Goal: Task Accomplishment & Management: Use online tool/utility

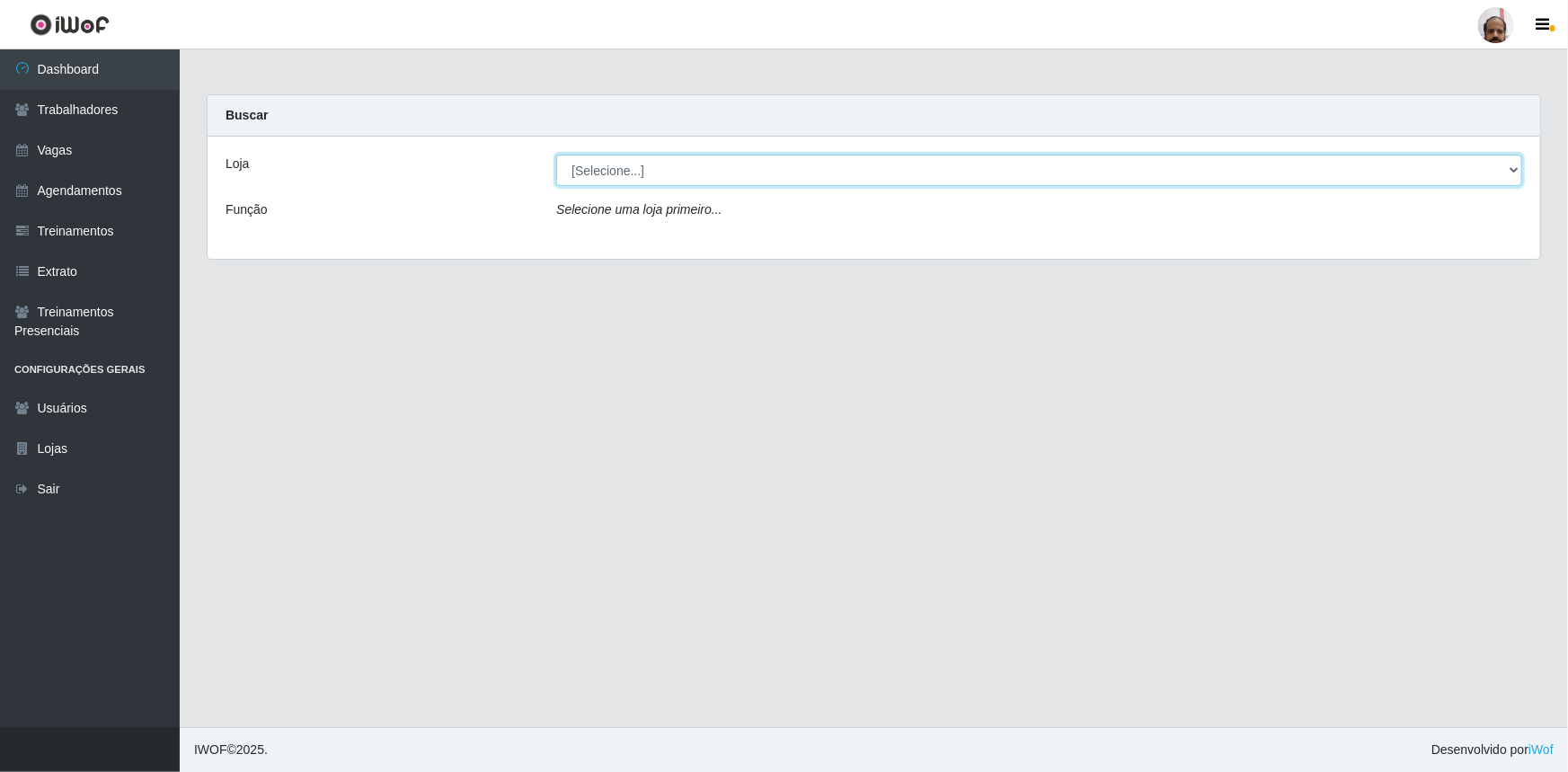
click at [595, 172] on select "[Selecione...] Mar Vermelho - Loja 05" at bounding box center [1039, 170] width 966 height 31
select select "252"
click at [556, 155] on select "[Selecione...] Mar Vermelho - Loja 05" at bounding box center [1039, 170] width 966 height 31
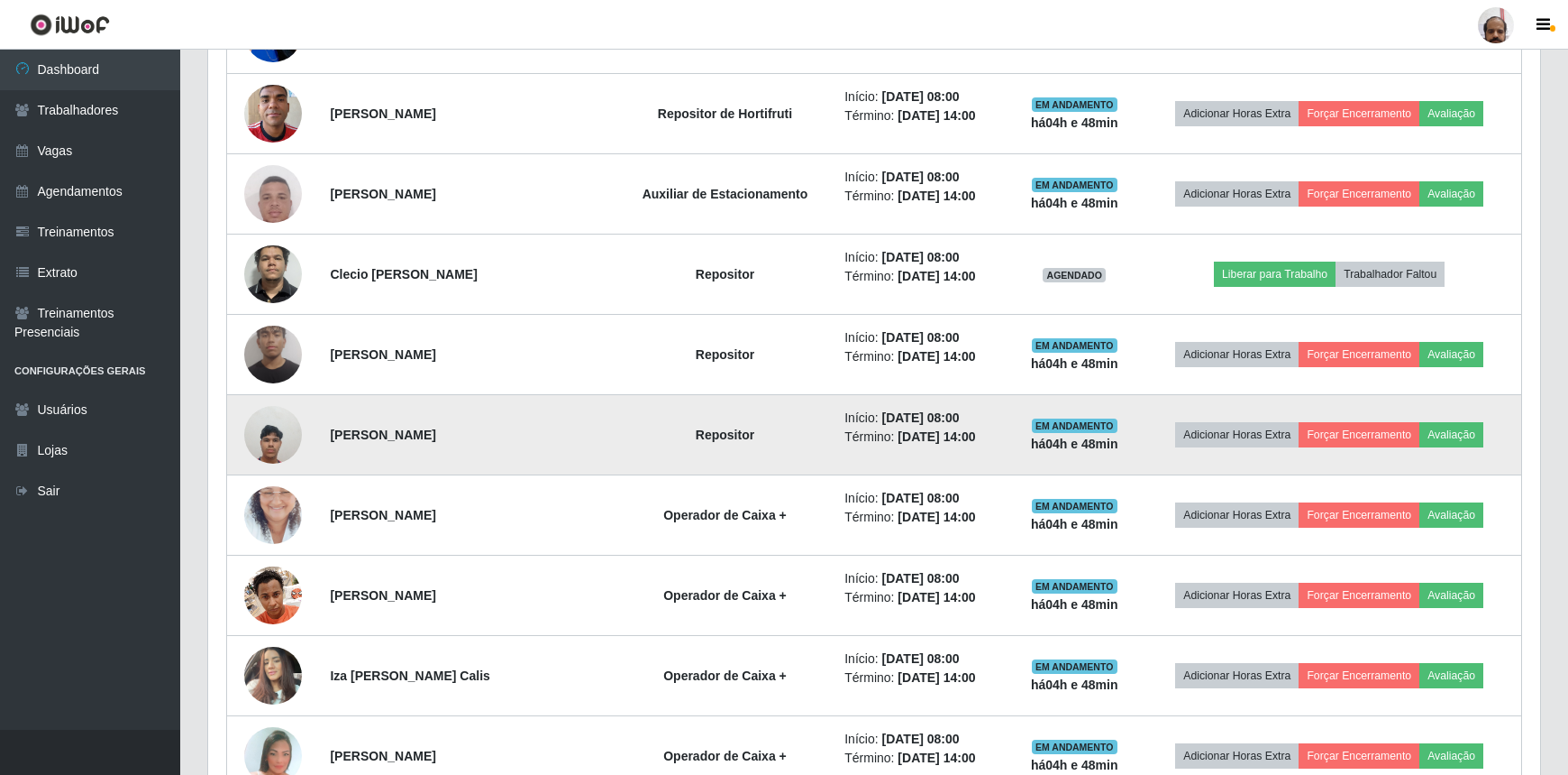
scroll to position [1147, 0]
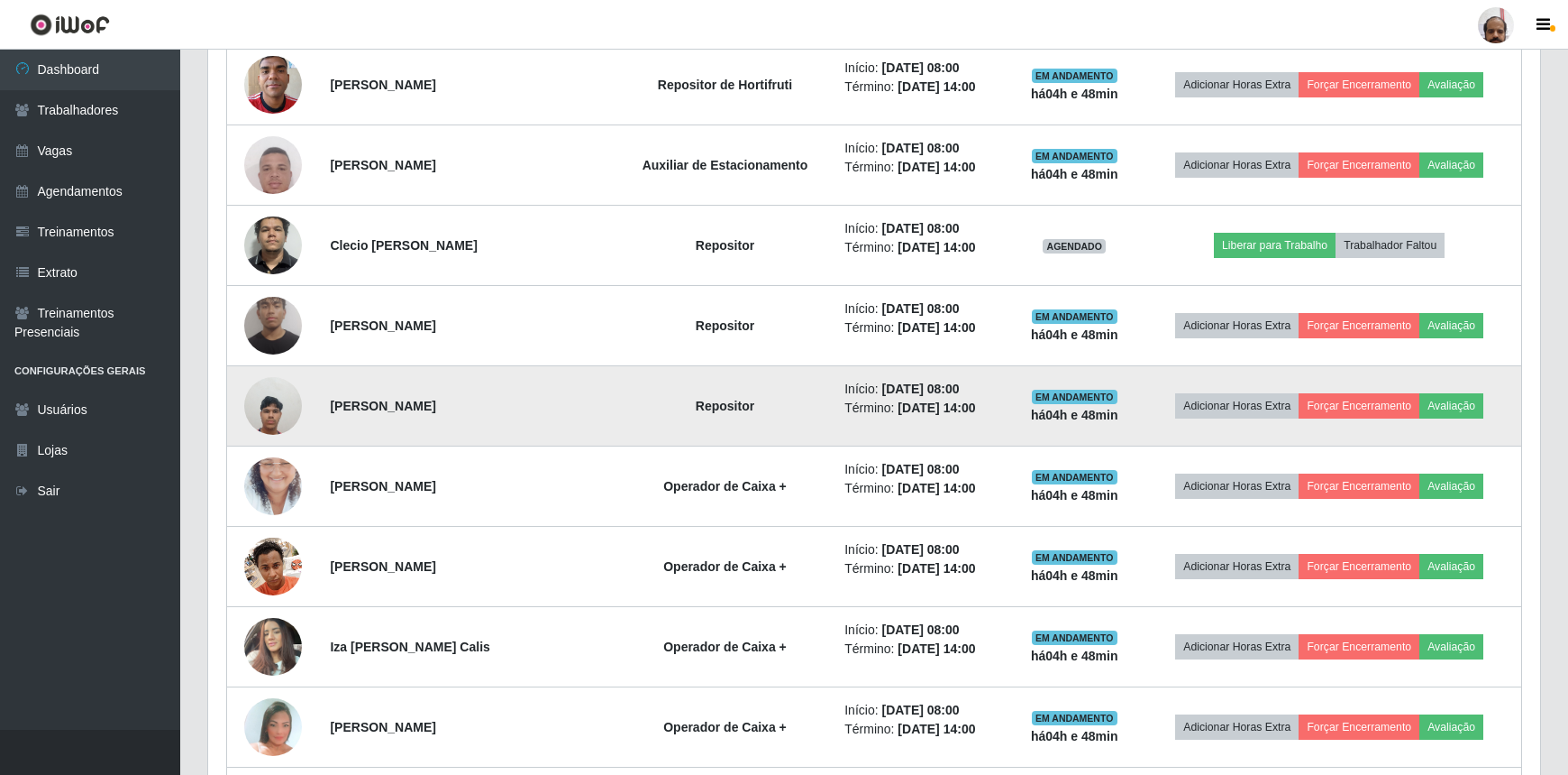
click at [267, 405] on img at bounding box center [274, 405] width 58 height 77
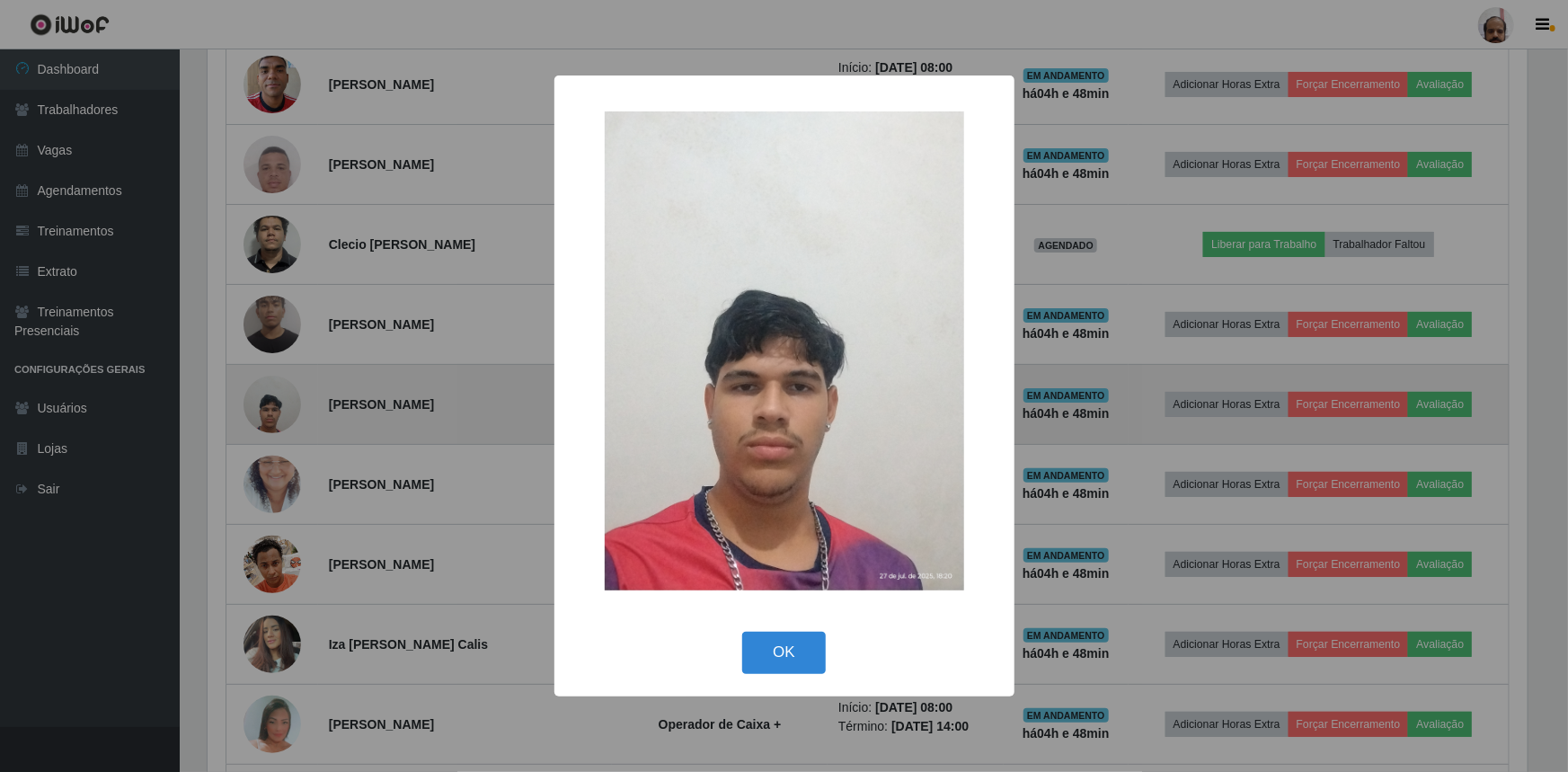
click at [267, 403] on div "× OK Cancel" at bounding box center [784, 386] width 1568 height 772
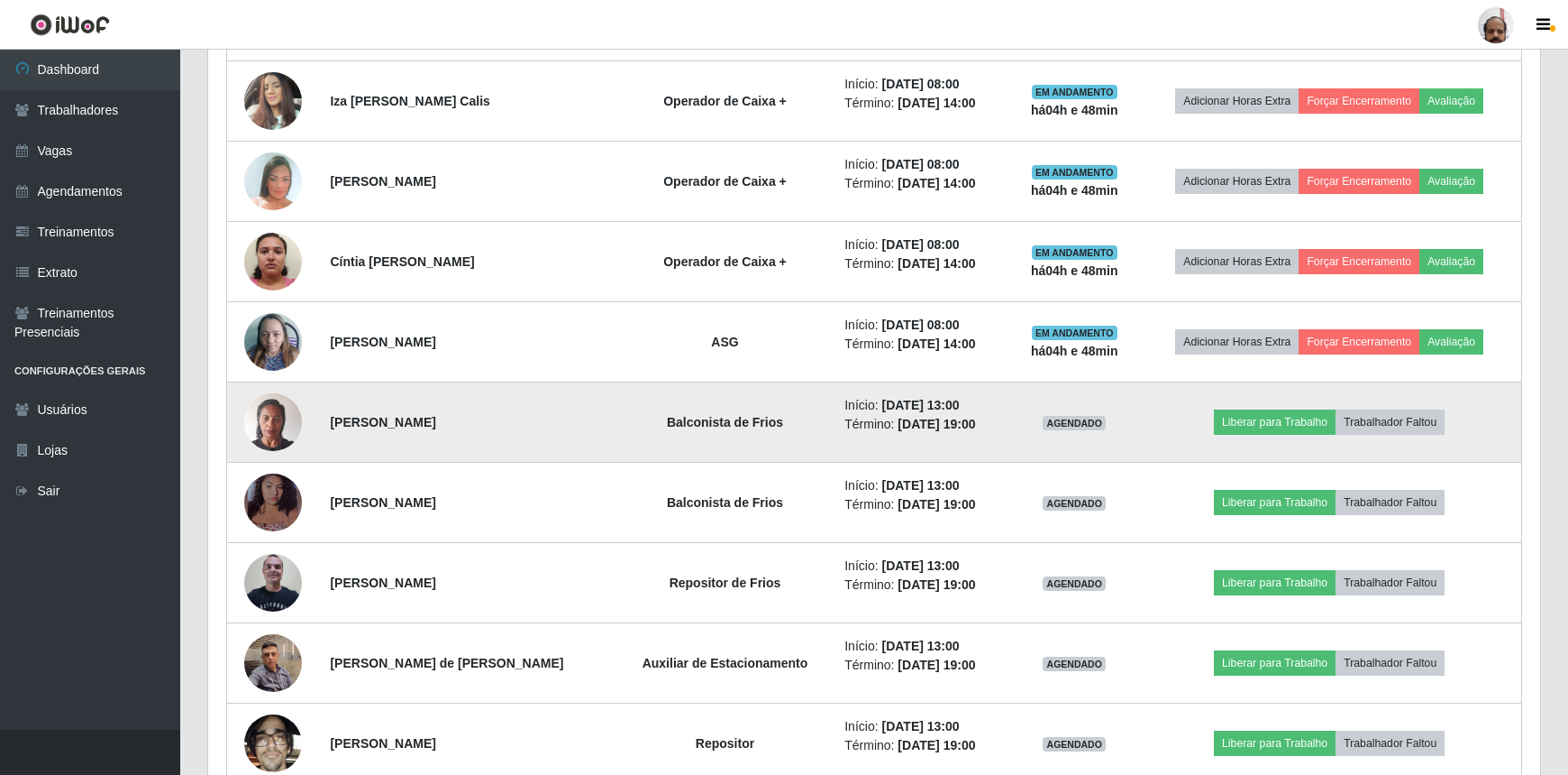
scroll to position [1722, 0]
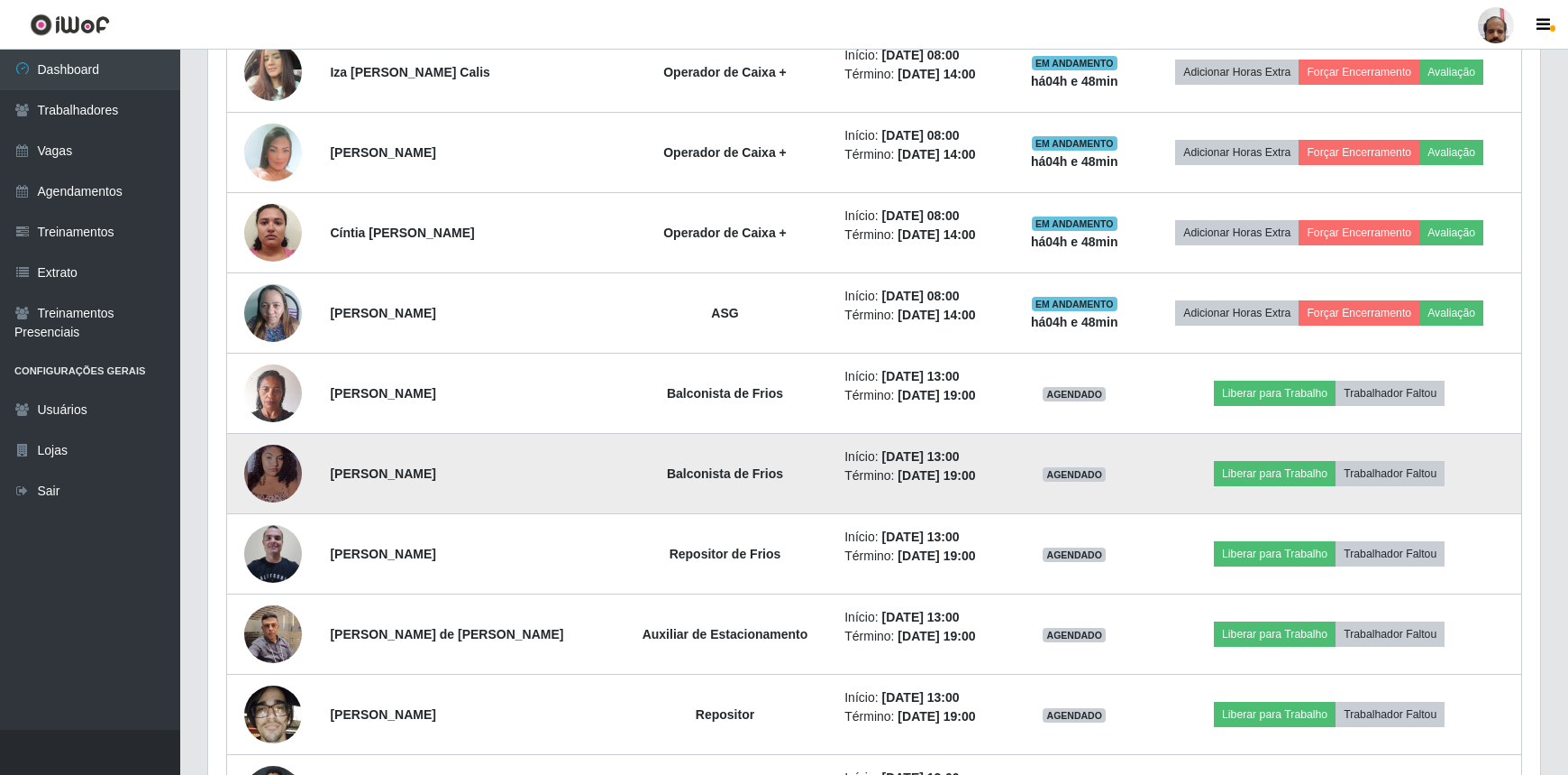
click at [276, 469] on img at bounding box center [274, 473] width 58 height 67
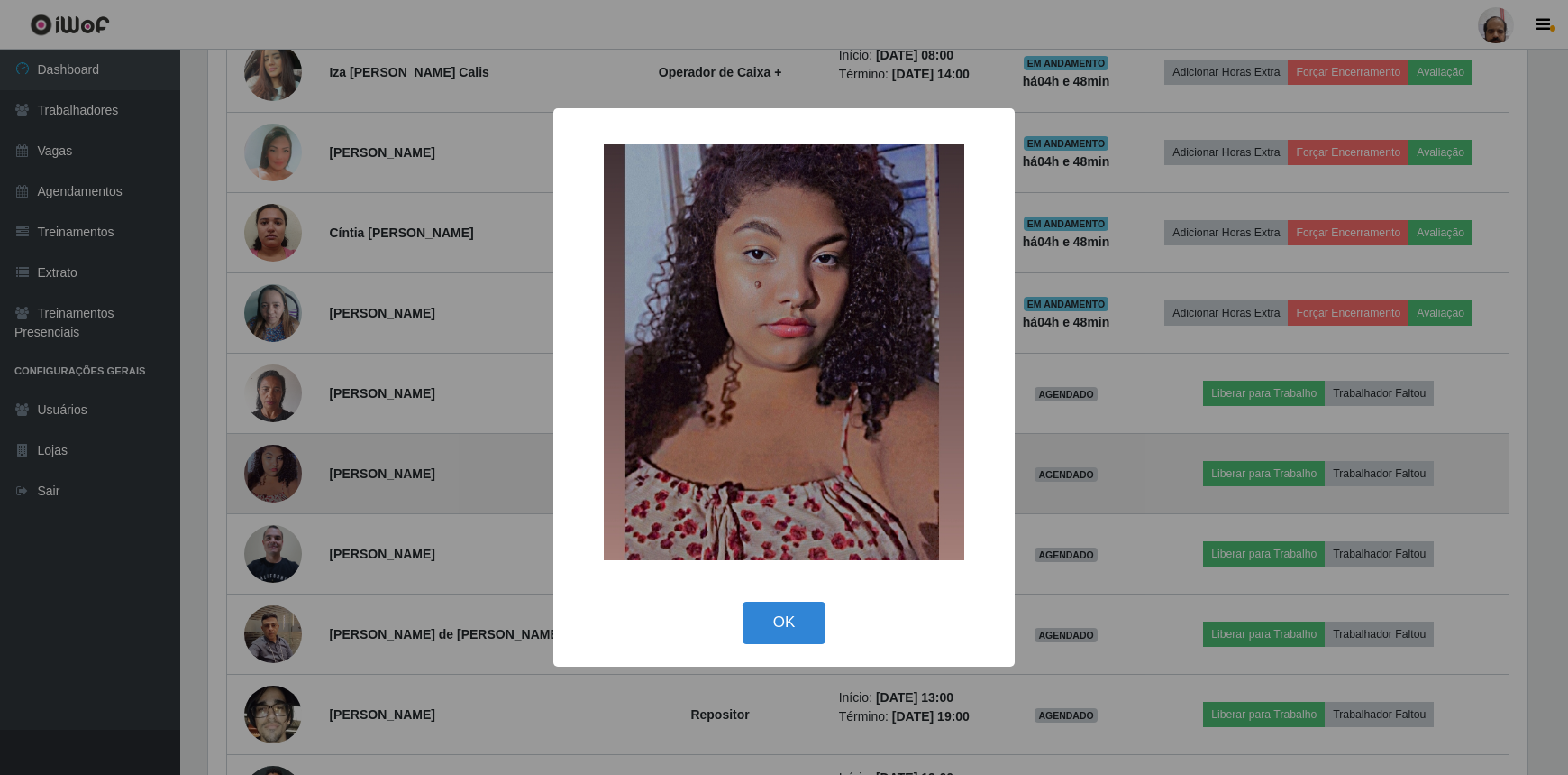
scroll to position [374, 1324]
click at [276, 469] on div "× OK Cancel" at bounding box center [786, 388] width 1573 height 775
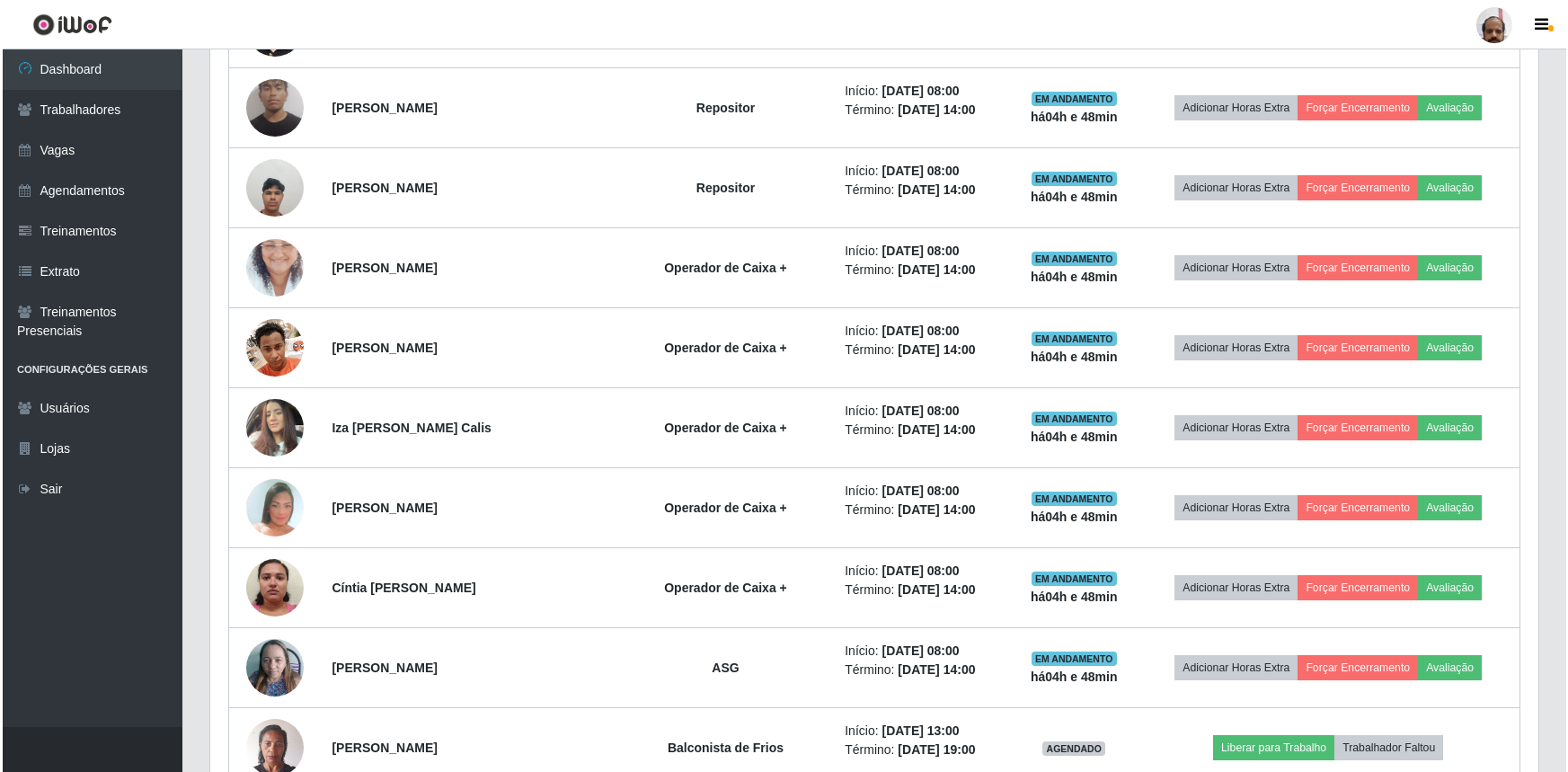
scroll to position [1387, 0]
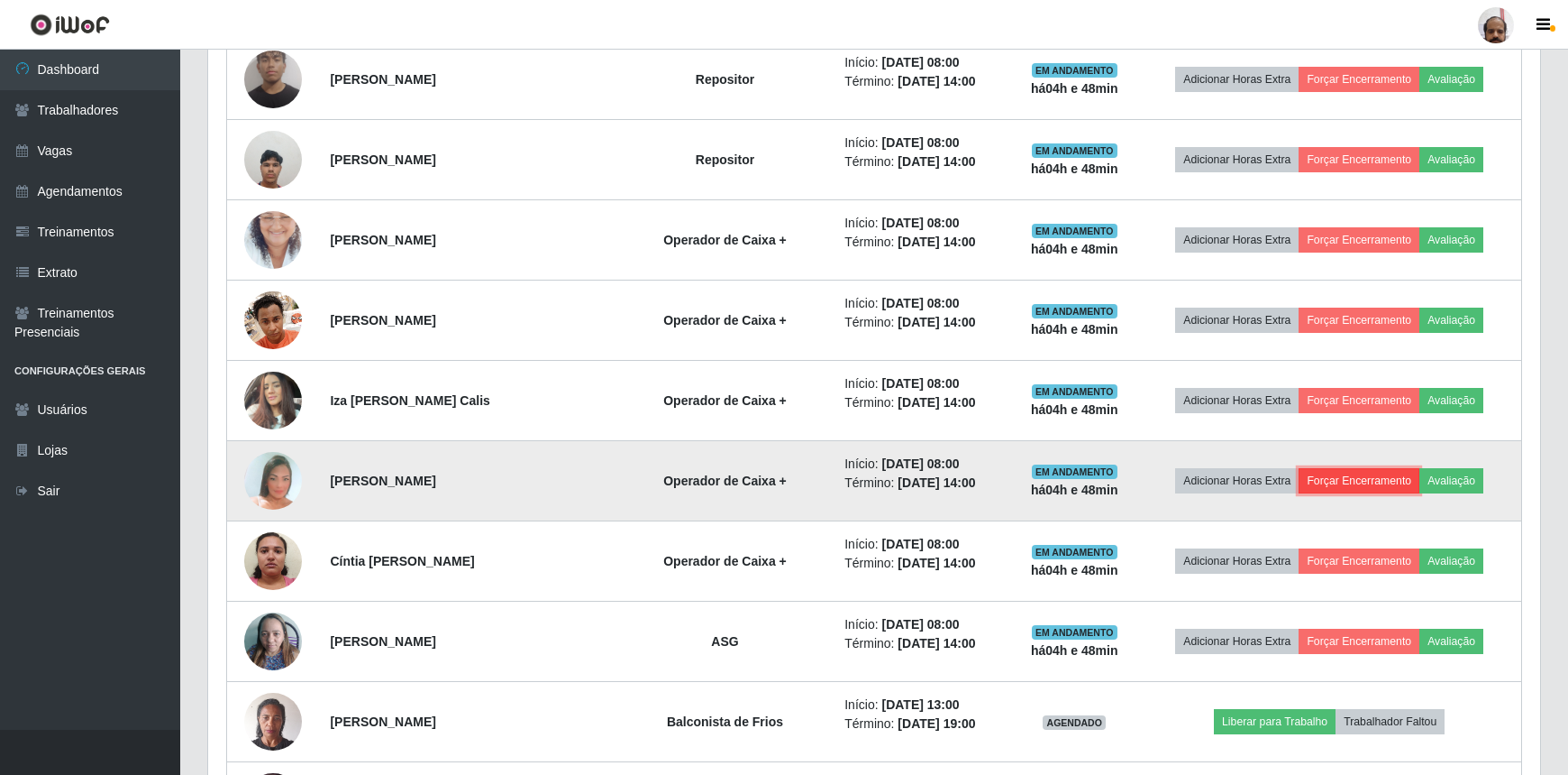
click at [1347, 475] on button "Forçar Encerramento" at bounding box center [1359, 481] width 121 height 25
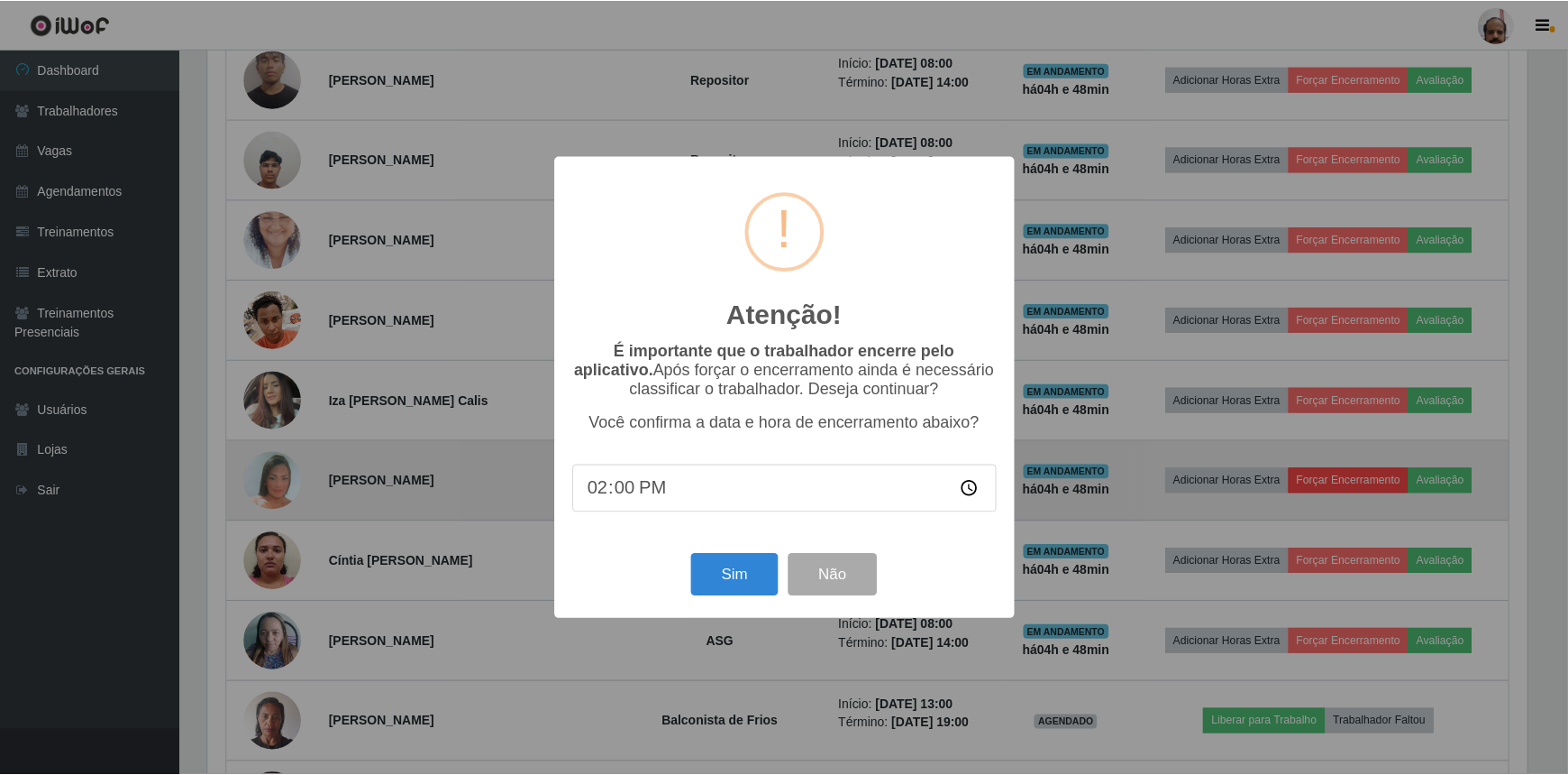
scroll to position [374, 1324]
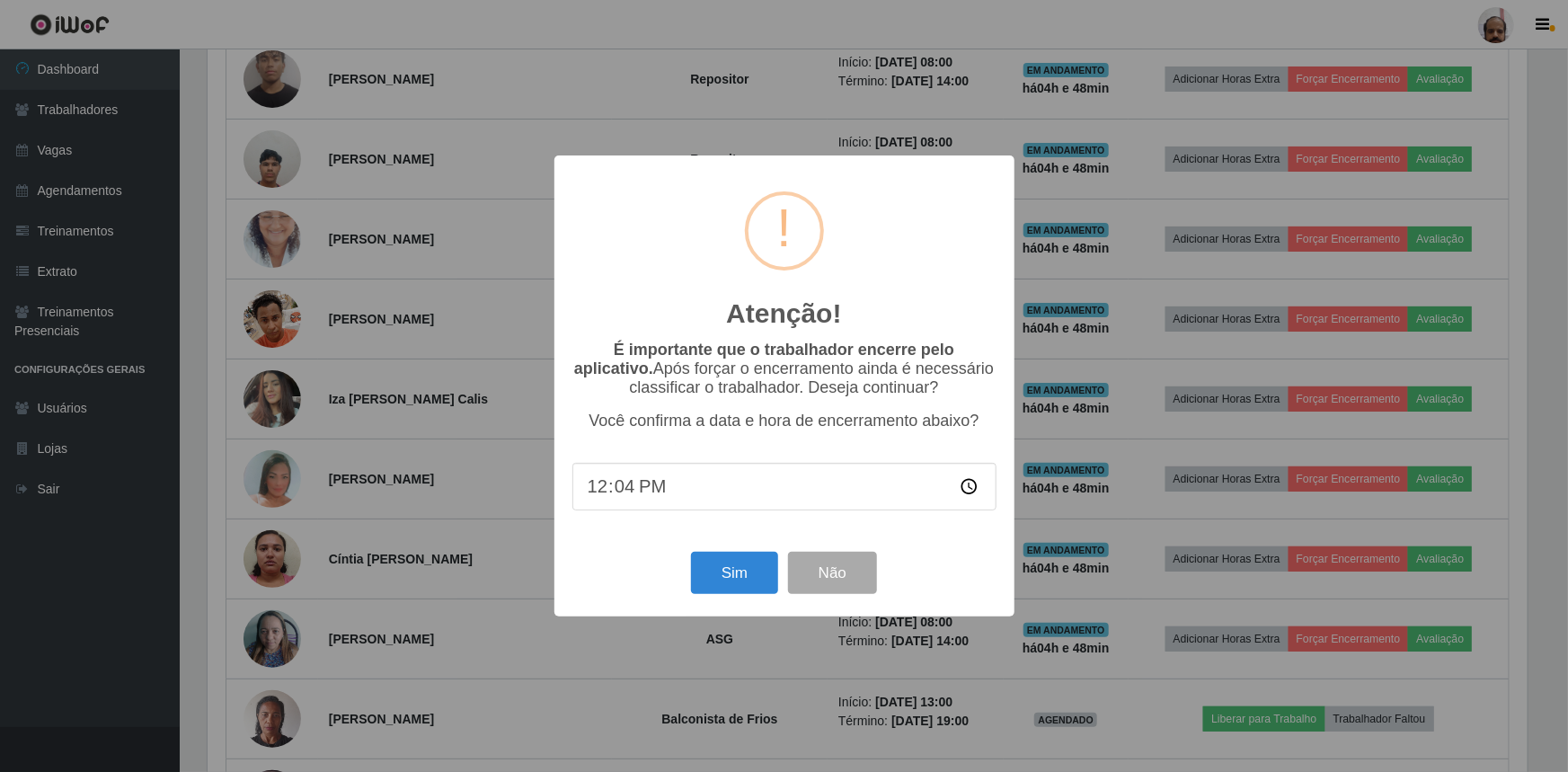
type input "12:48"
click at [757, 582] on button "Sim" at bounding box center [734, 572] width 87 height 42
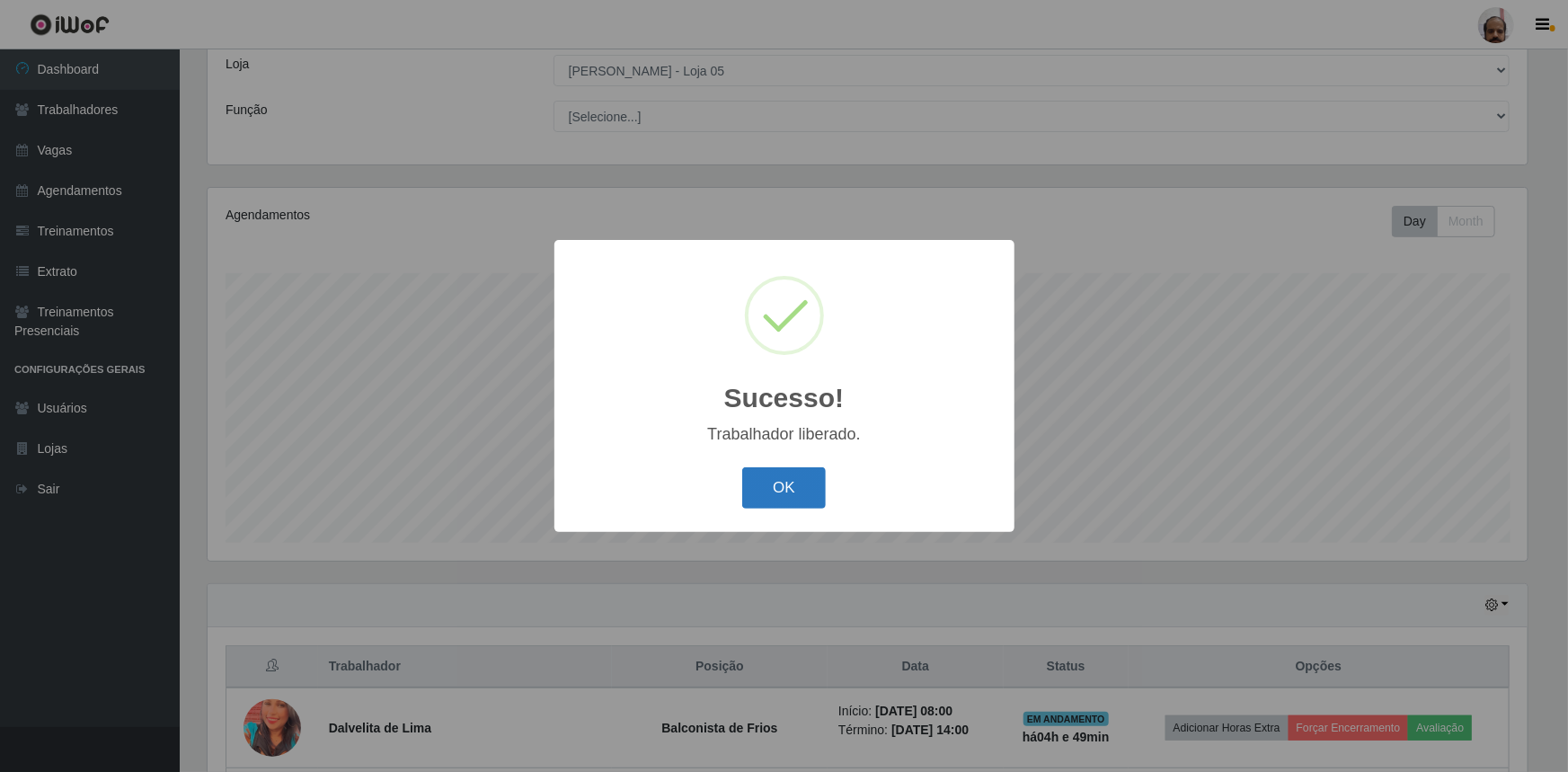
click at [793, 490] on button "OK" at bounding box center [784, 488] width 84 height 42
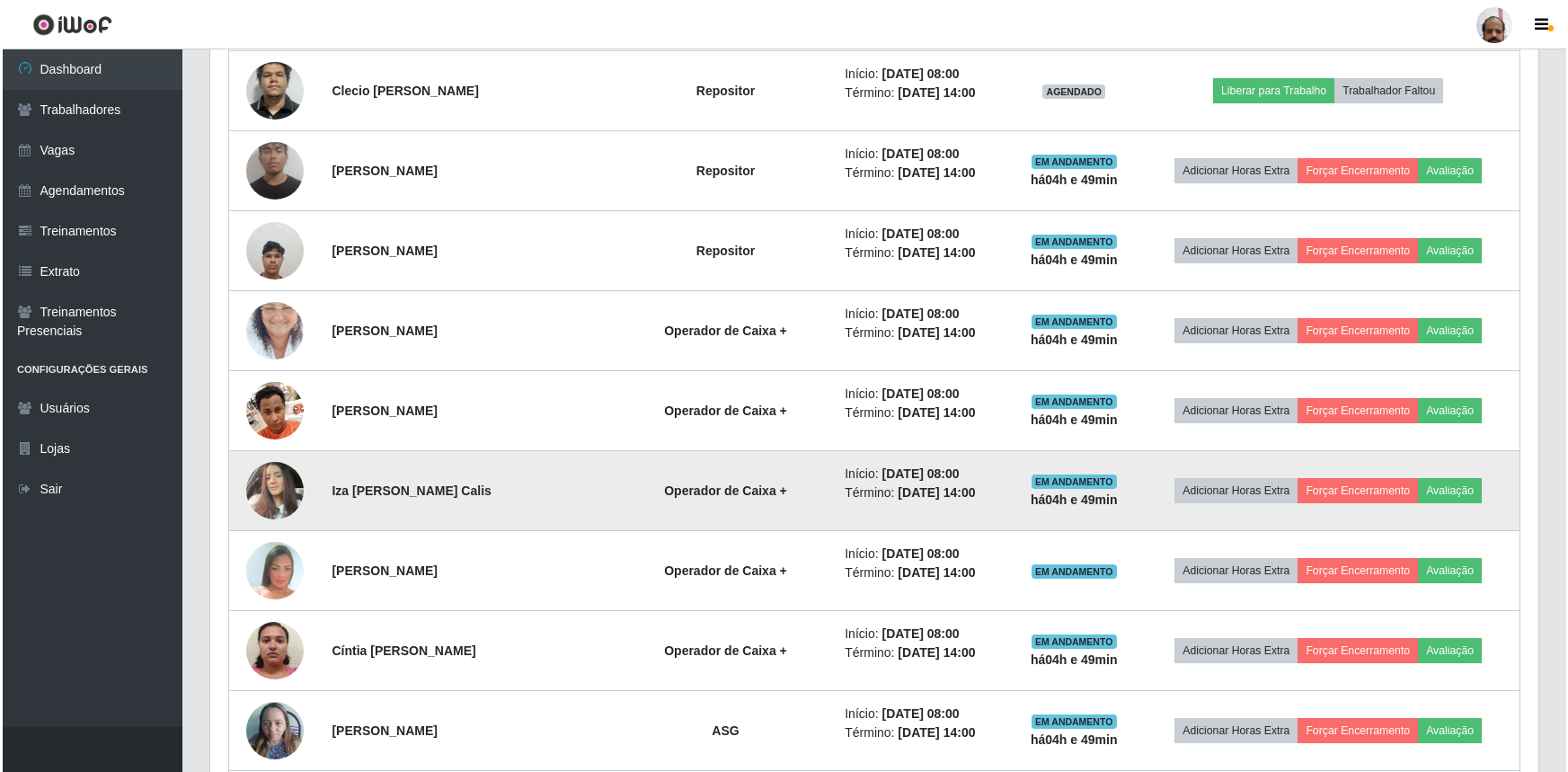
scroll to position [1325, 0]
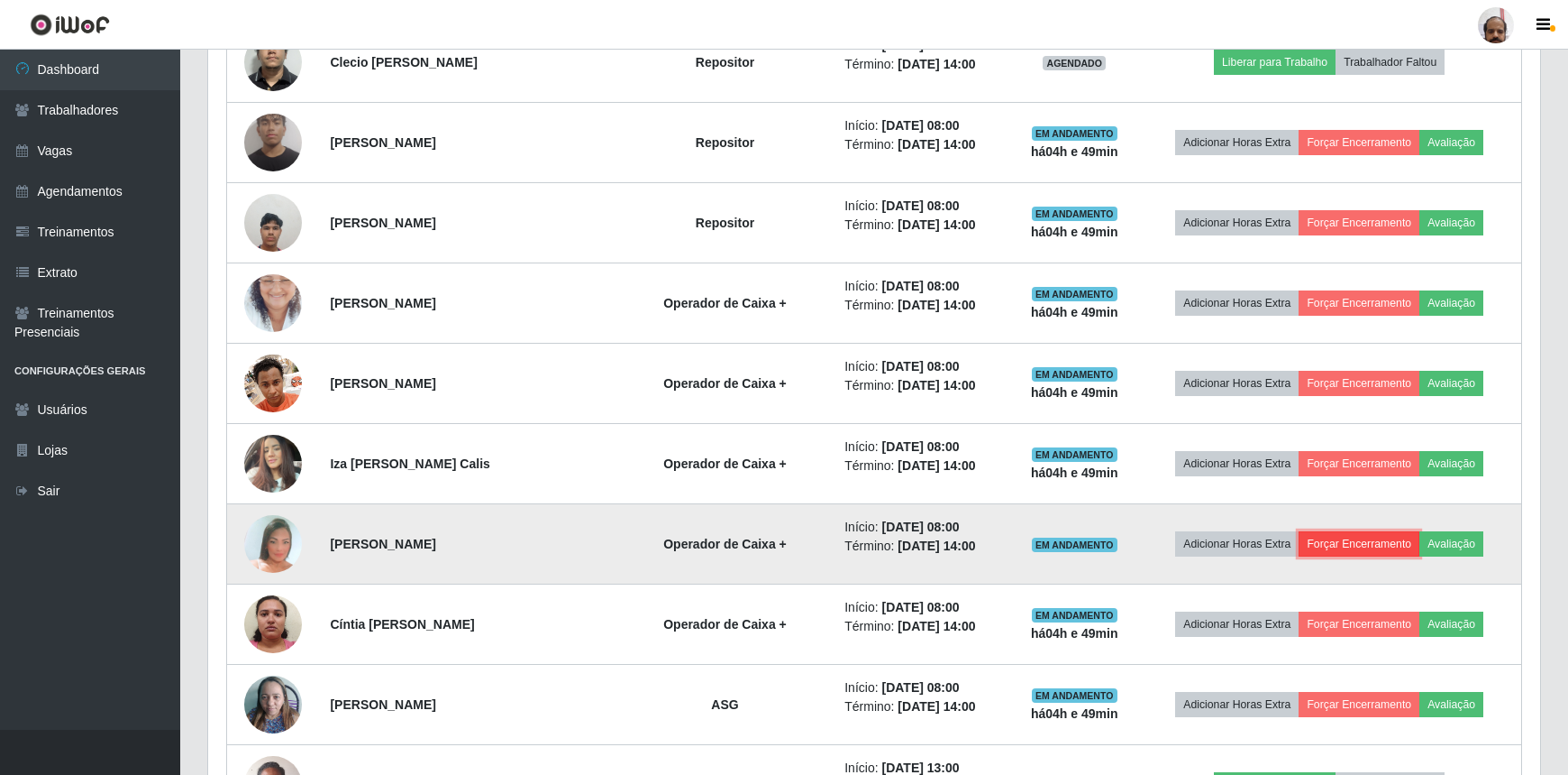
click at [1350, 540] on button "Forçar Encerramento" at bounding box center [1359, 544] width 121 height 25
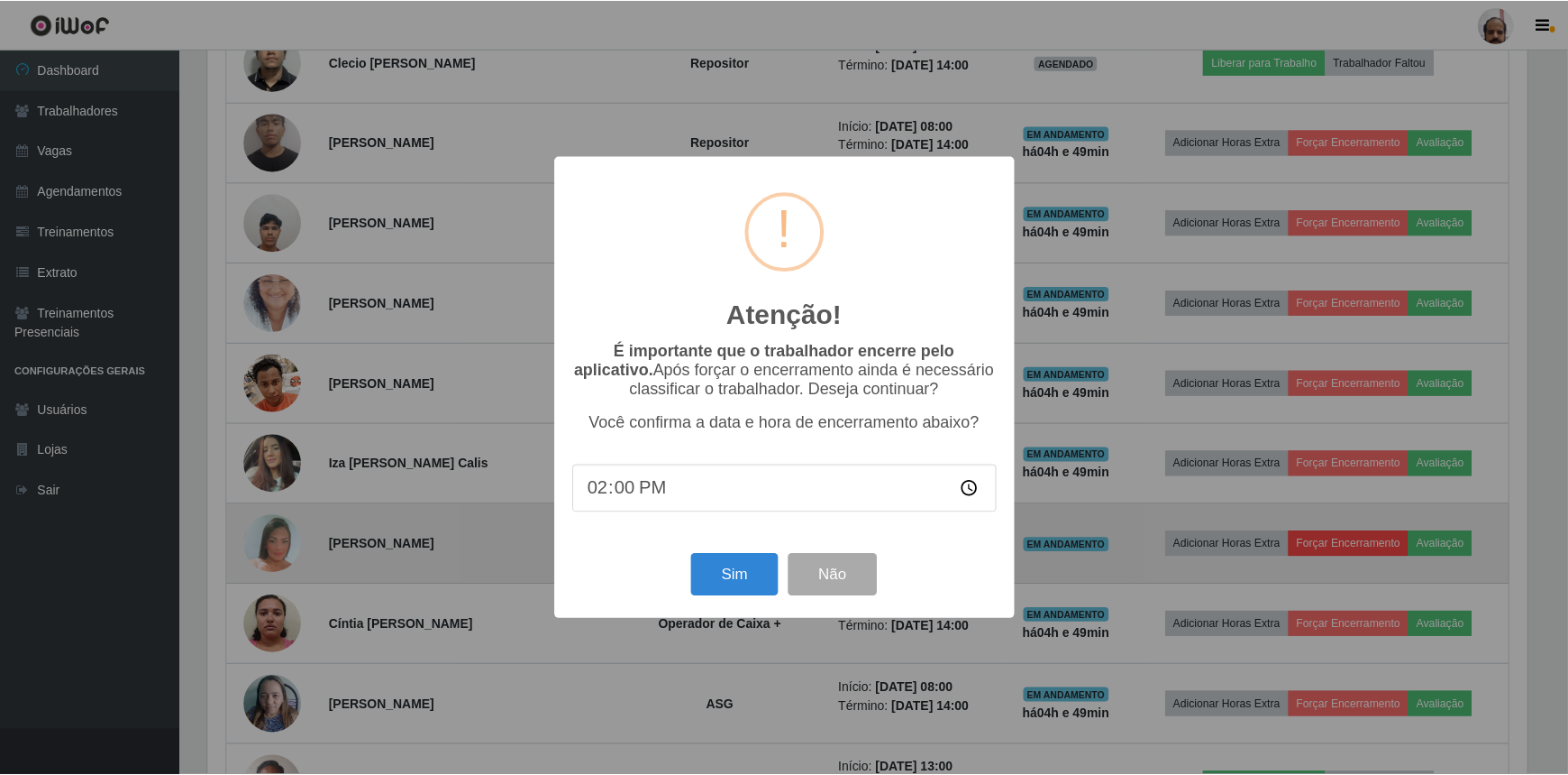
scroll to position [374, 1324]
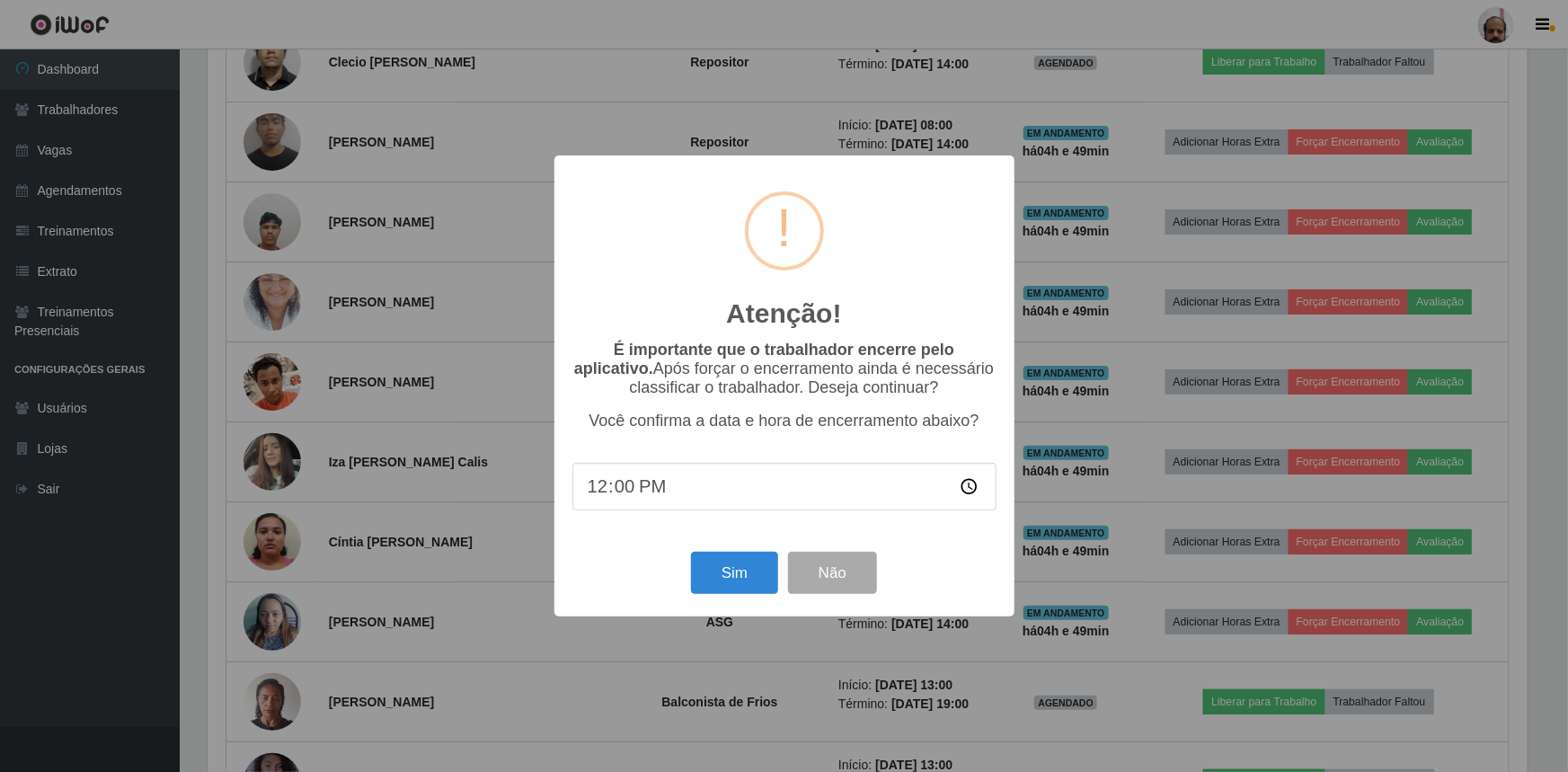
type input "12:04"
click at [877, 579] on div "Sim Não" at bounding box center [784, 572] width 424 height 51
click at [858, 577] on button "Não" at bounding box center [833, 572] width 89 height 42
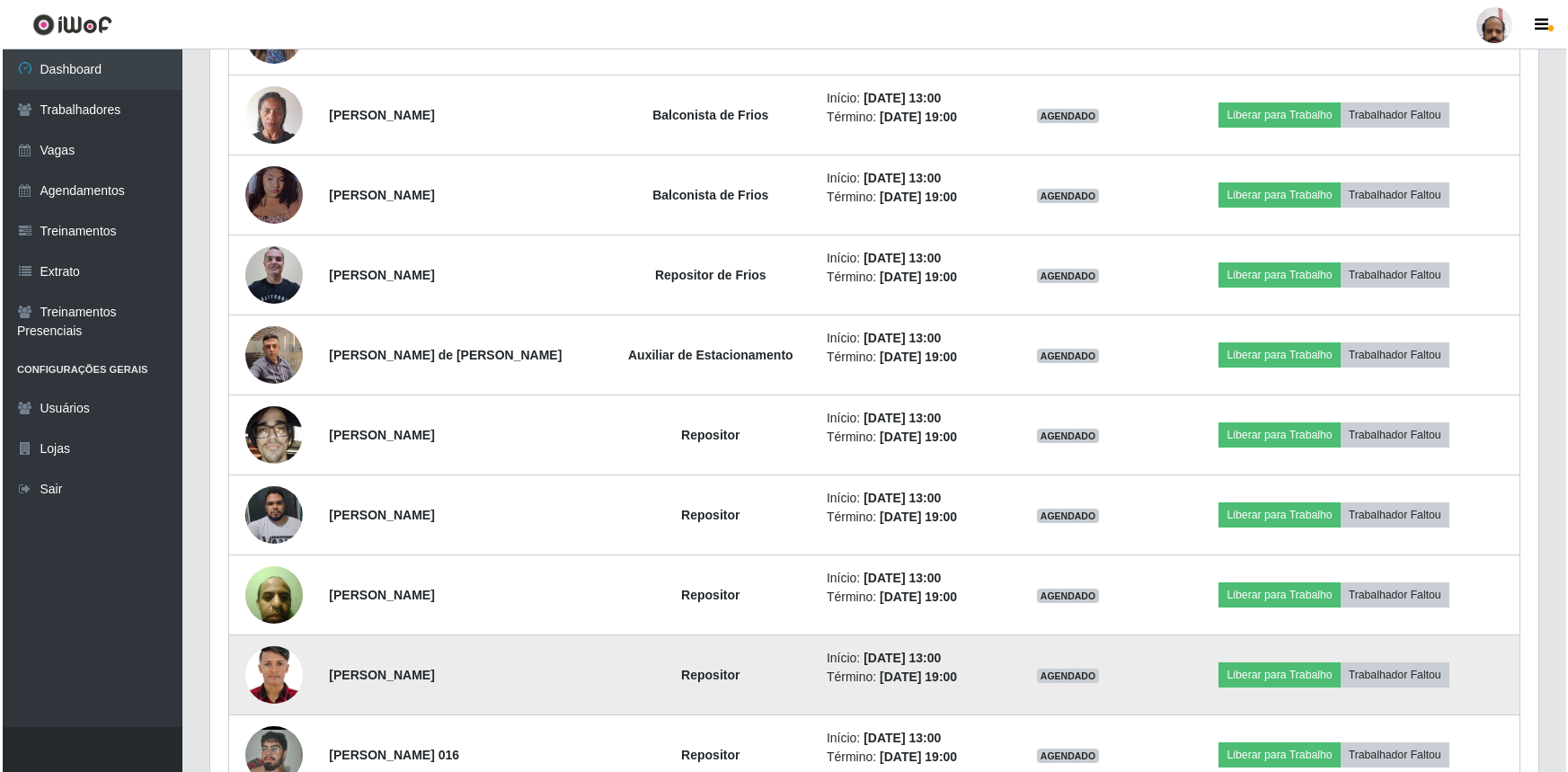
scroll to position [1911, 0]
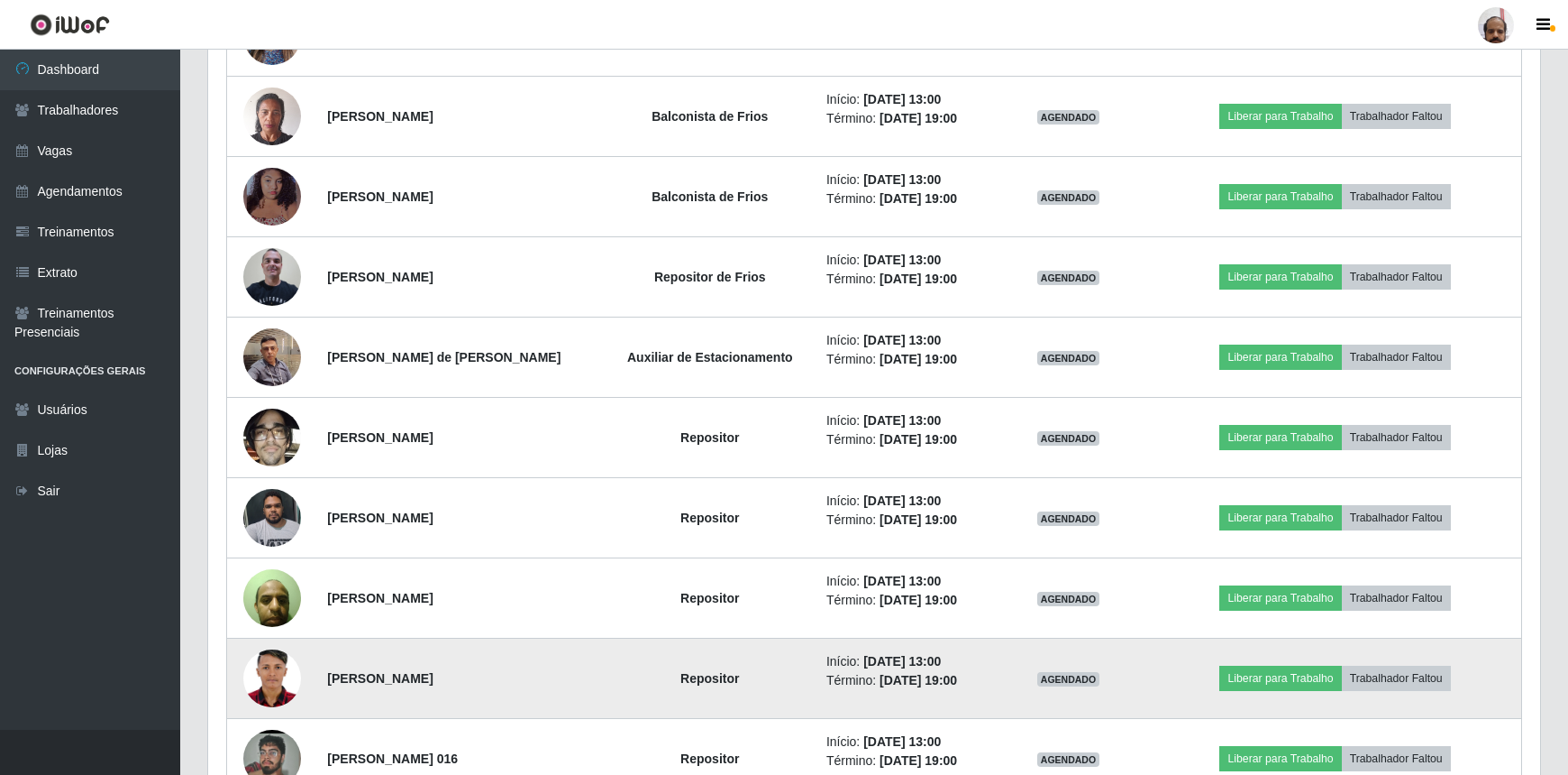
click at [275, 692] on img at bounding box center [273, 678] width 58 height 81
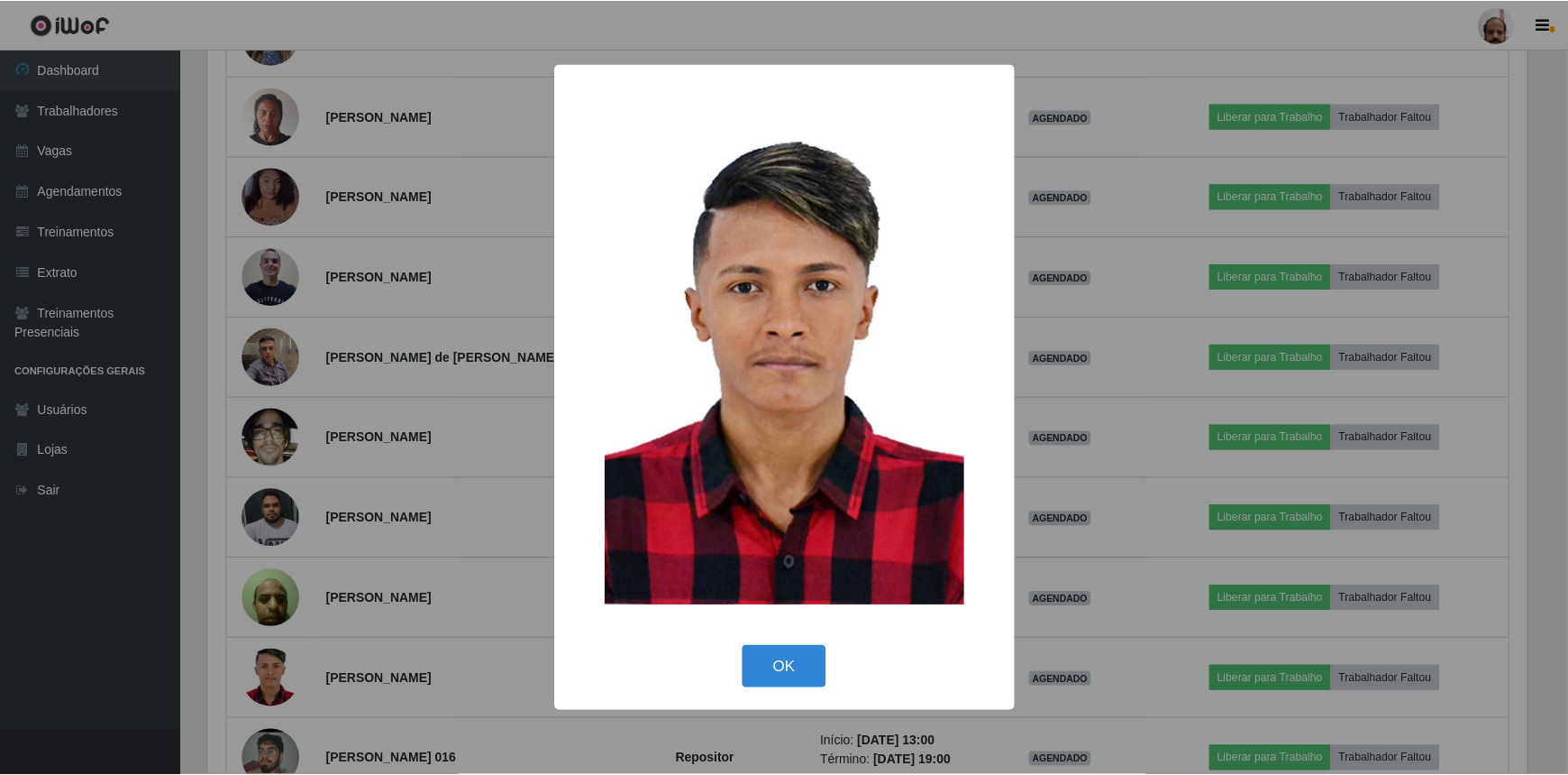
scroll to position [374, 1324]
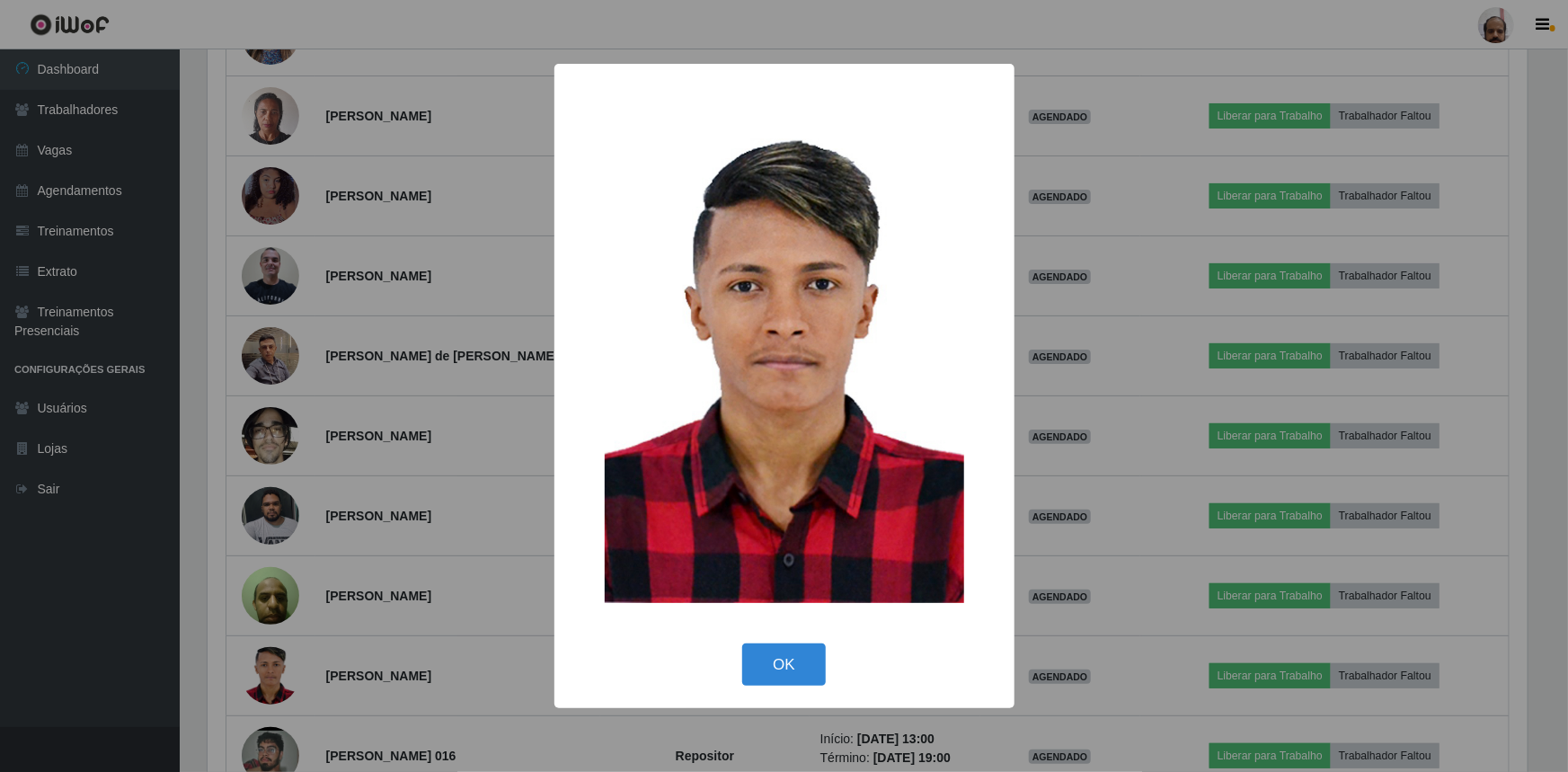
click at [275, 685] on div "× OK Cancel" at bounding box center [784, 386] width 1568 height 772
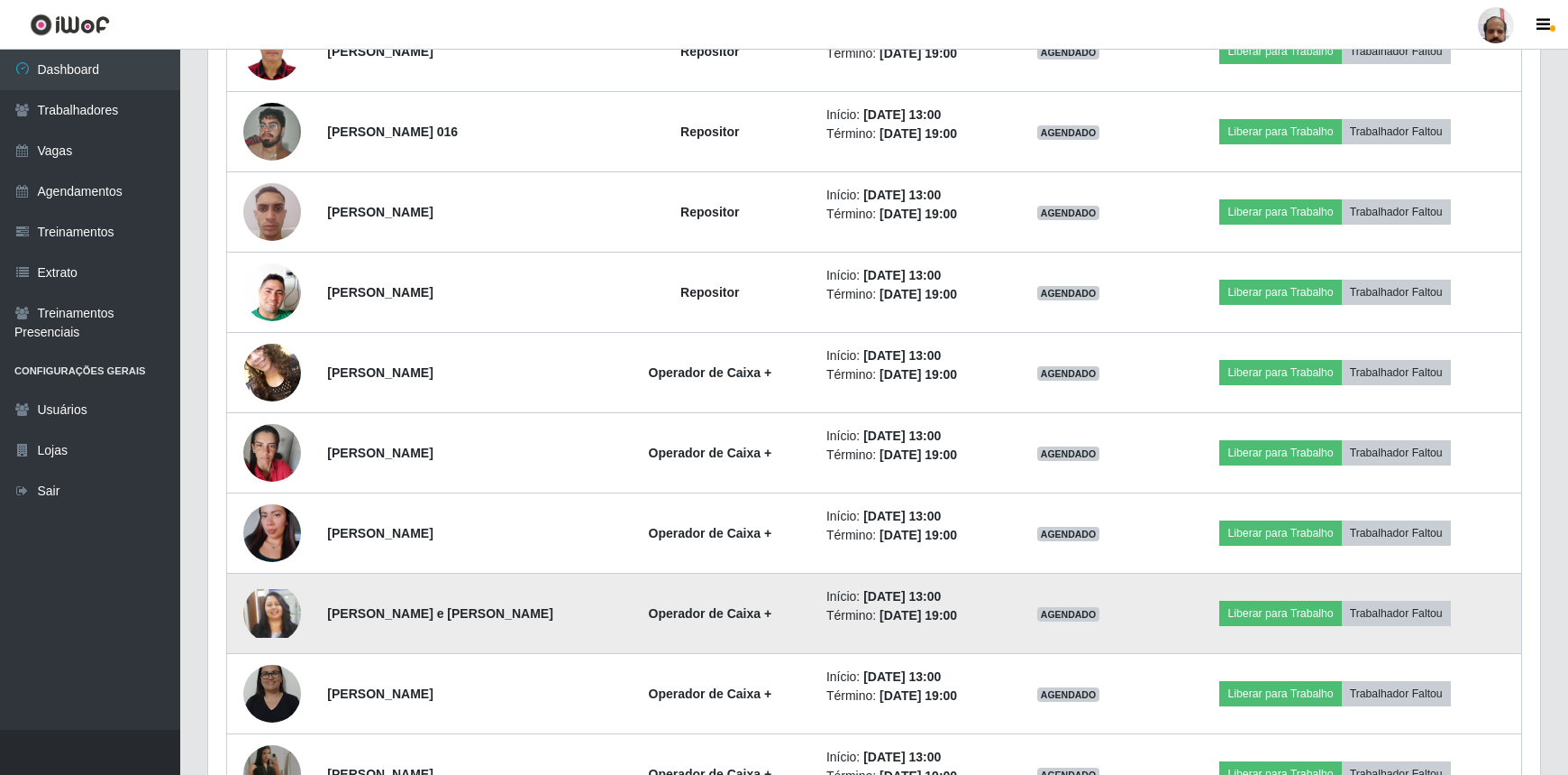
scroll to position [2573, 0]
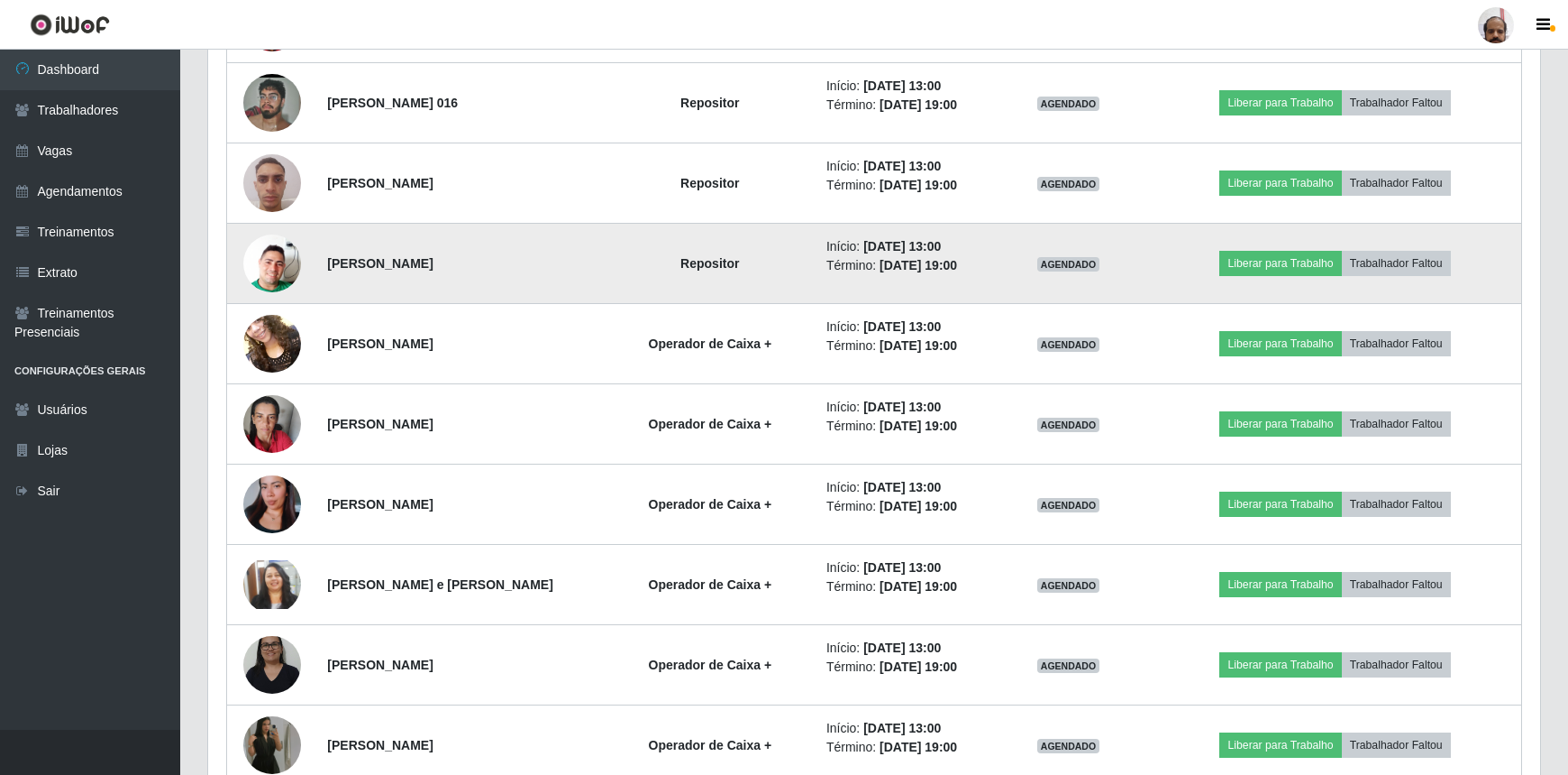
click at [264, 276] on img at bounding box center [273, 264] width 58 height 103
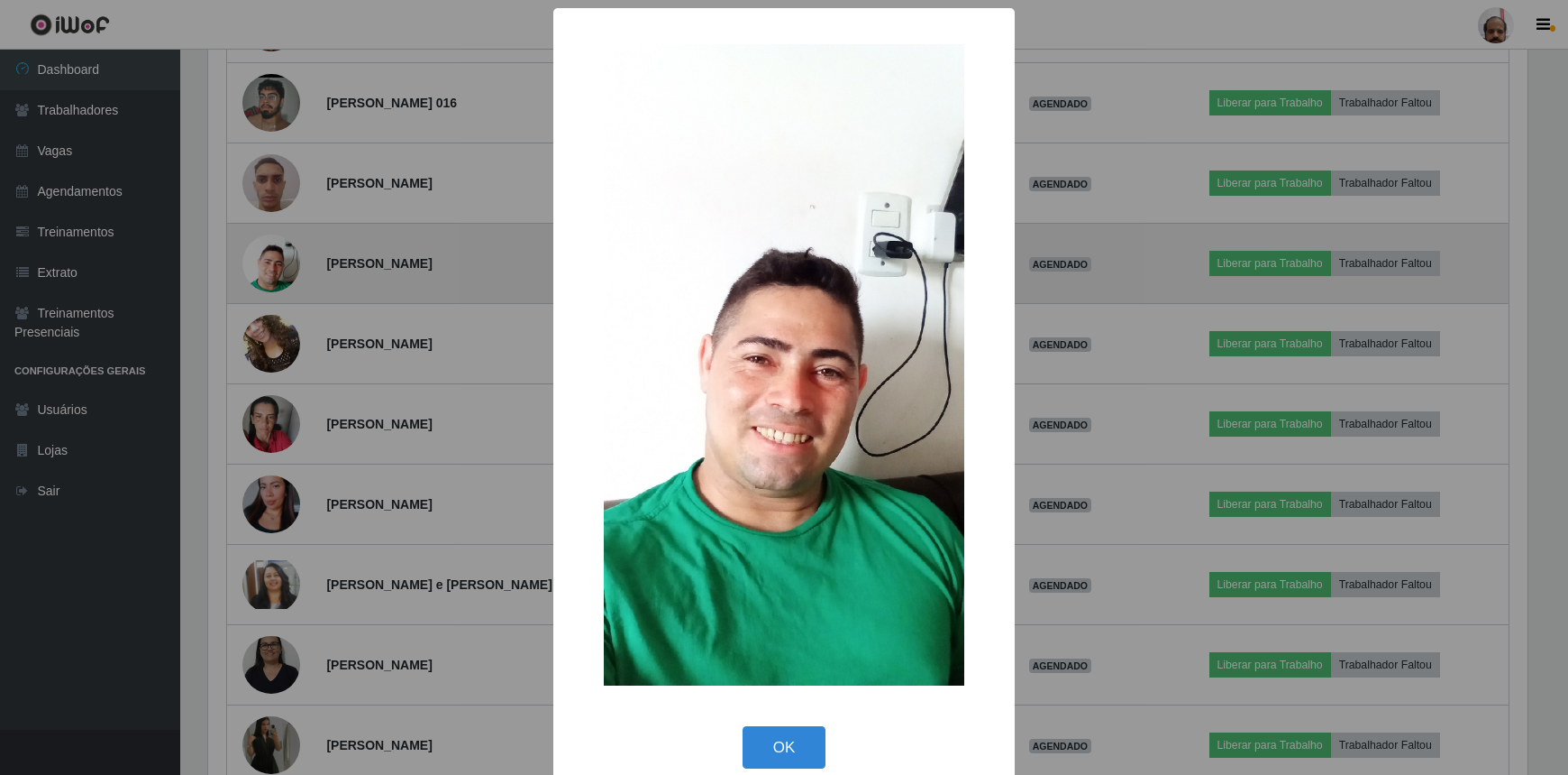
scroll to position [374, 1324]
click at [264, 276] on div "× OK Cancel" at bounding box center [786, 388] width 1573 height 775
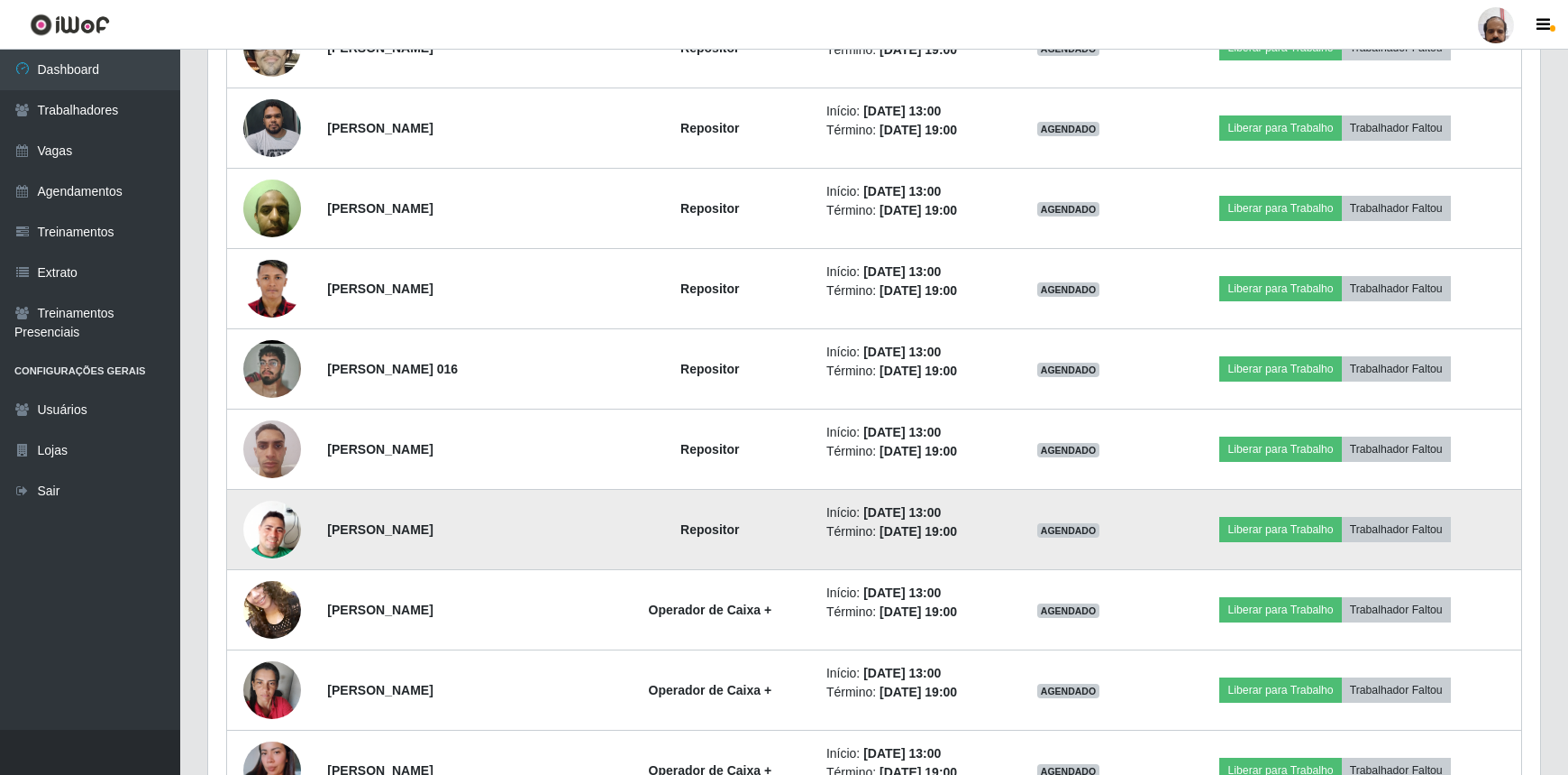
scroll to position [2246, 0]
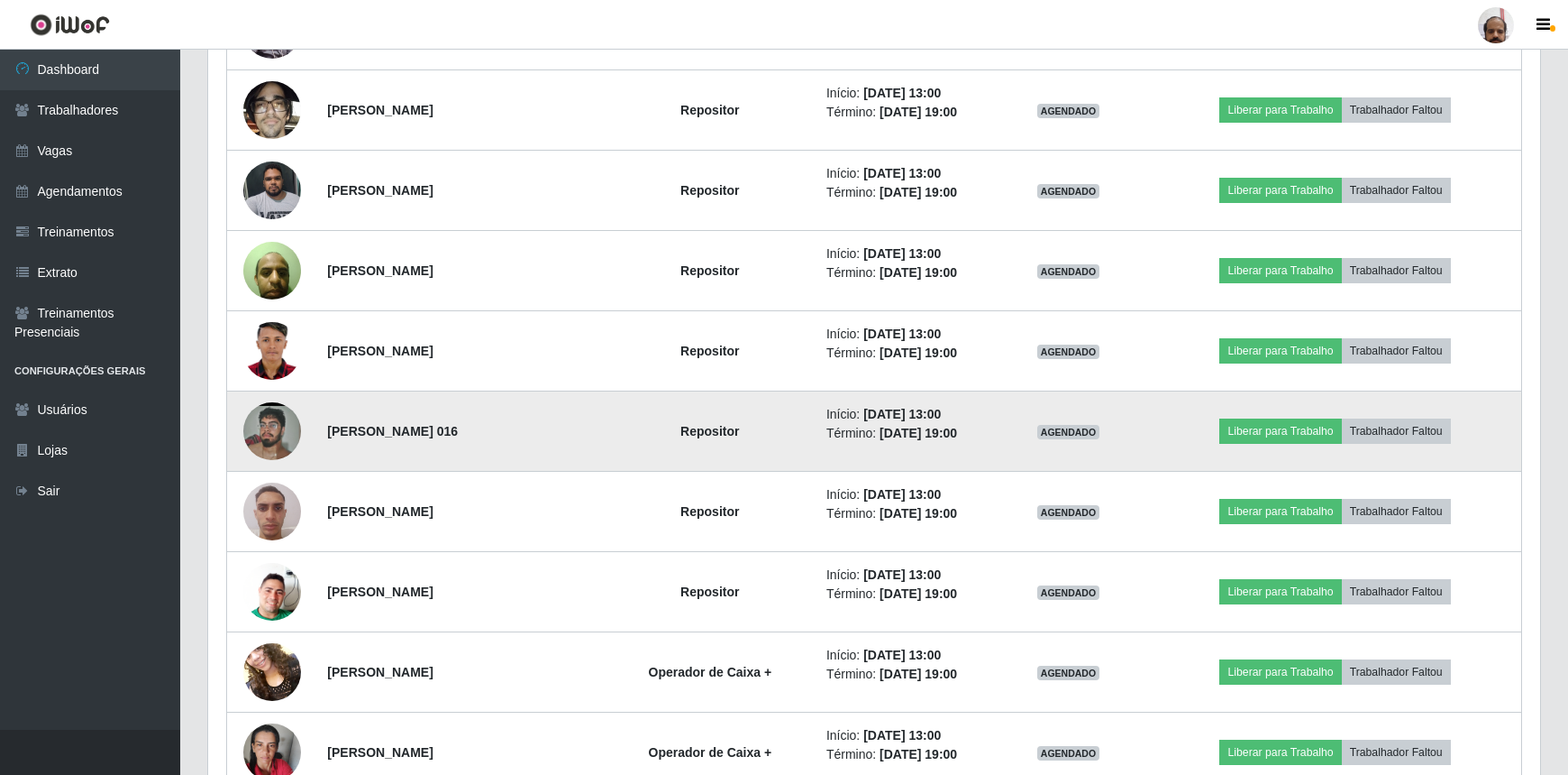
click at [271, 423] on img at bounding box center [273, 431] width 58 height 128
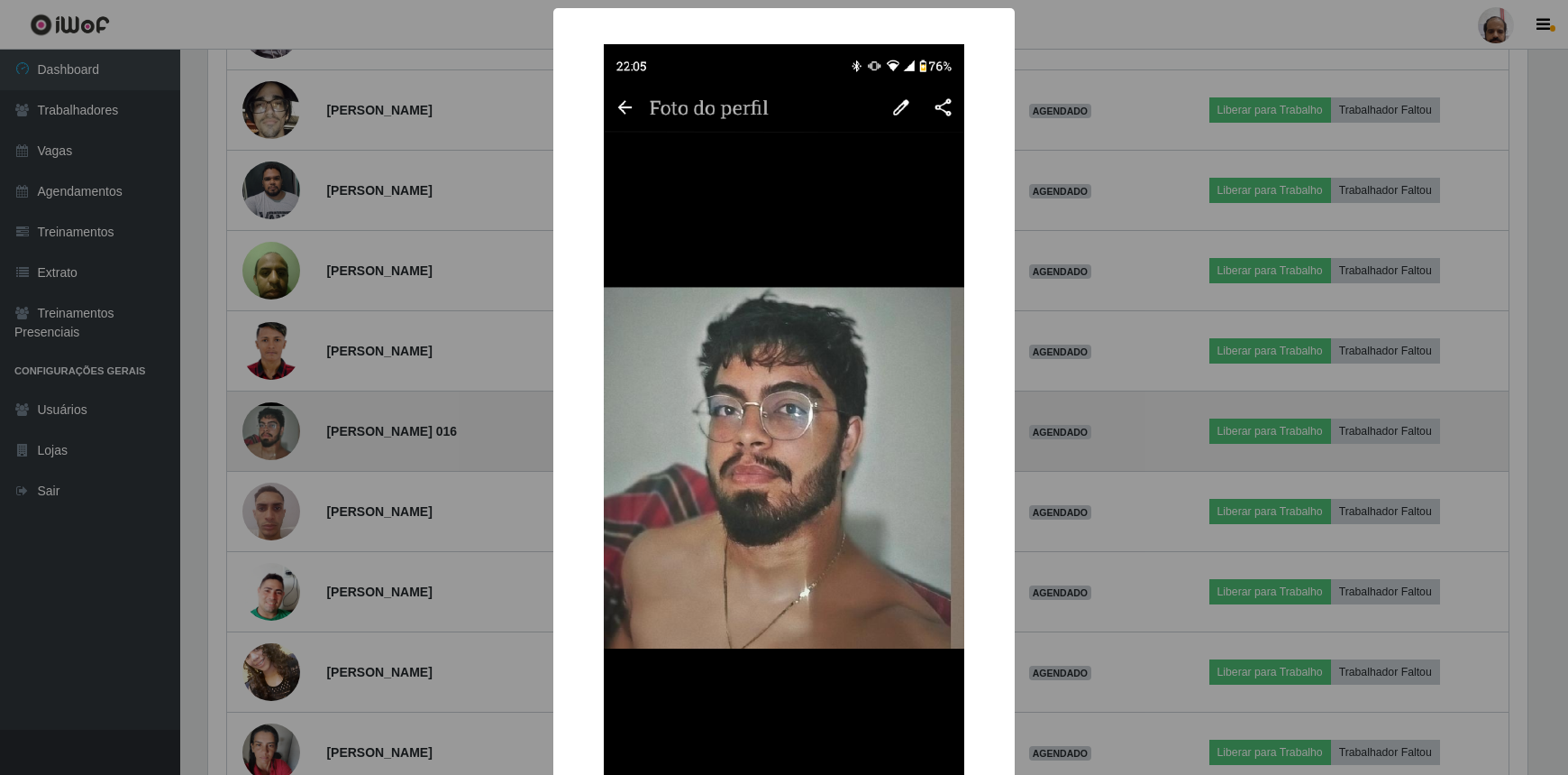
scroll to position [374, 1324]
click at [271, 423] on div "× OK Cancel" at bounding box center [786, 388] width 1573 height 775
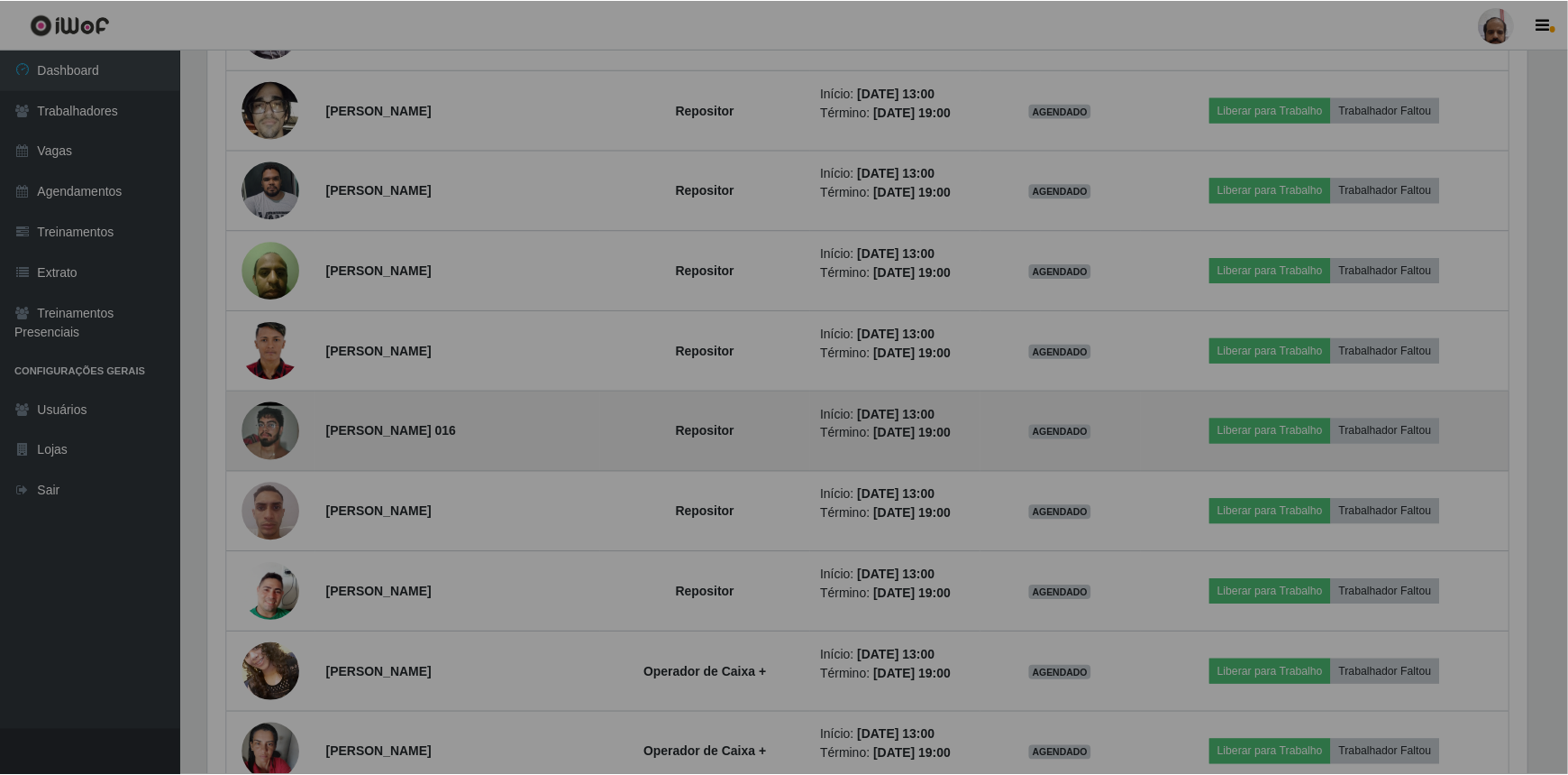
scroll to position [374, 1332]
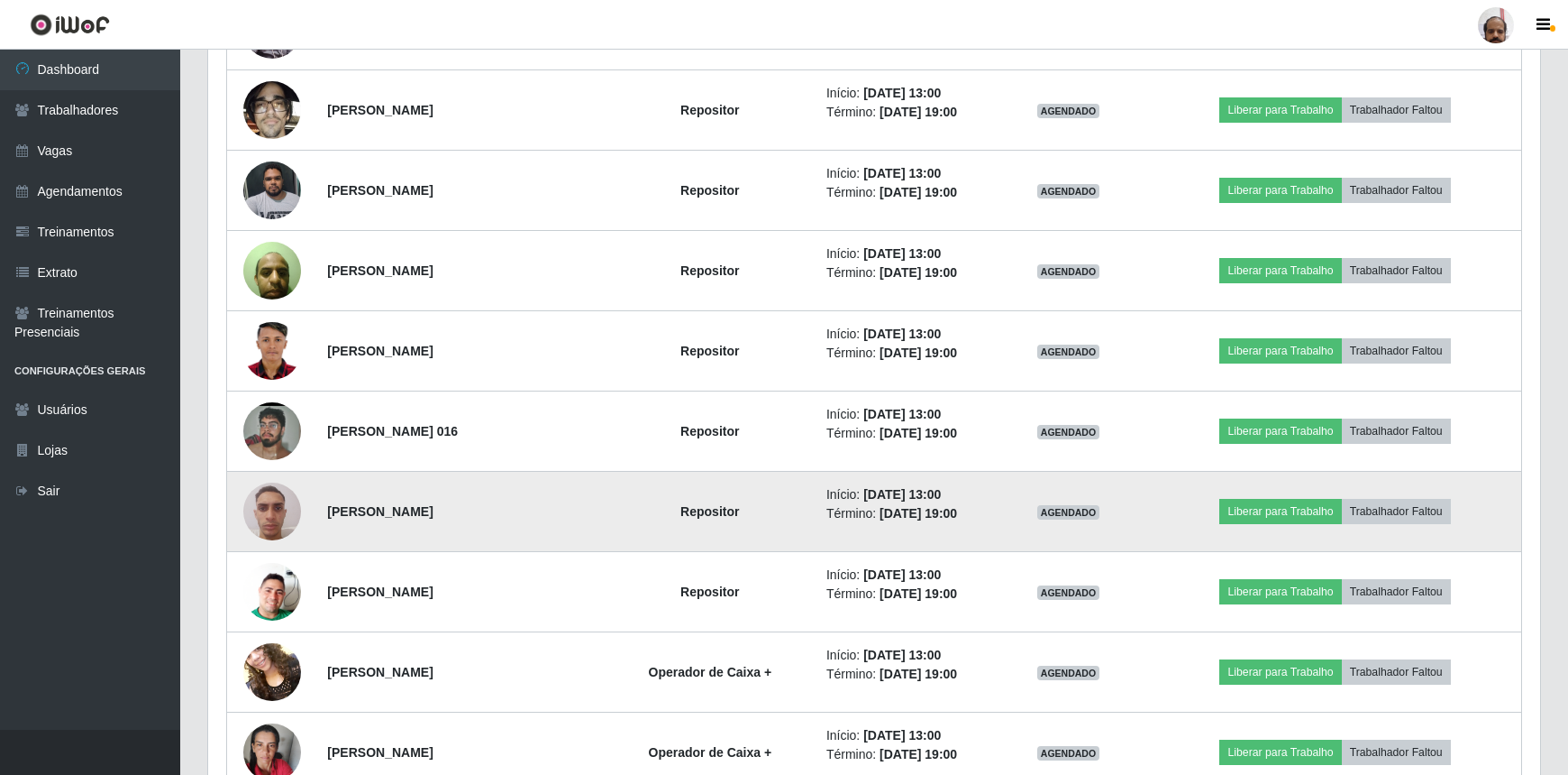
click at [269, 496] on img at bounding box center [273, 510] width 58 height 77
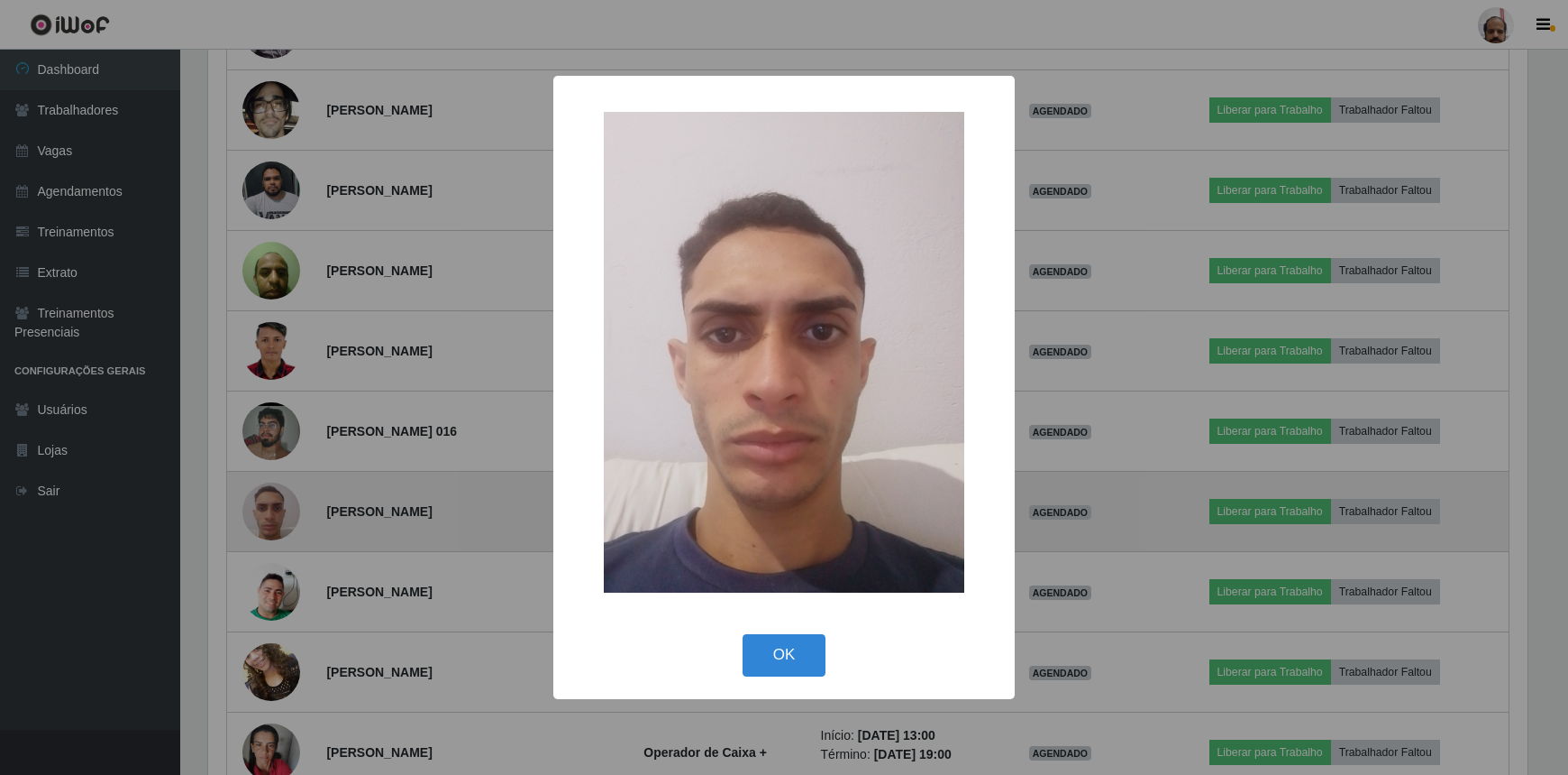
scroll to position [374, 1324]
click at [269, 497] on div "× OK Cancel" at bounding box center [786, 388] width 1573 height 775
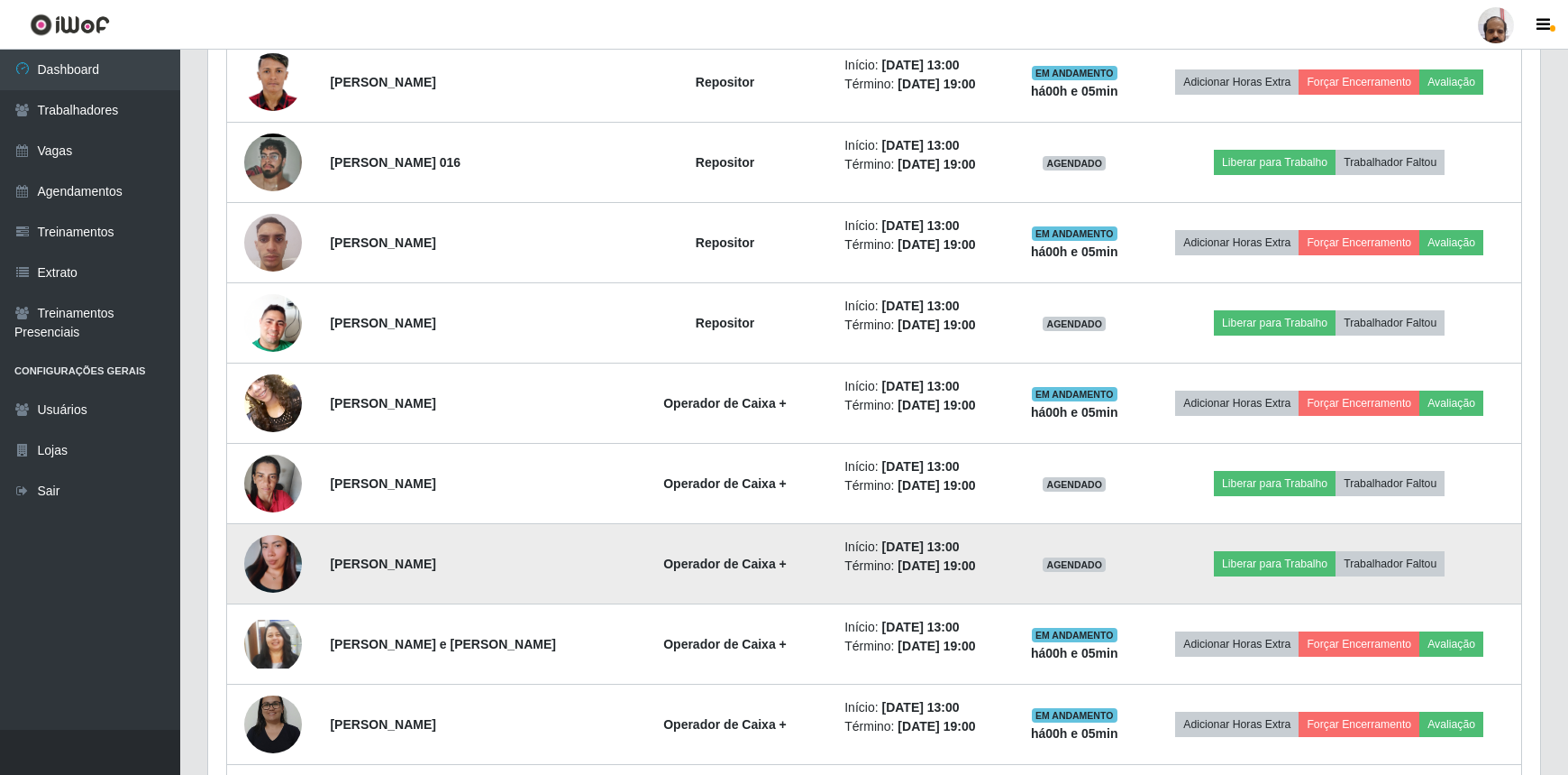
scroll to position [2410, 0]
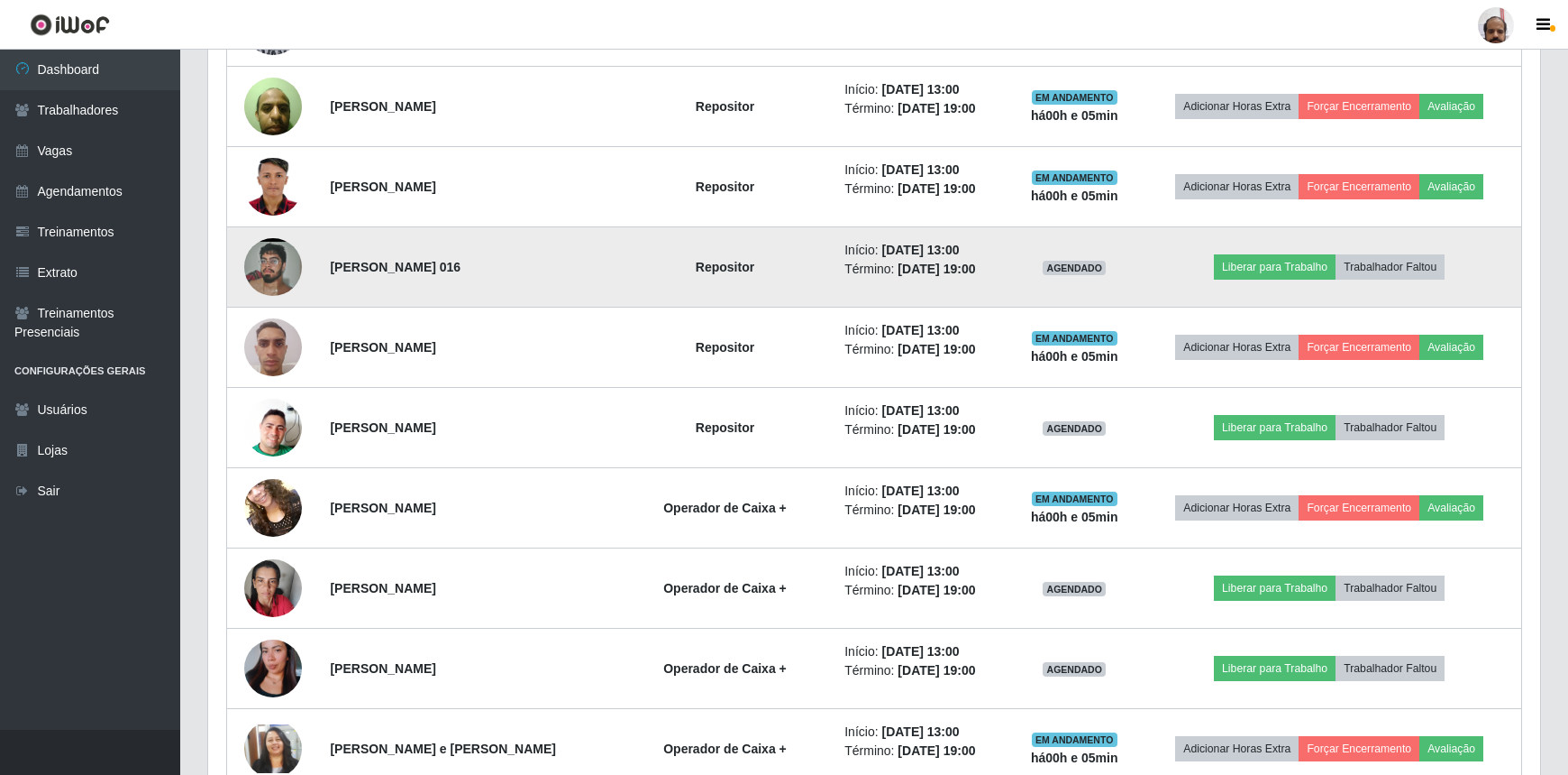
click at [285, 270] on img at bounding box center [274, 267] width 58 height 128
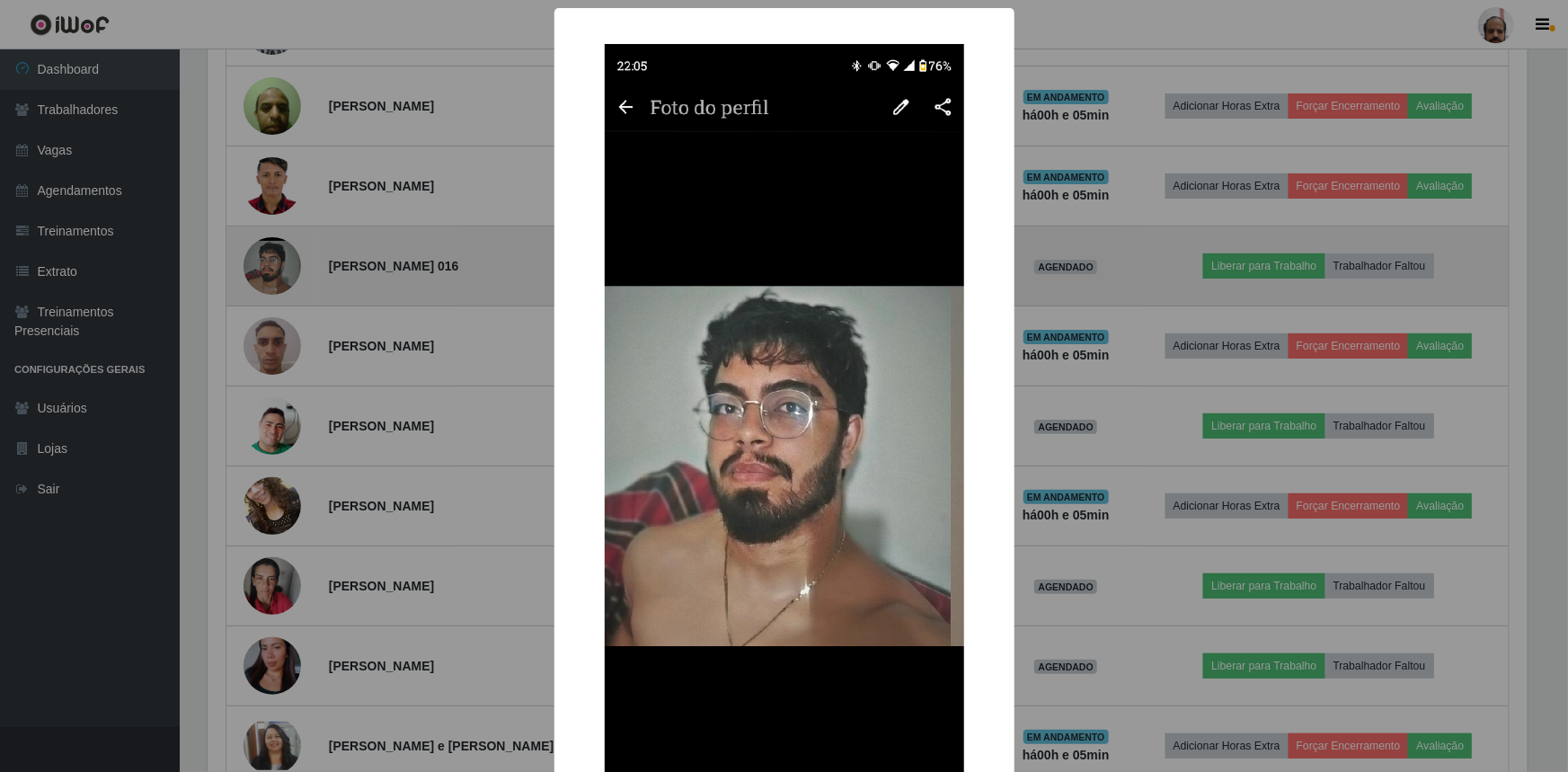
click at [284, 269] on div "× OK Cancel" at bounding box center [784, 386] width 1568 height 772
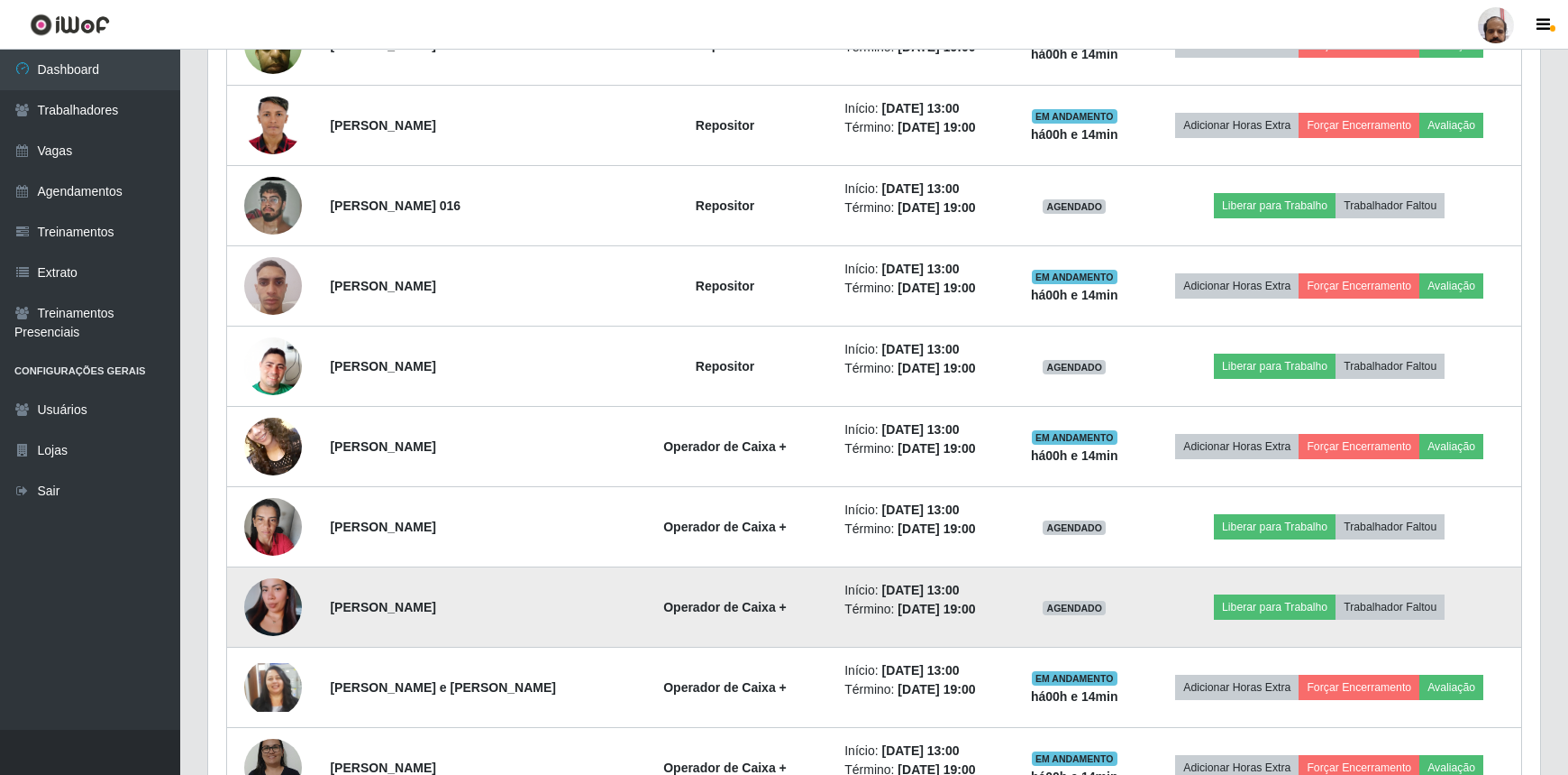
scroll to position [2573, 0]
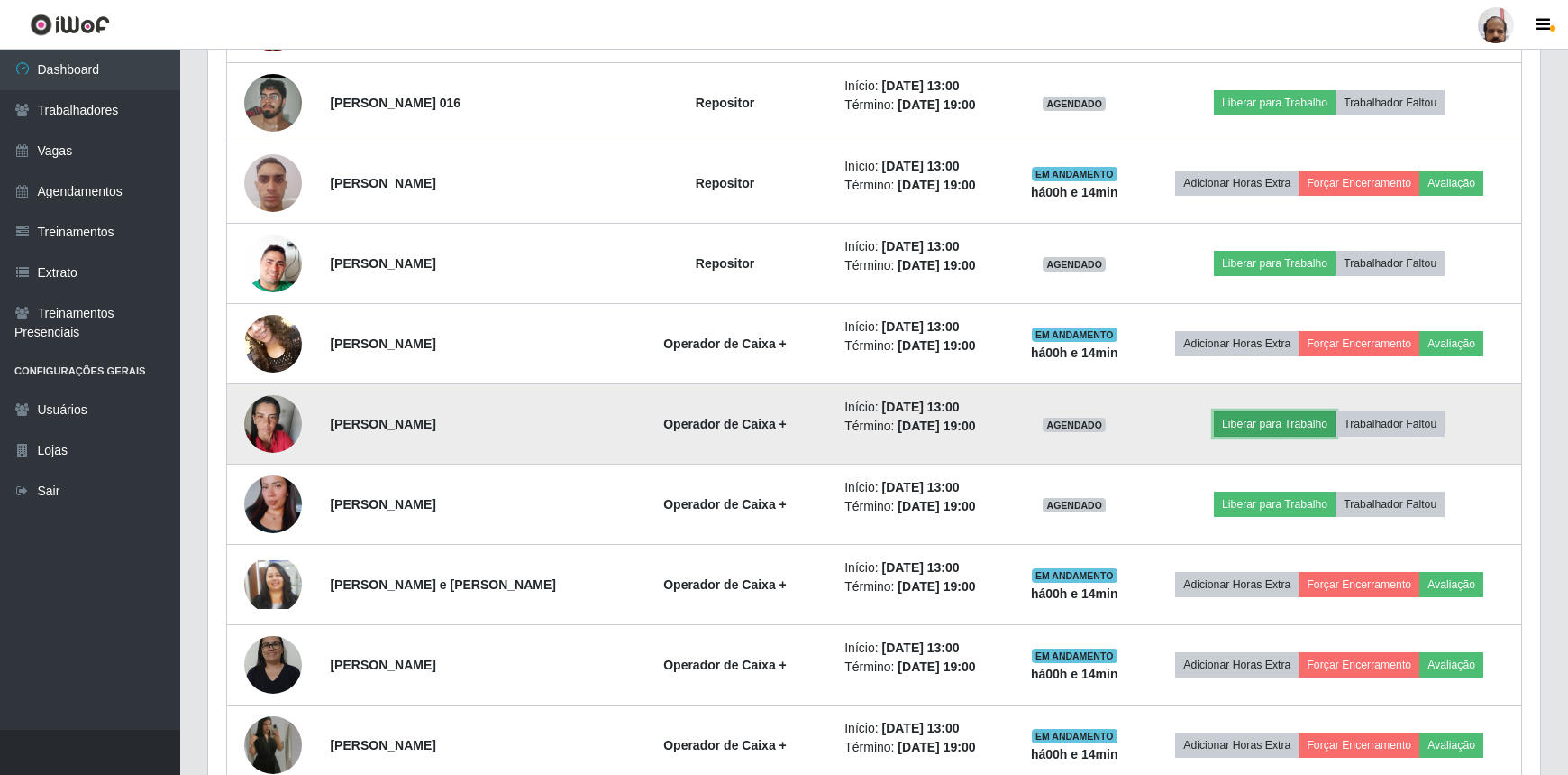
click at [1239, 421] on button "Liberar para Trabalho" at bounding box center [1275, 424] width 122 height 25
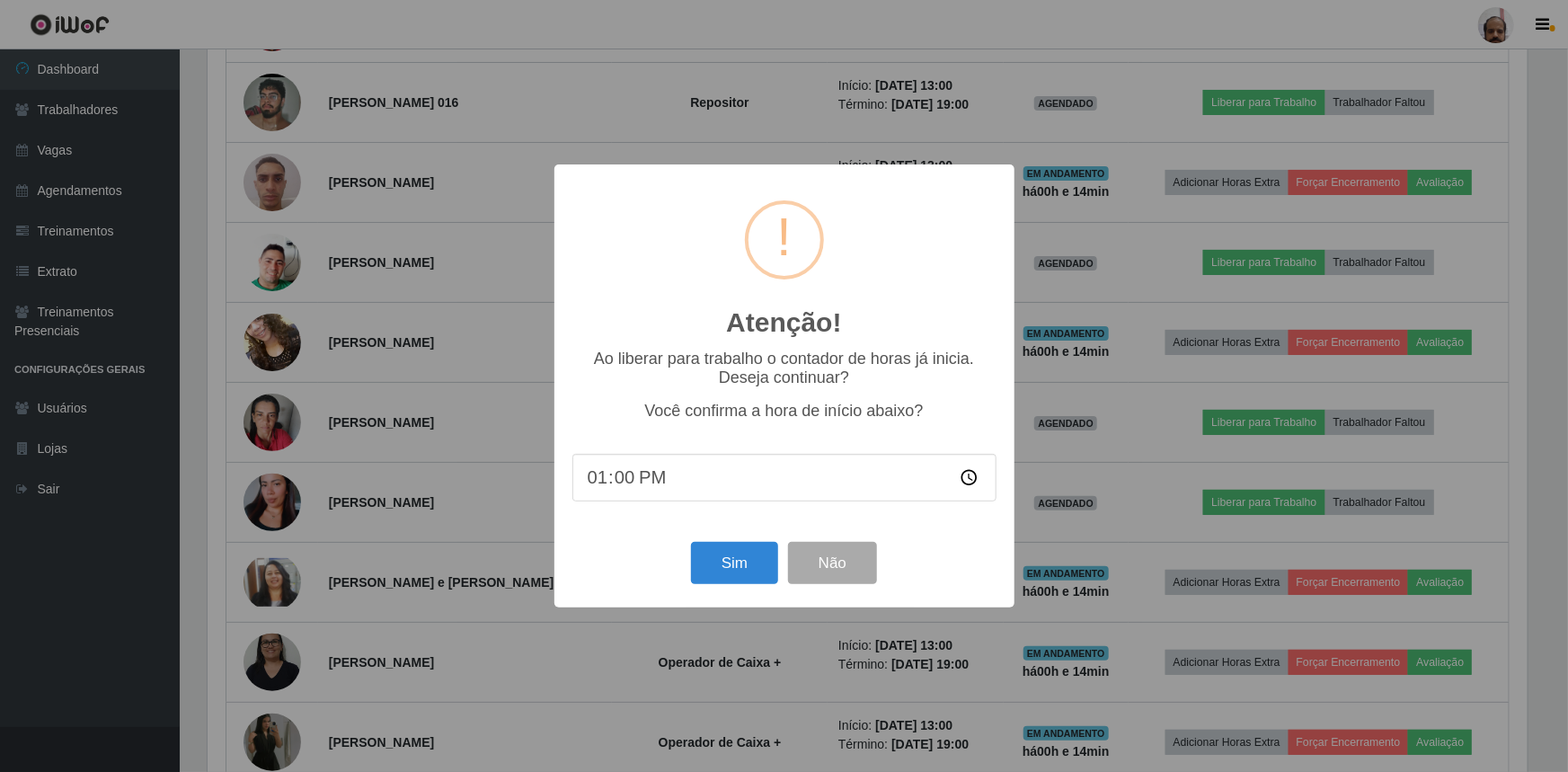
click at [616, 481] on input "13:00" at bounding box center [784, 477] width 424 height 48
type input "13:14"
click at [759, 560] on button "Sim" at bounding box center [734, 562] width 87 height 42
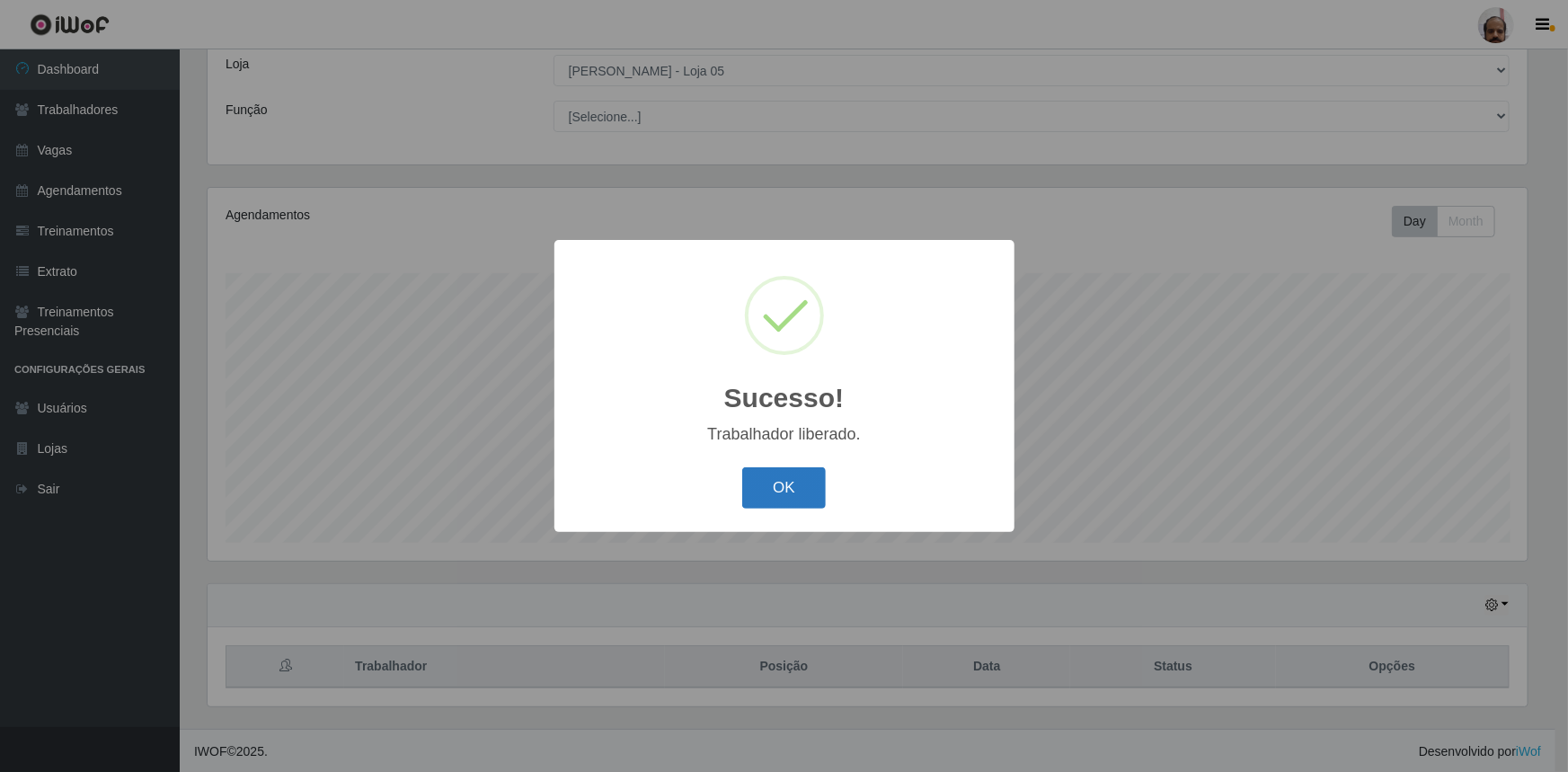
click at [816, 481] on button "OK" at bounding box center [784, 488] width 84 height 42
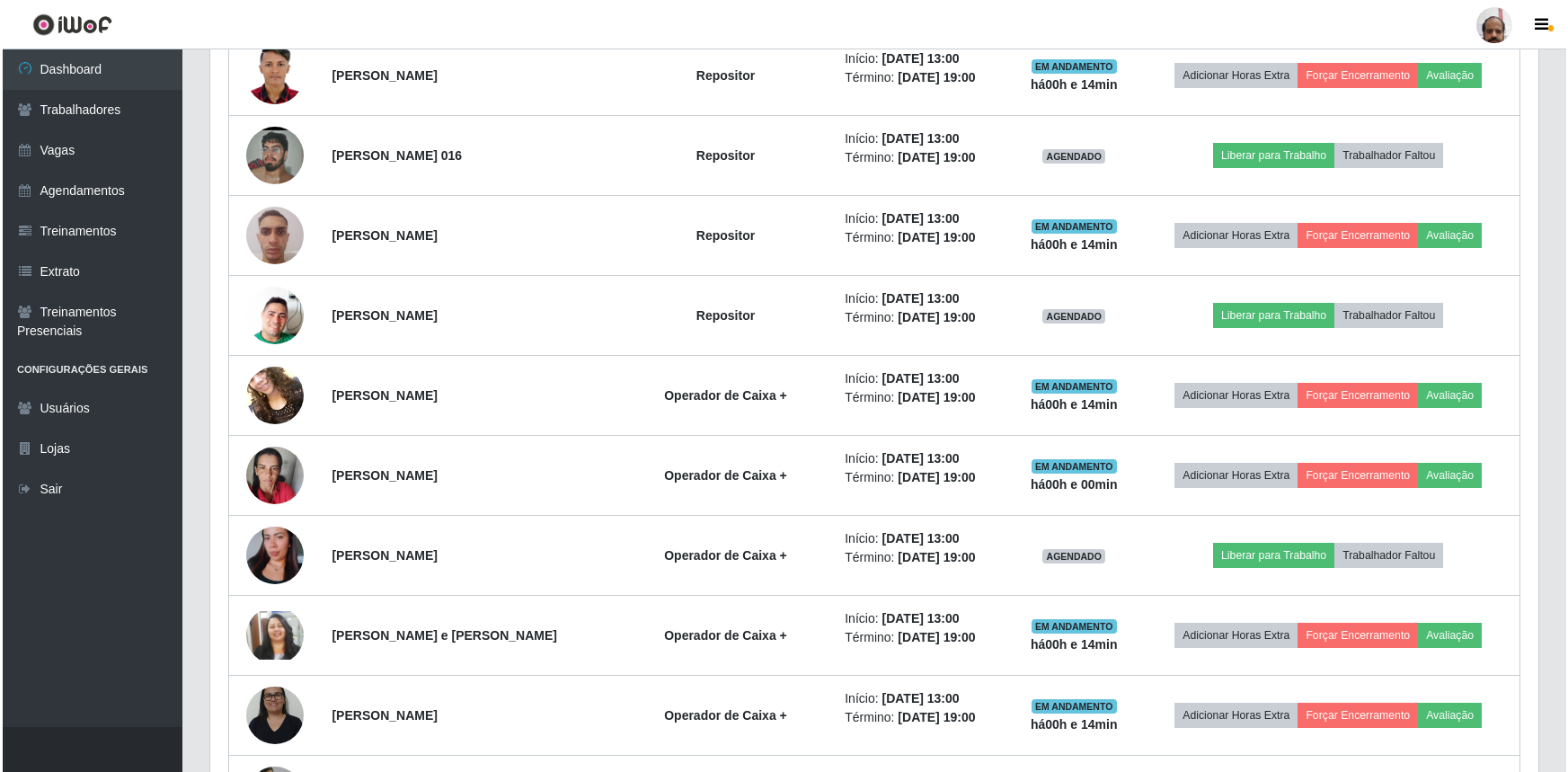
scroll to position [2550, 0]
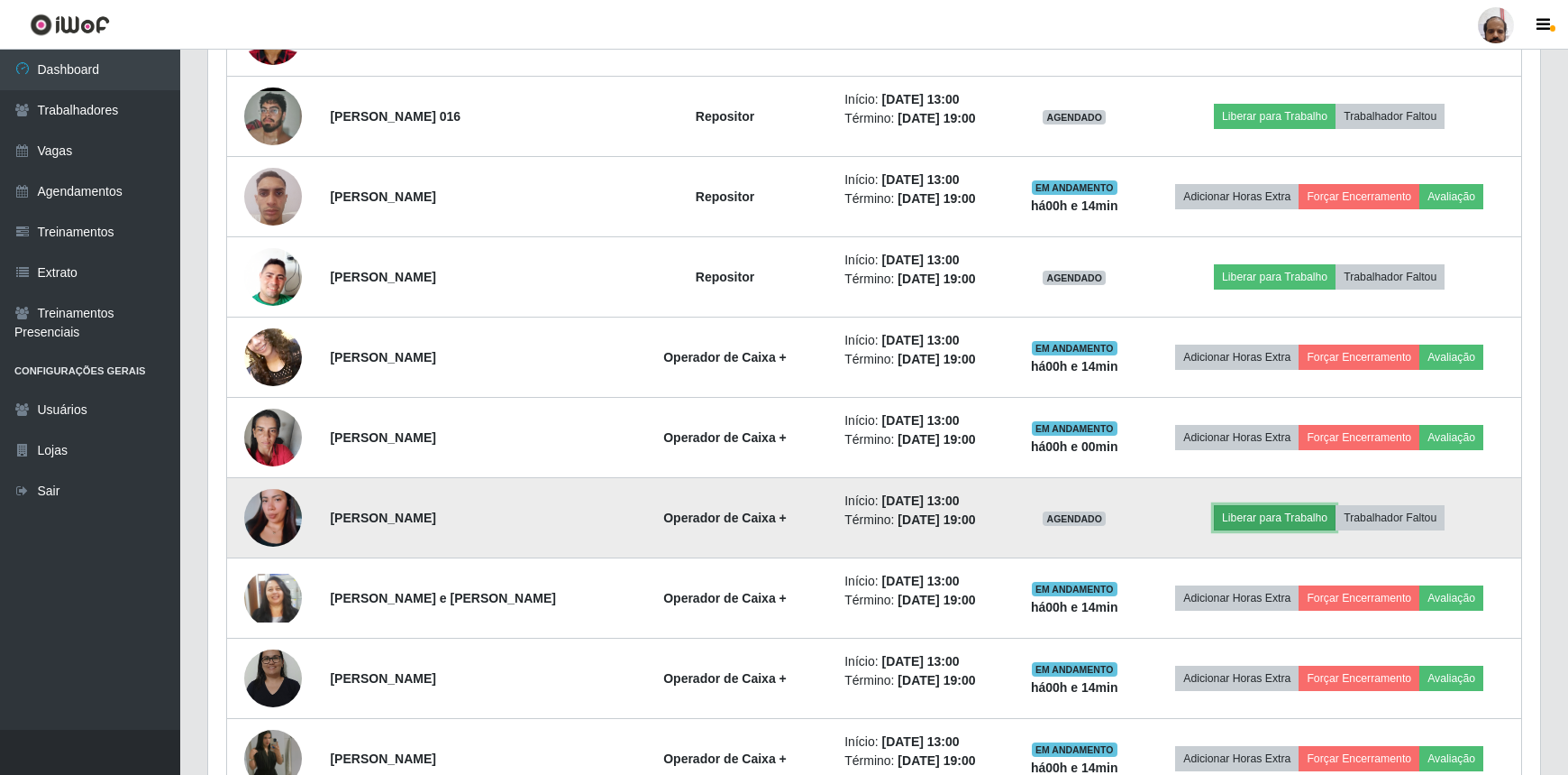
click at [1267, 518] on button "Liberar para Trabalho" at bounding box center [1275, 518] width 122 height 25
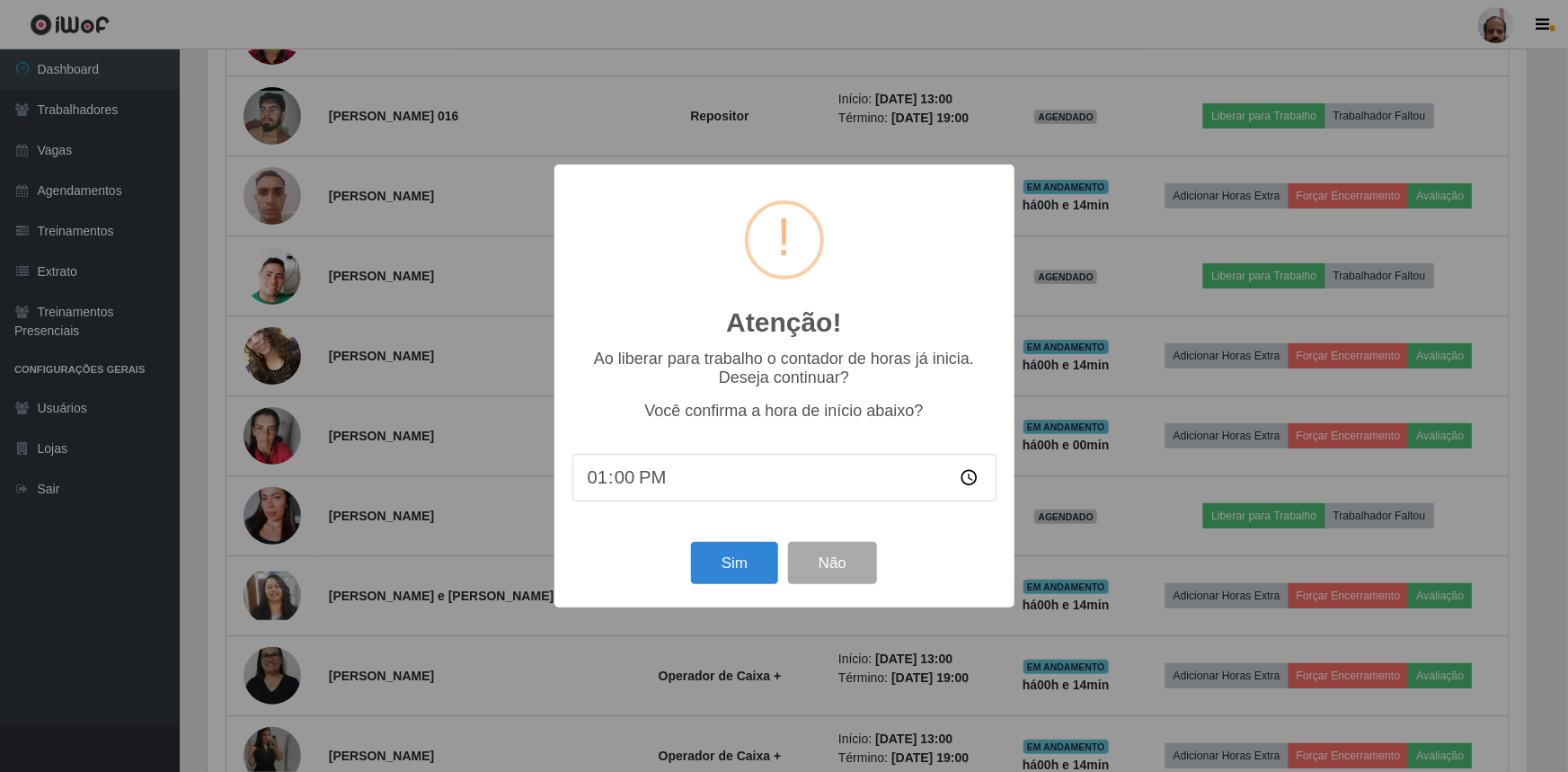
click at [614, 487] on input "13:00" at bounding box center [784, 477] width 424 height 48
type input "13:14"
click at [705, 562] on button "Sim" at bounding box center [734, 562] width 87 height 42
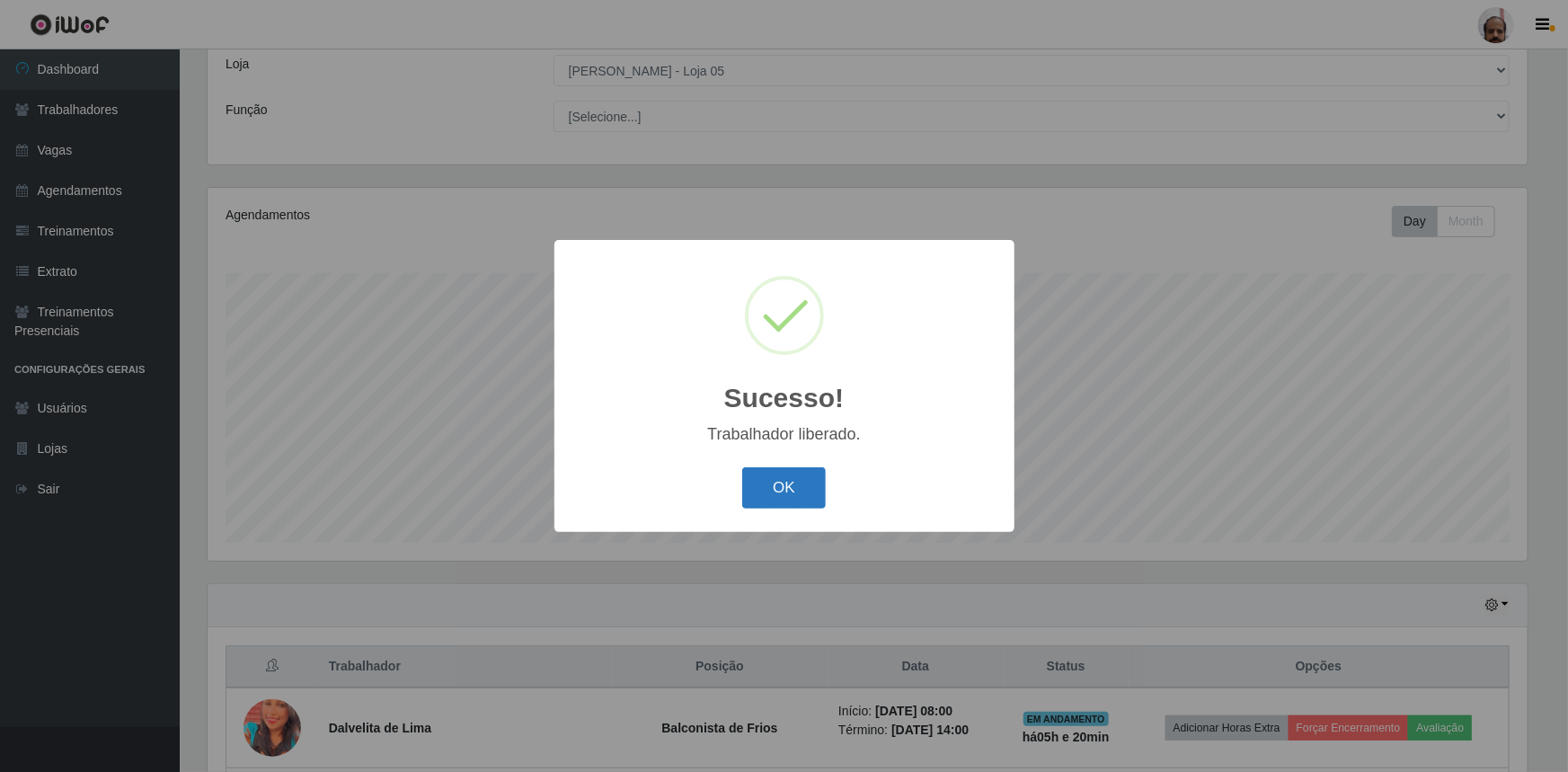
click at [801, 501] on button "OK" at bounding box center [784, 488] width 84 height 42
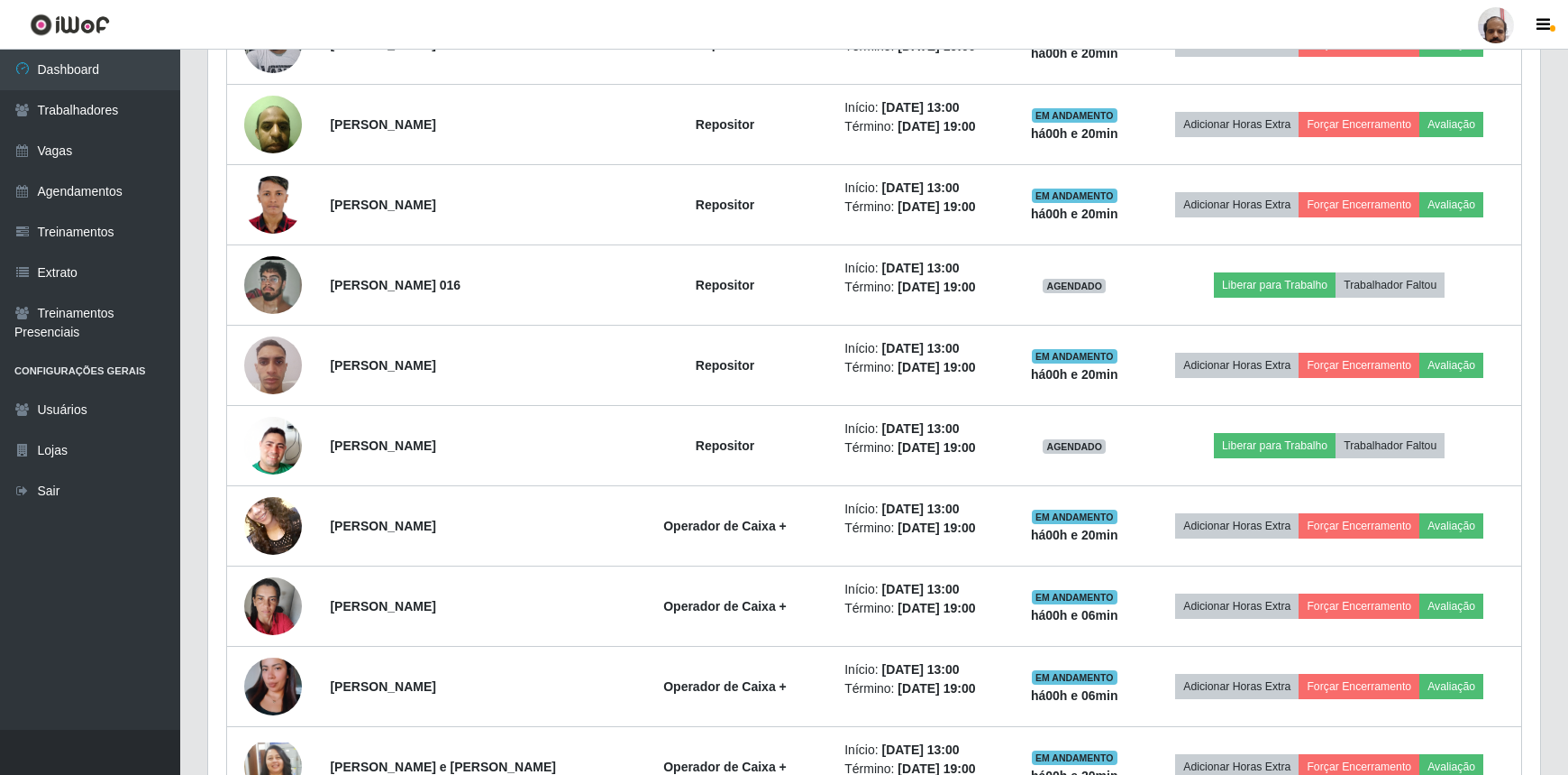
scroll to position [2396, 0]
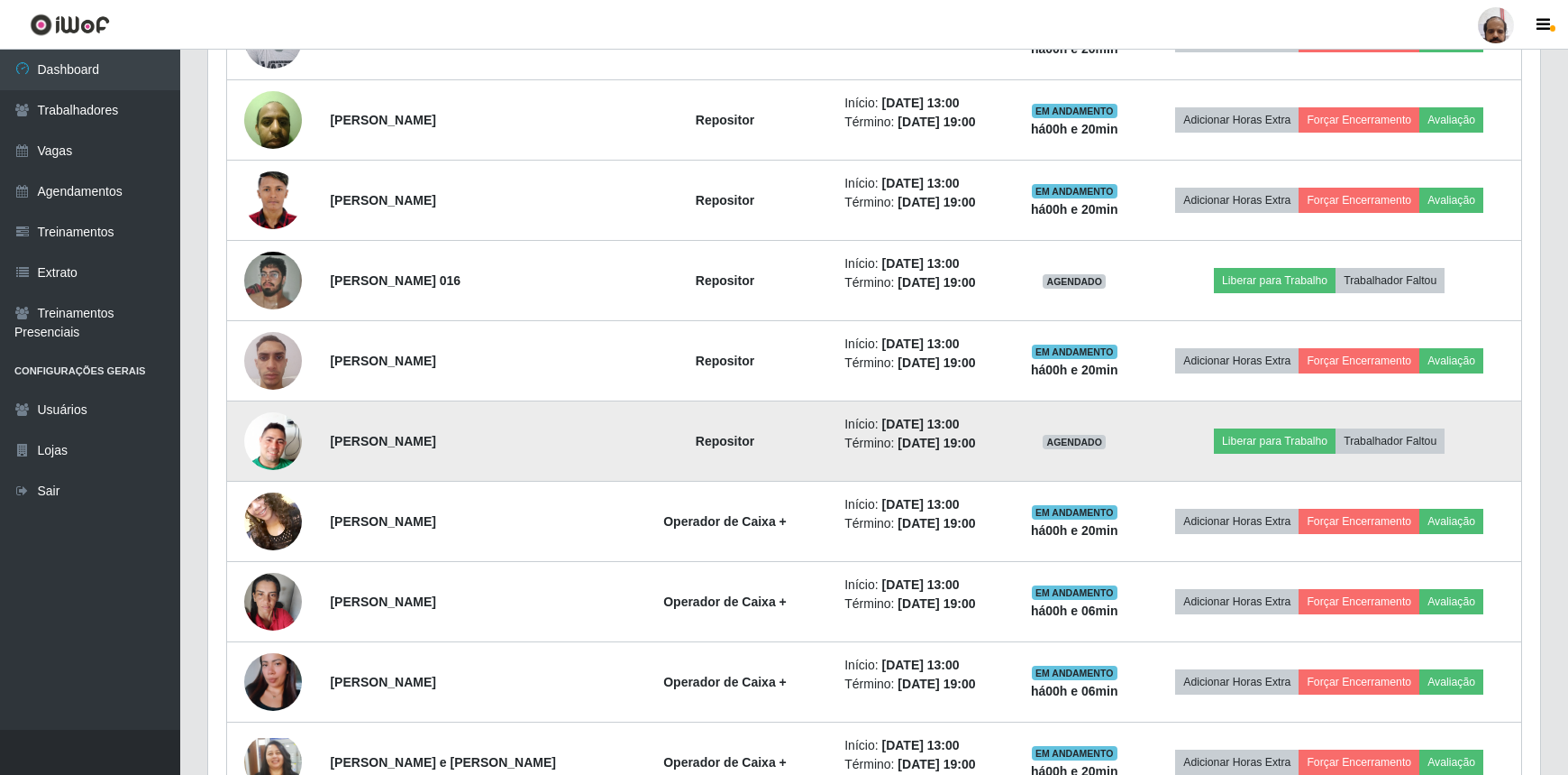
click at [261, 442] on img at bounding box center [274, 441] width 58 height 103
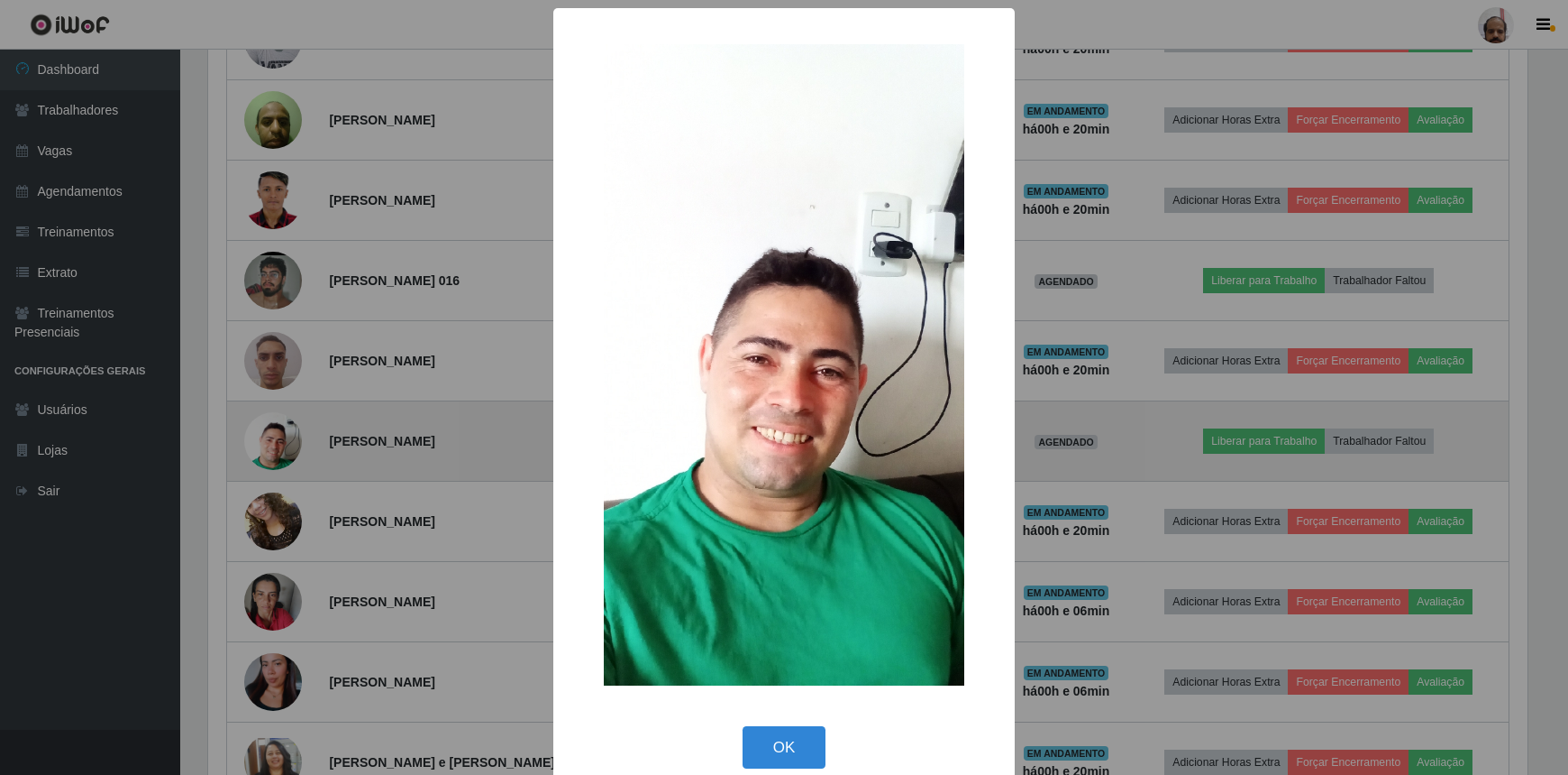
scroll to position [374, 1324]
click at [261, 442] on div "× OK Cancel" at bounding box center [786, 388] width 1573 height 775
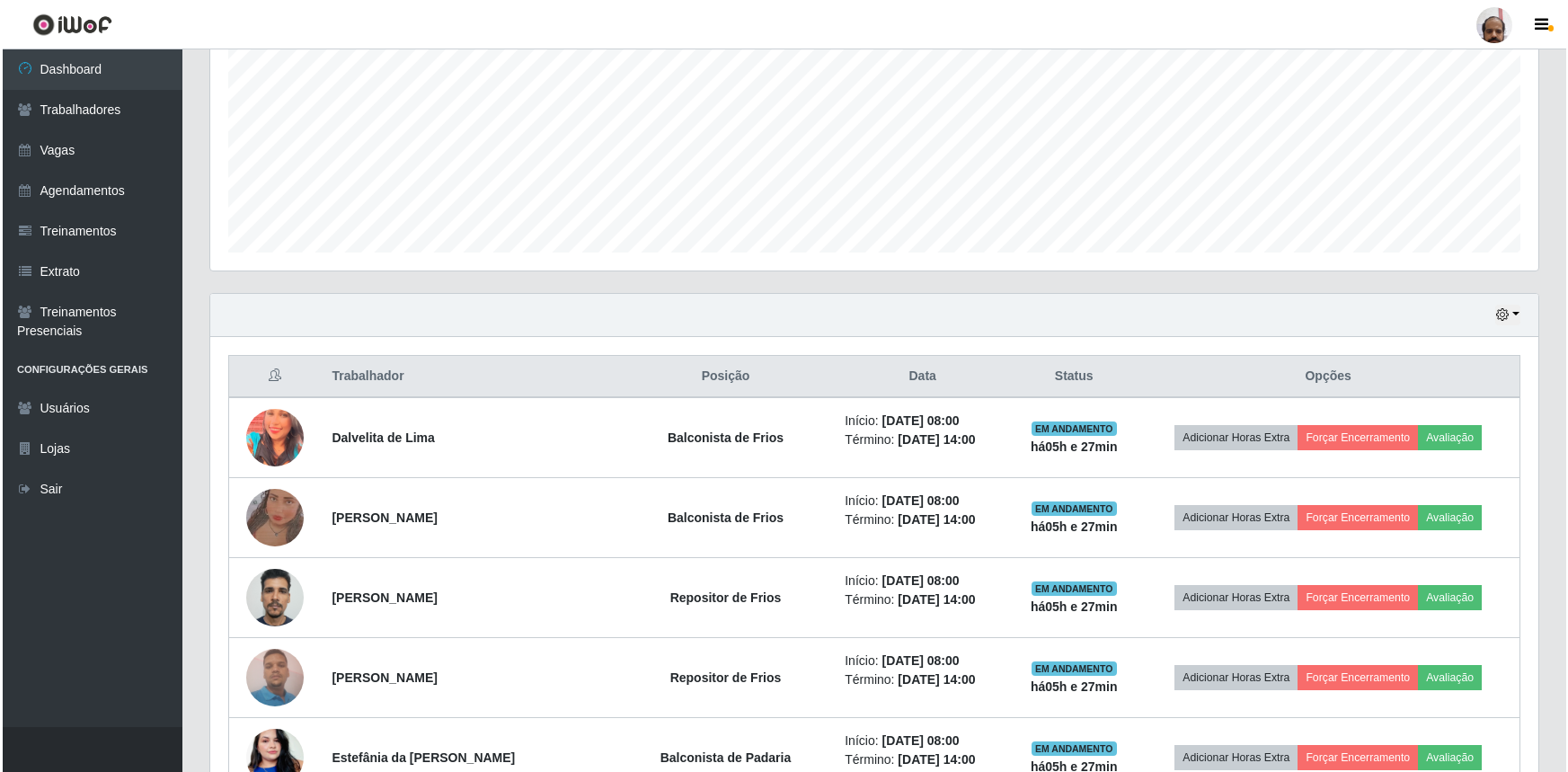
scroll to position [686, 0]
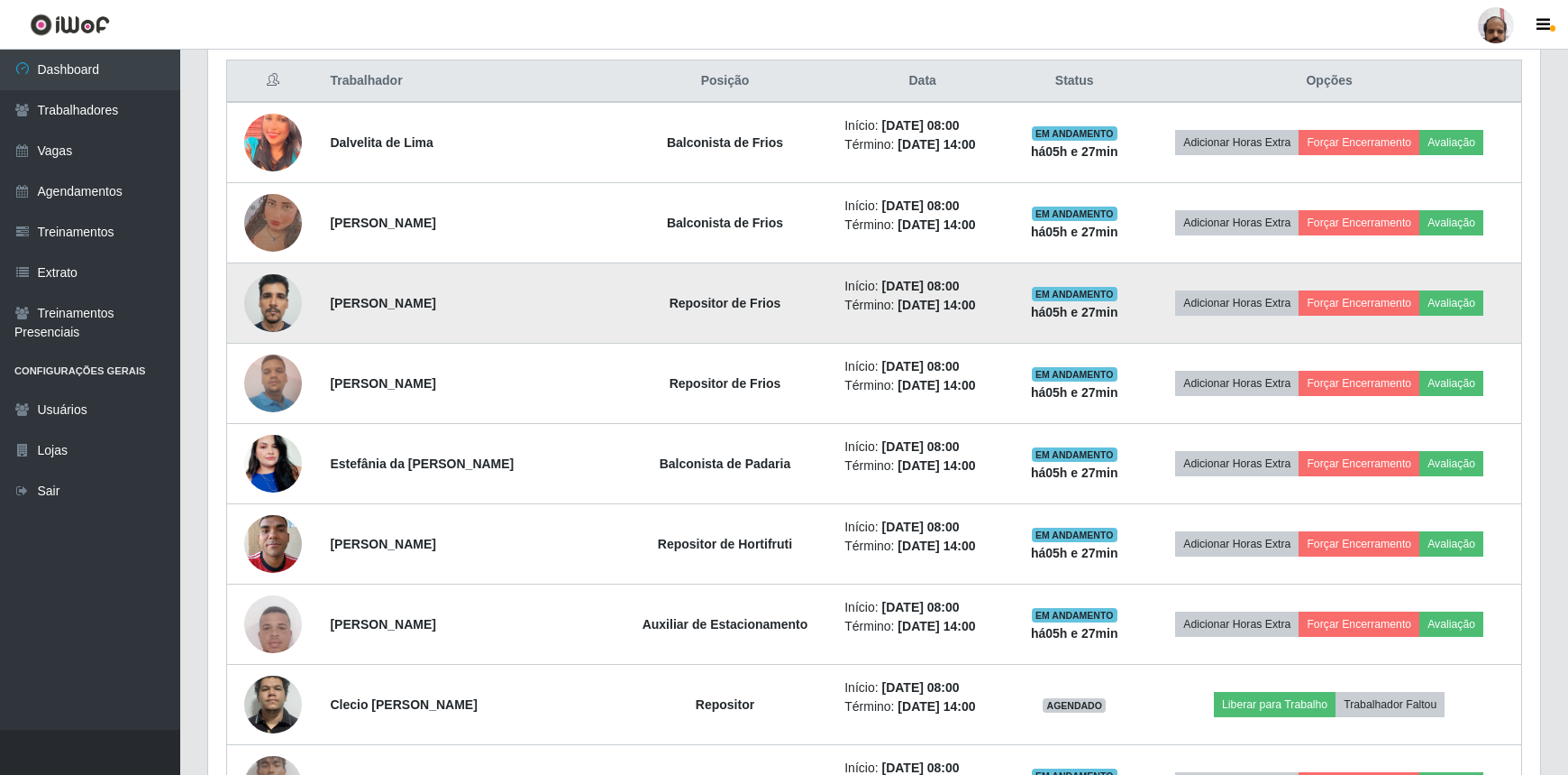
click at [276, 292] on img at bounding box center [274, 303] width 58 height 77
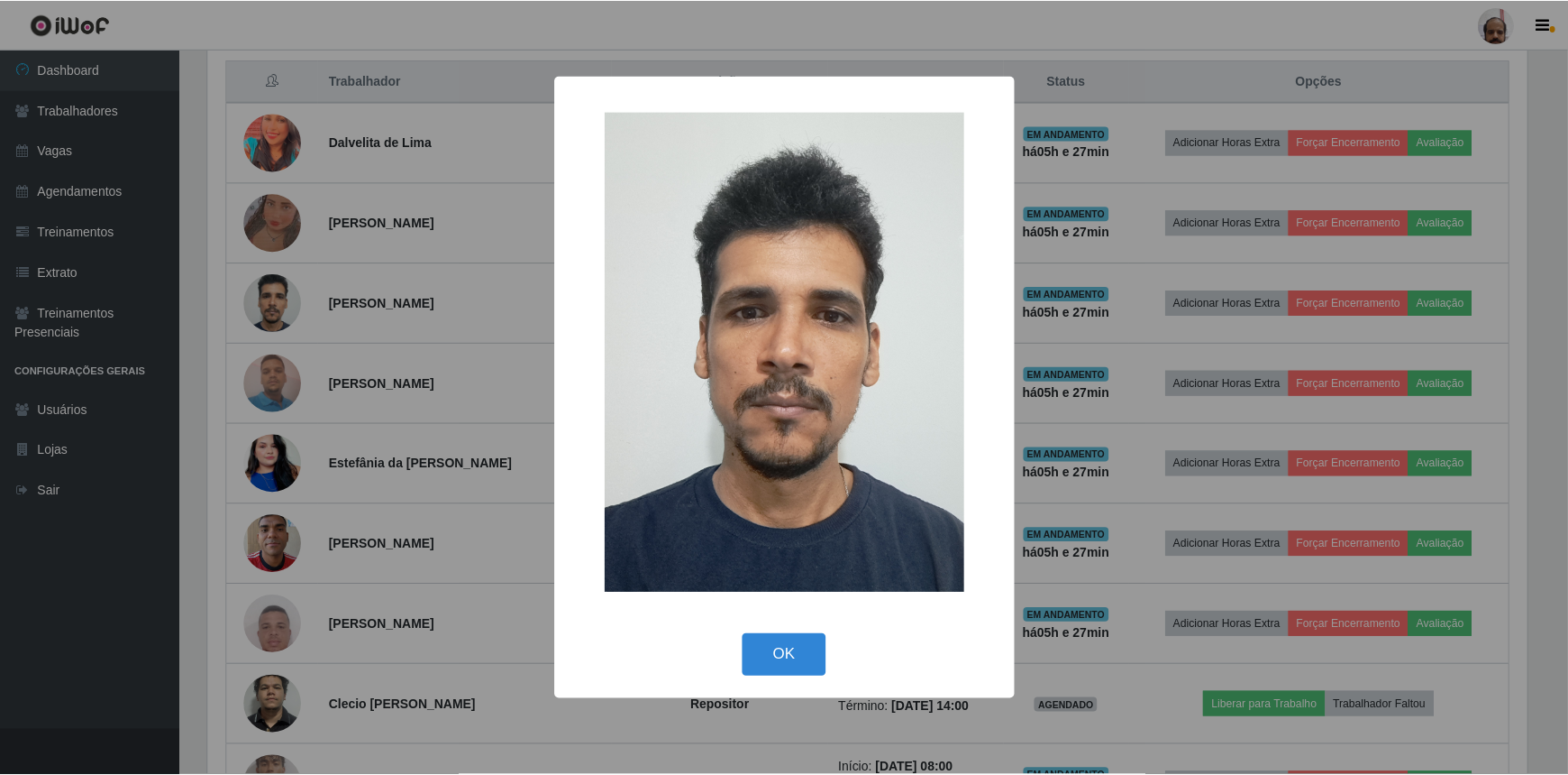
scroll to position [374, 1324]
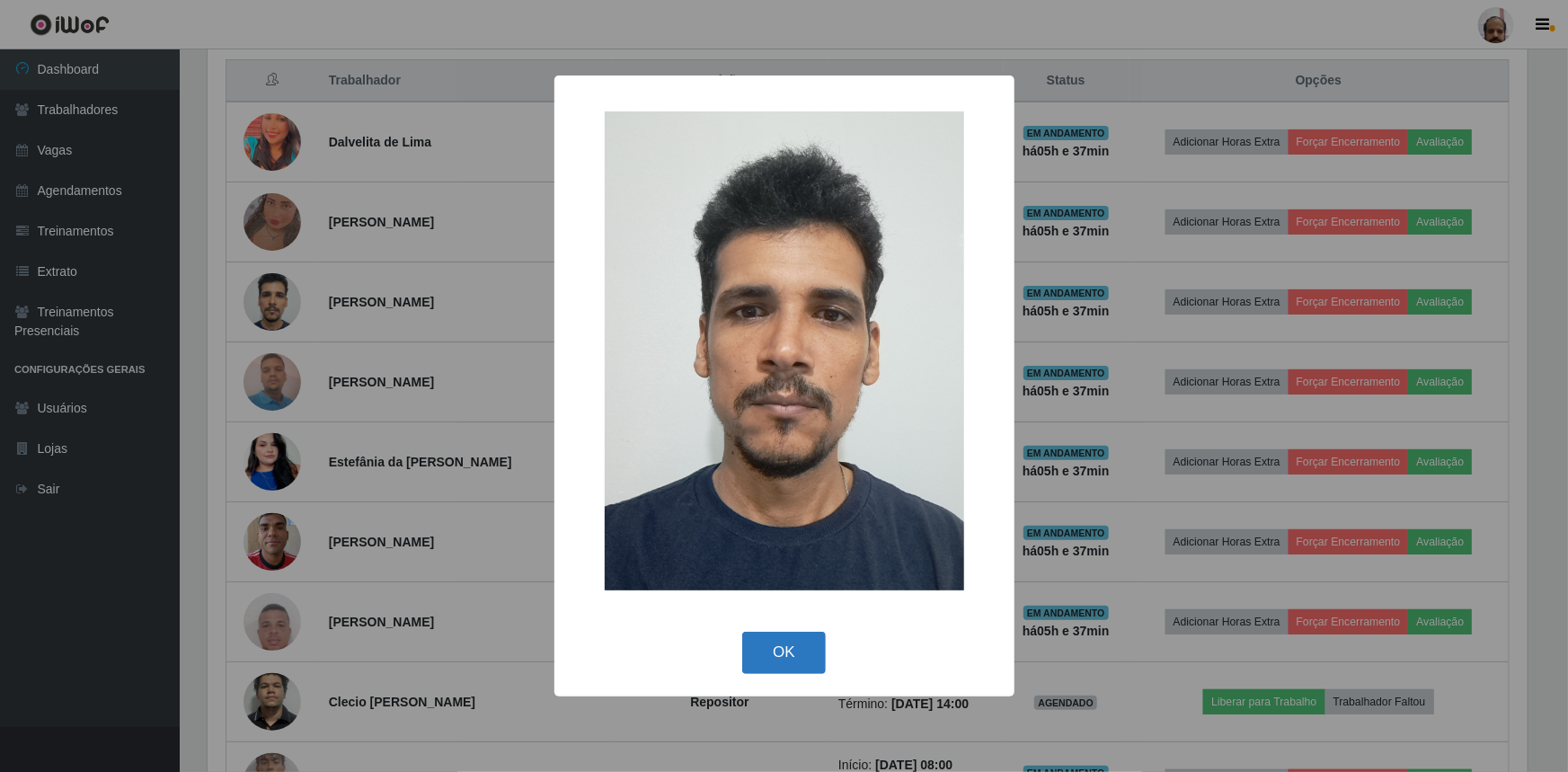
click at [766, 661] on button "OK" at bounding box center [784, 652] width 84 height 42
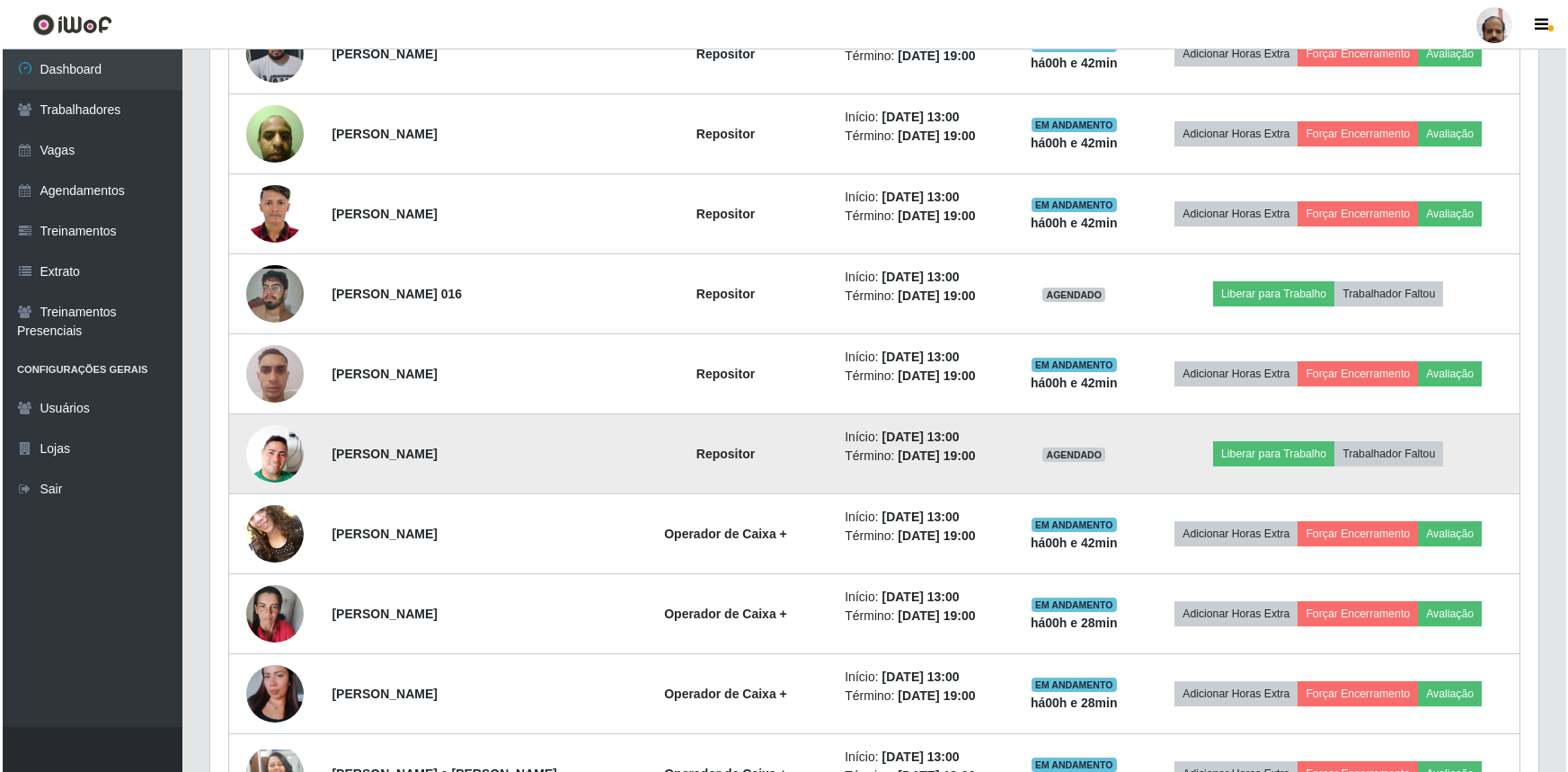
scroll to position [2482, 0]
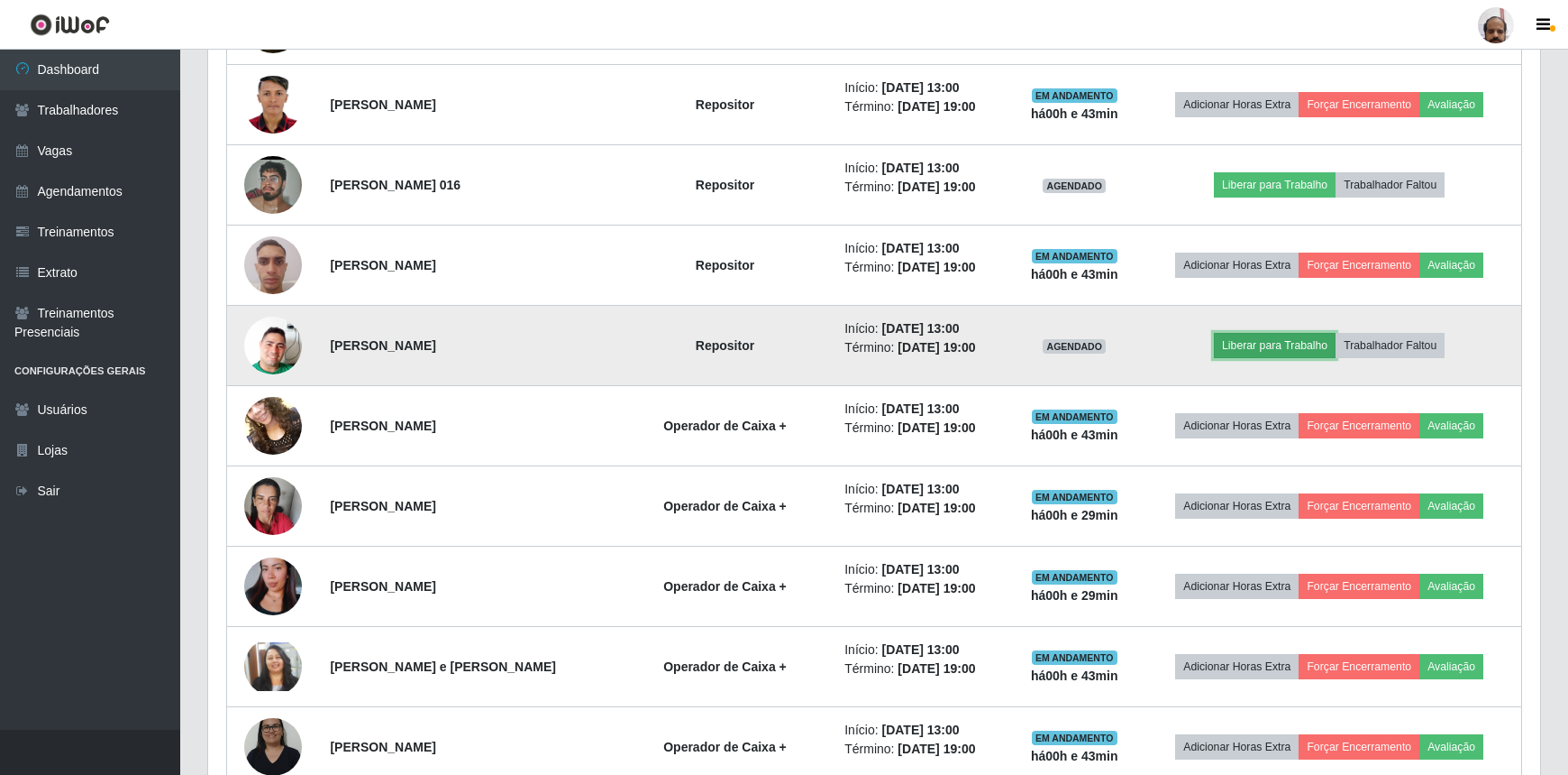
click at [1287, 338] on button "Liberar para Trabalho" at bounding box center [1275, 345] width 122 height 25
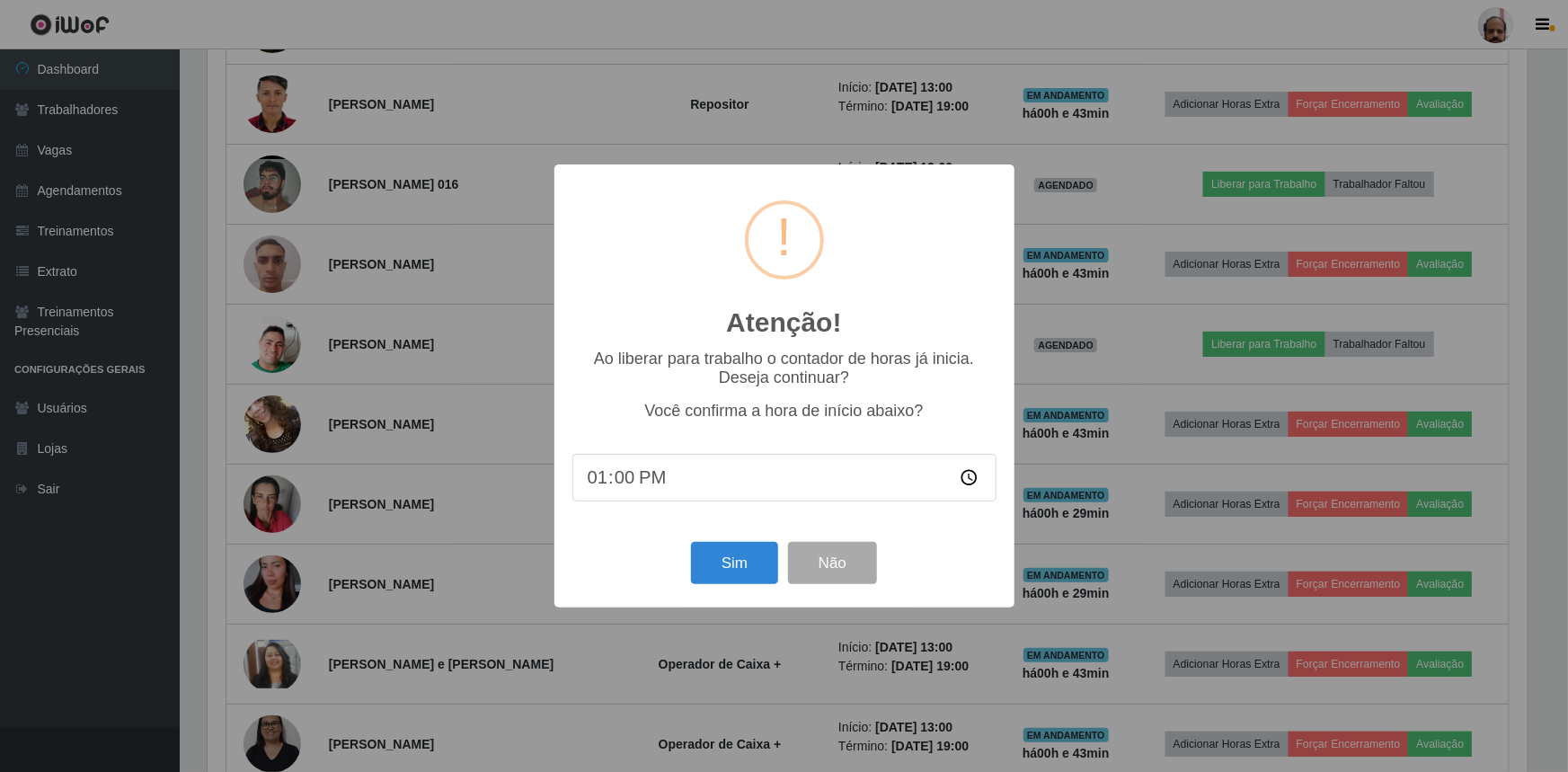
click at [615, 487] on input "13:00" at bounding box center [784, 477] width 424 height 48
type input "13:43"
click at [742, 578] on button "Sim" at bounding box center [734, 562] width 87 height 42
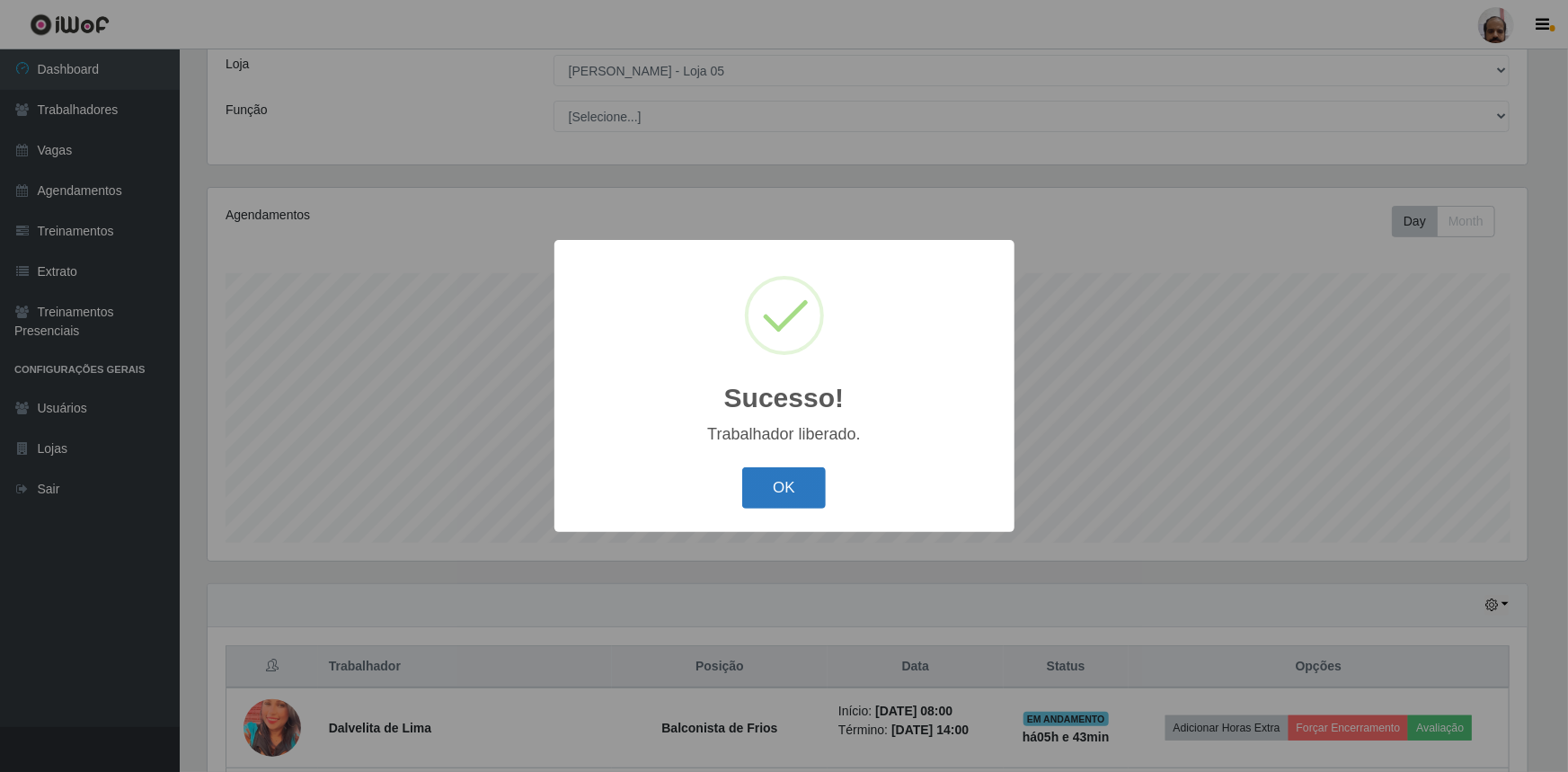
click at [793, 488] on button "OK" at bounding box center [784, 488] width 84 height 42
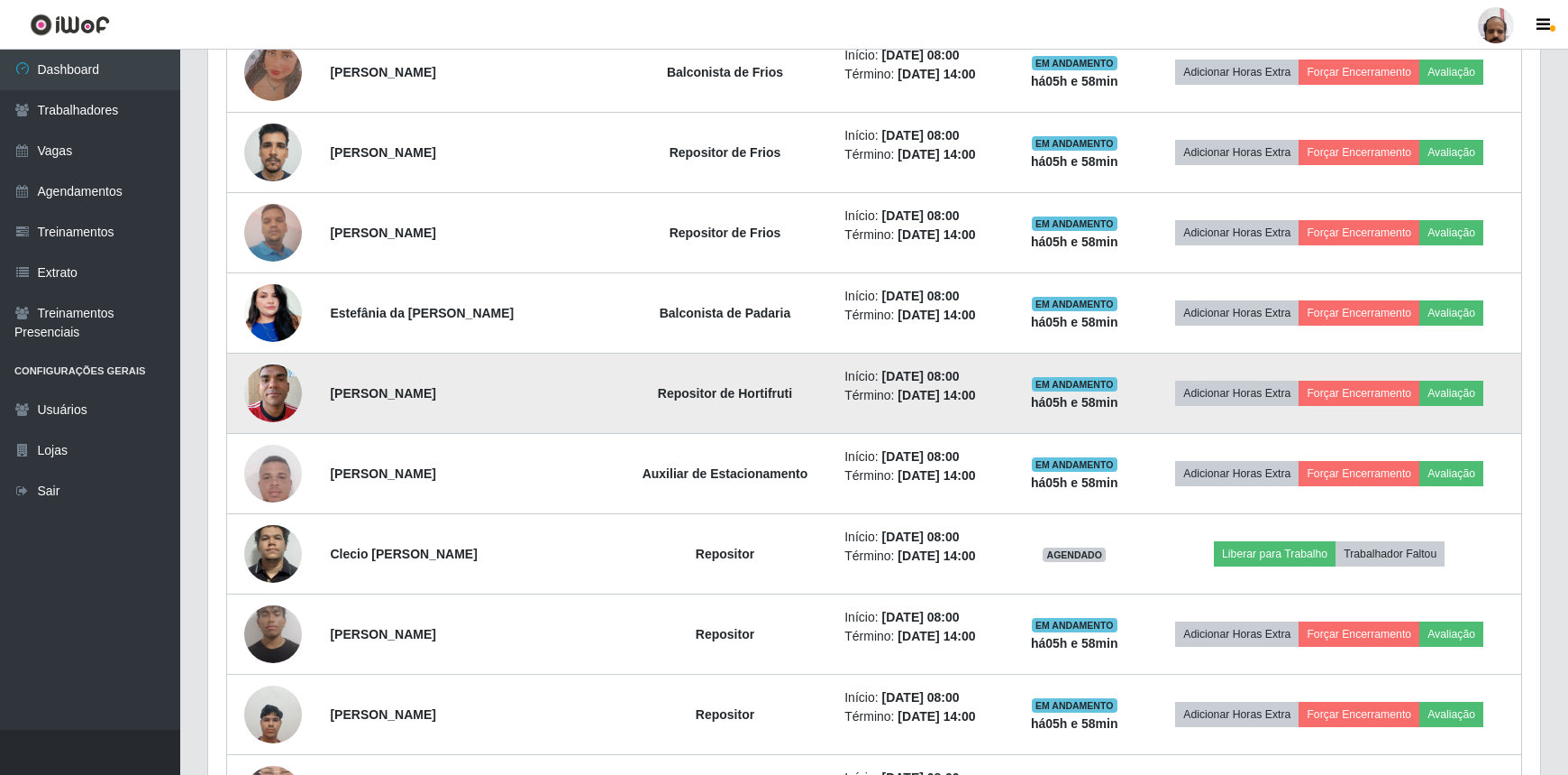
scroll to position [920, 0]
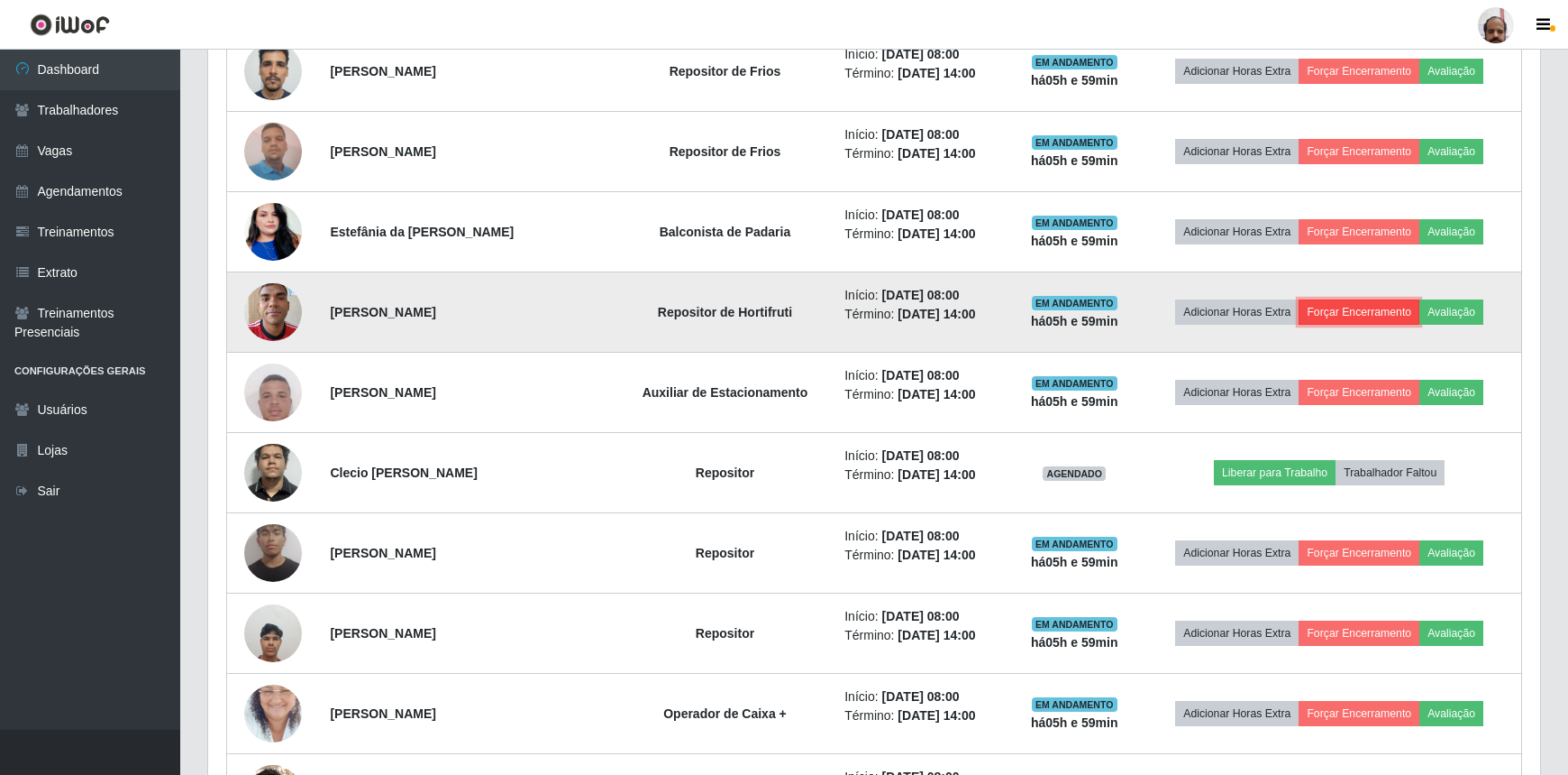
click at [1366, 312] on button "Forçar Encerramento" at bounding box center [1359, 312] width 121 height 25
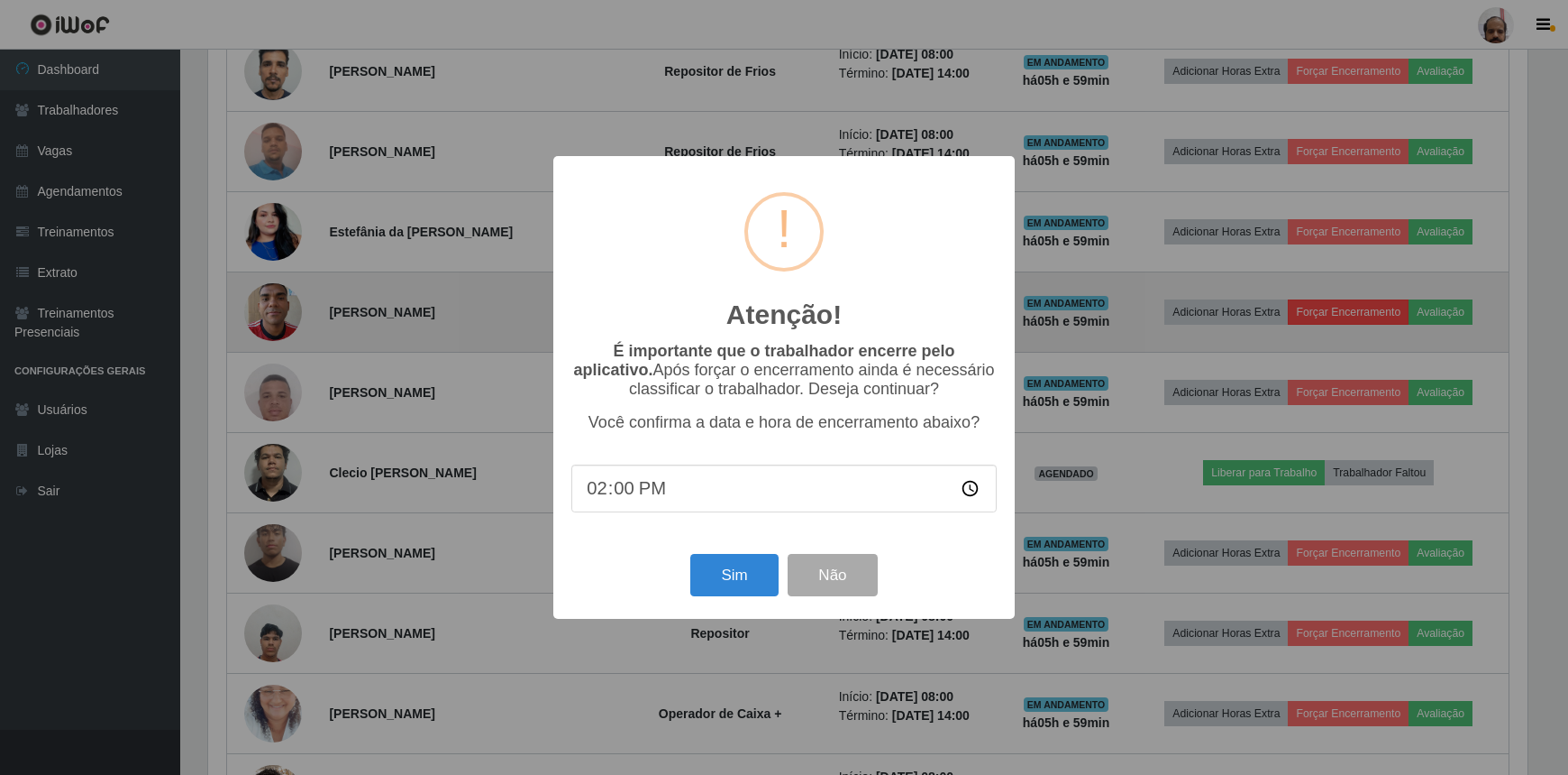
scroll to position [374, 1324]
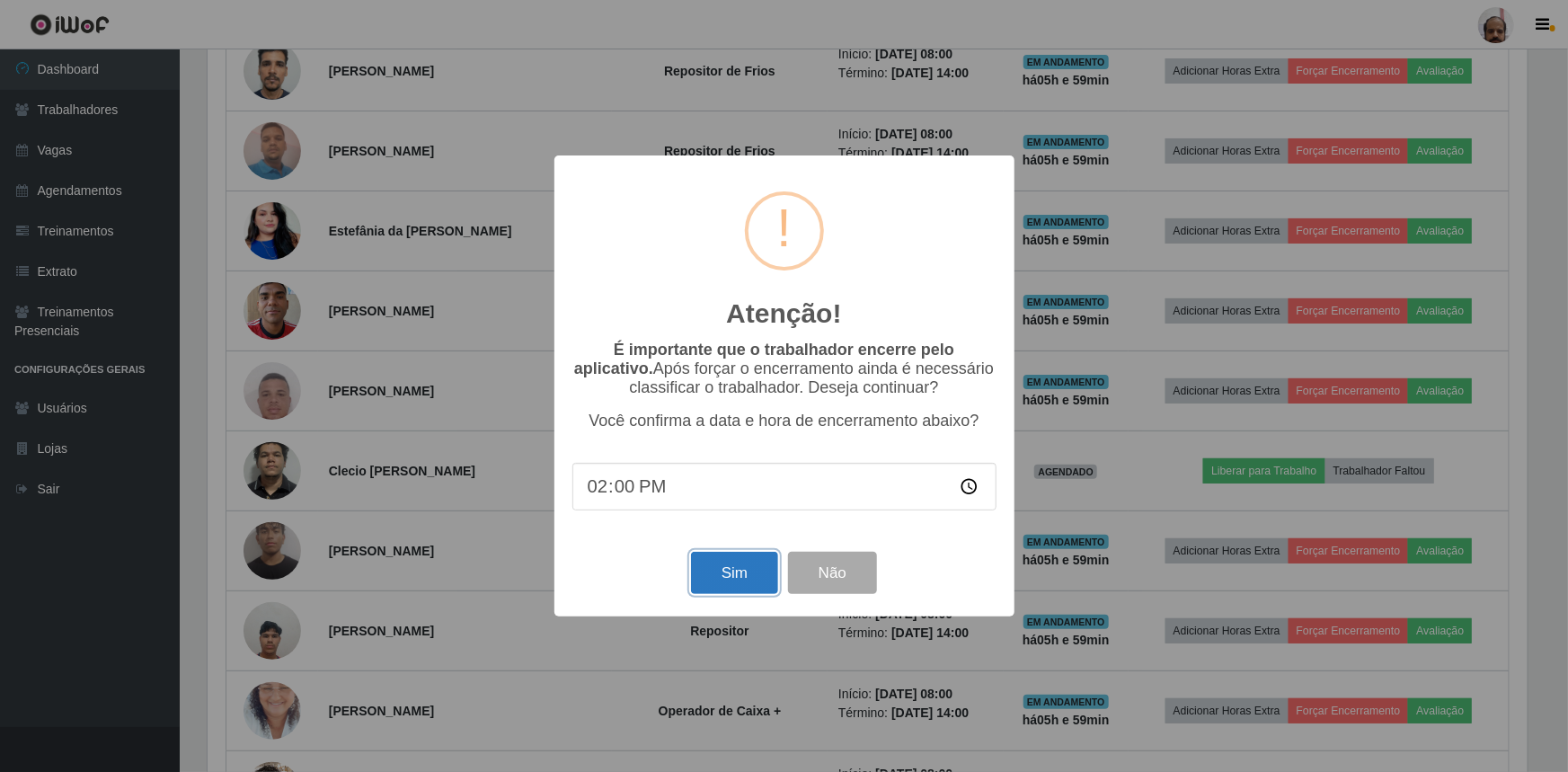
click at [745, 570] on button "Sim" at bounding box center [734, 572] width 87 height 42
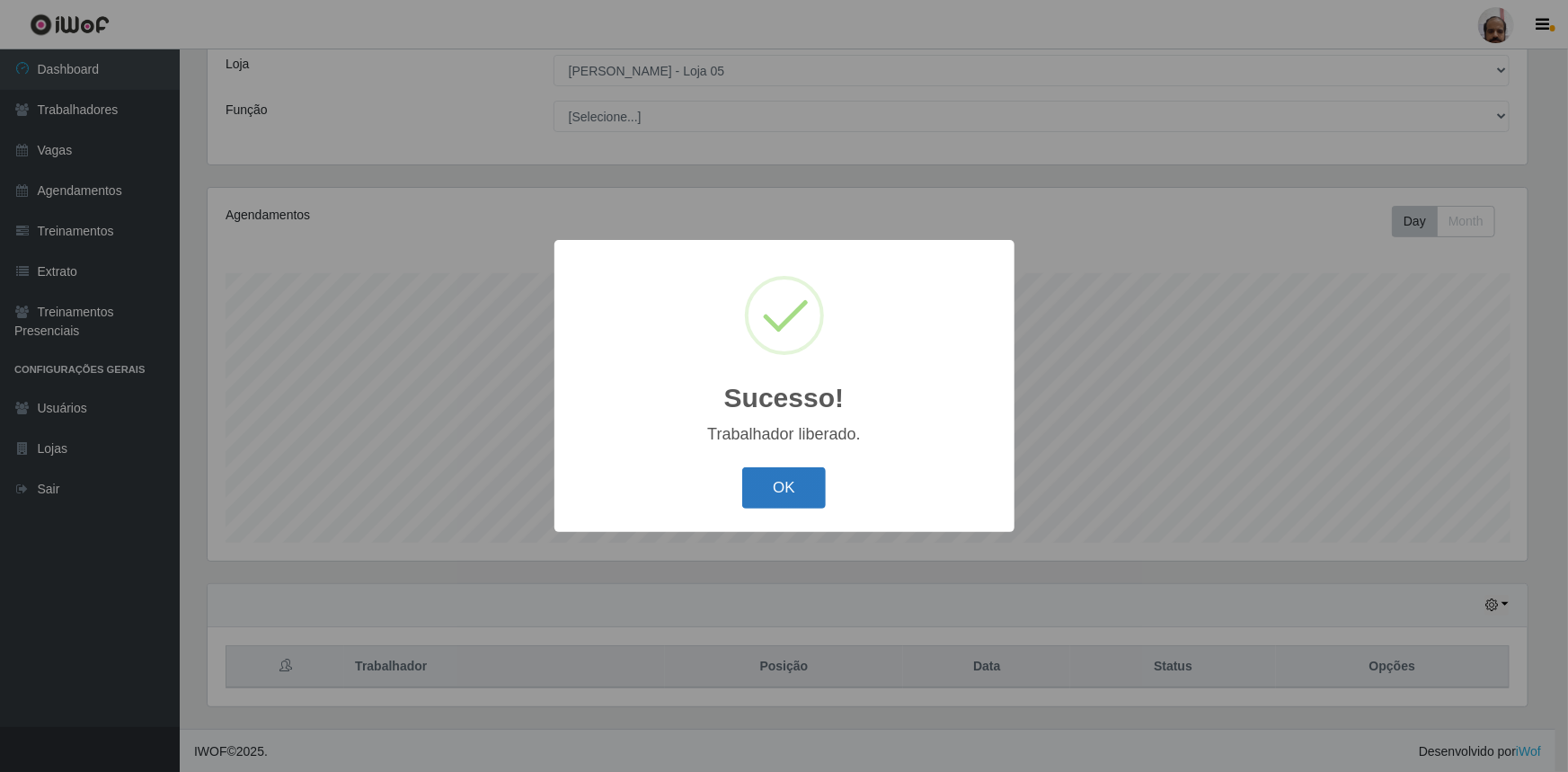
click at [808, 489] on button "OK" at bounding box center [784, 488] width 84 height 42
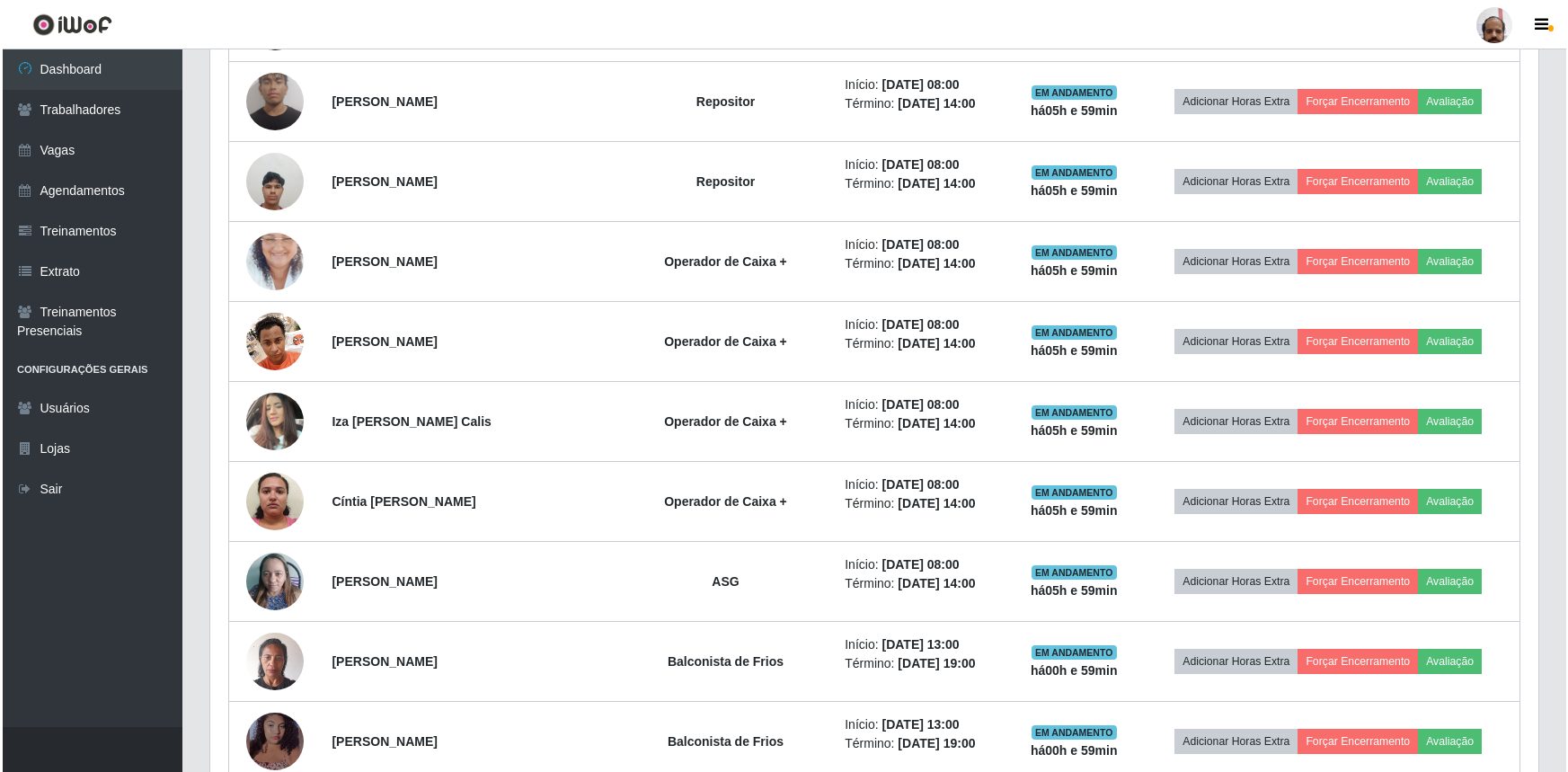
scroll to position [1325, 0]
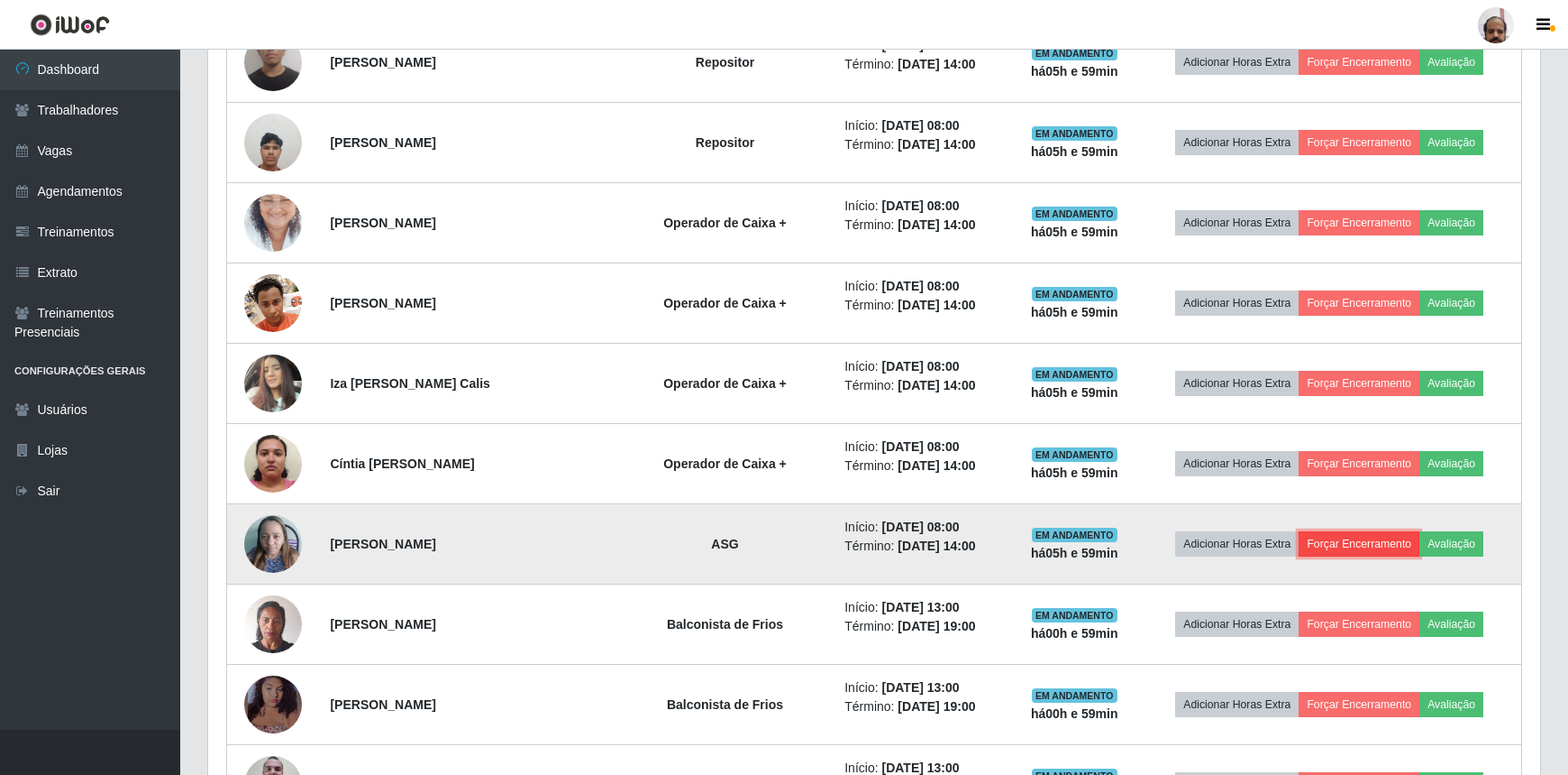
click at [1351, 545] on button "Forçar Encerramento" at bounding box center [1359, 544] width 121 height 25
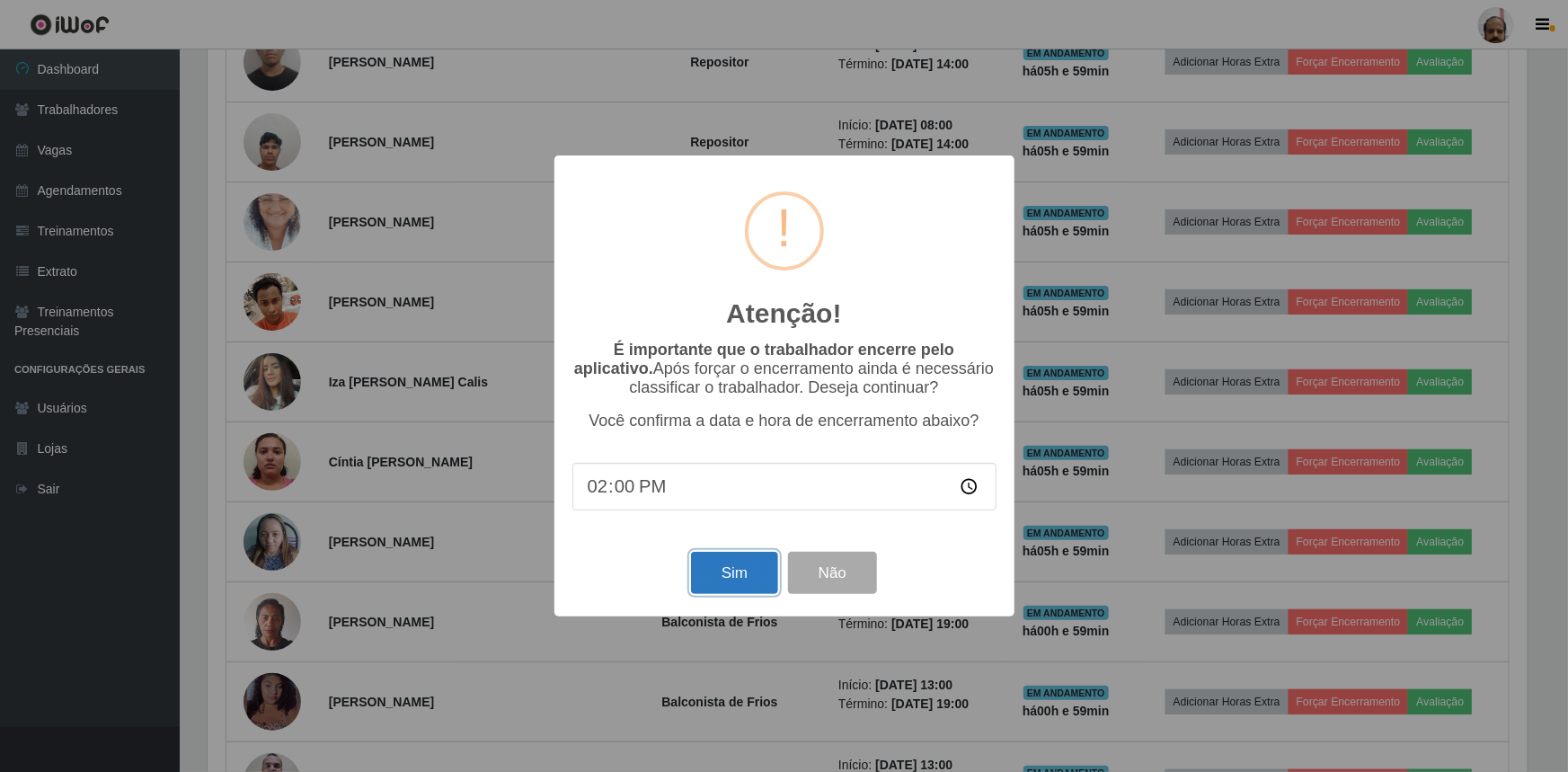
click at [763, 589] on button "Sim" at bounding box center [734, 572] width 87 height 42
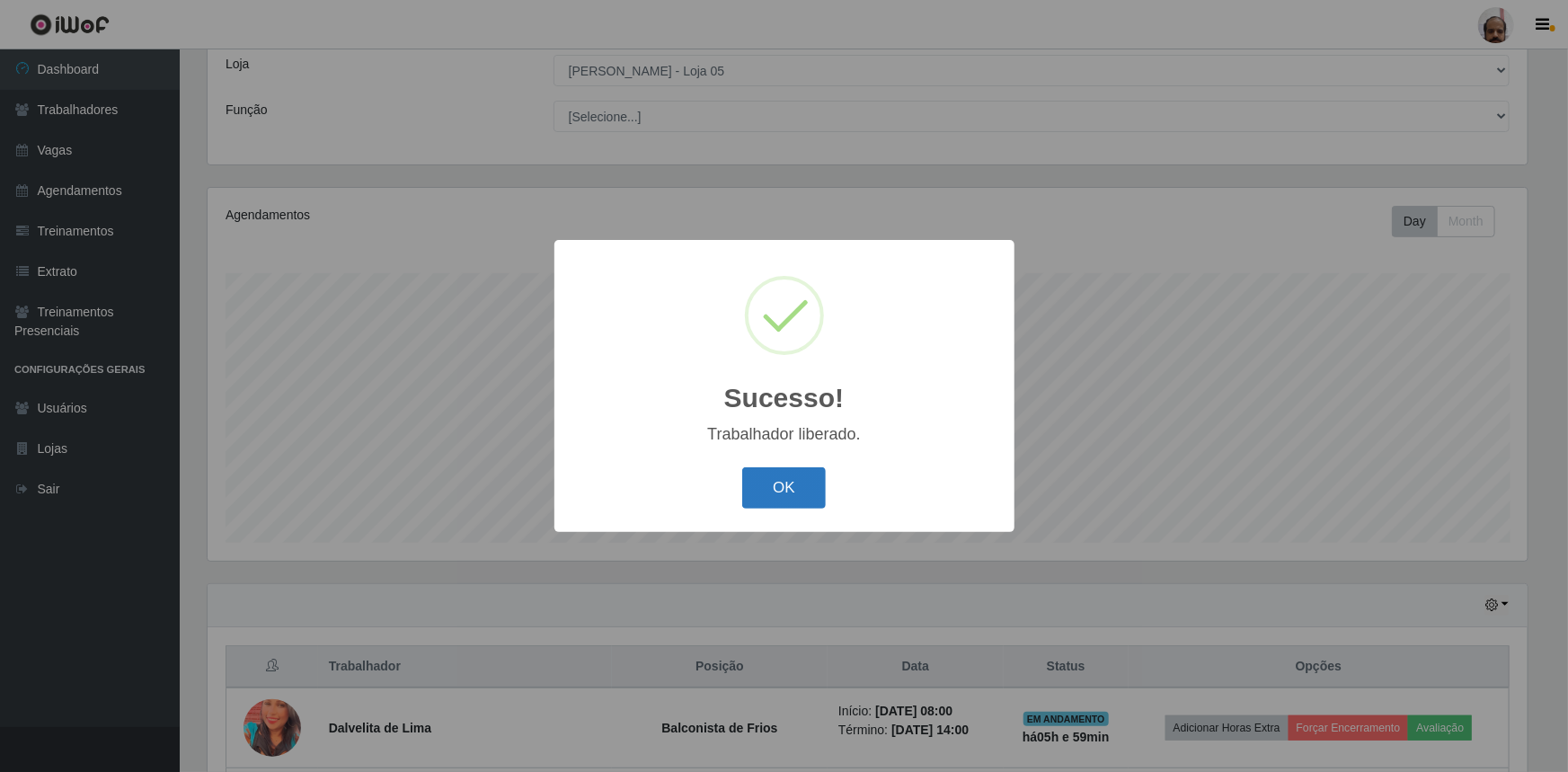
click at [808, 496] on button "OK" at bounding box center [784, 488] width 84 height 42
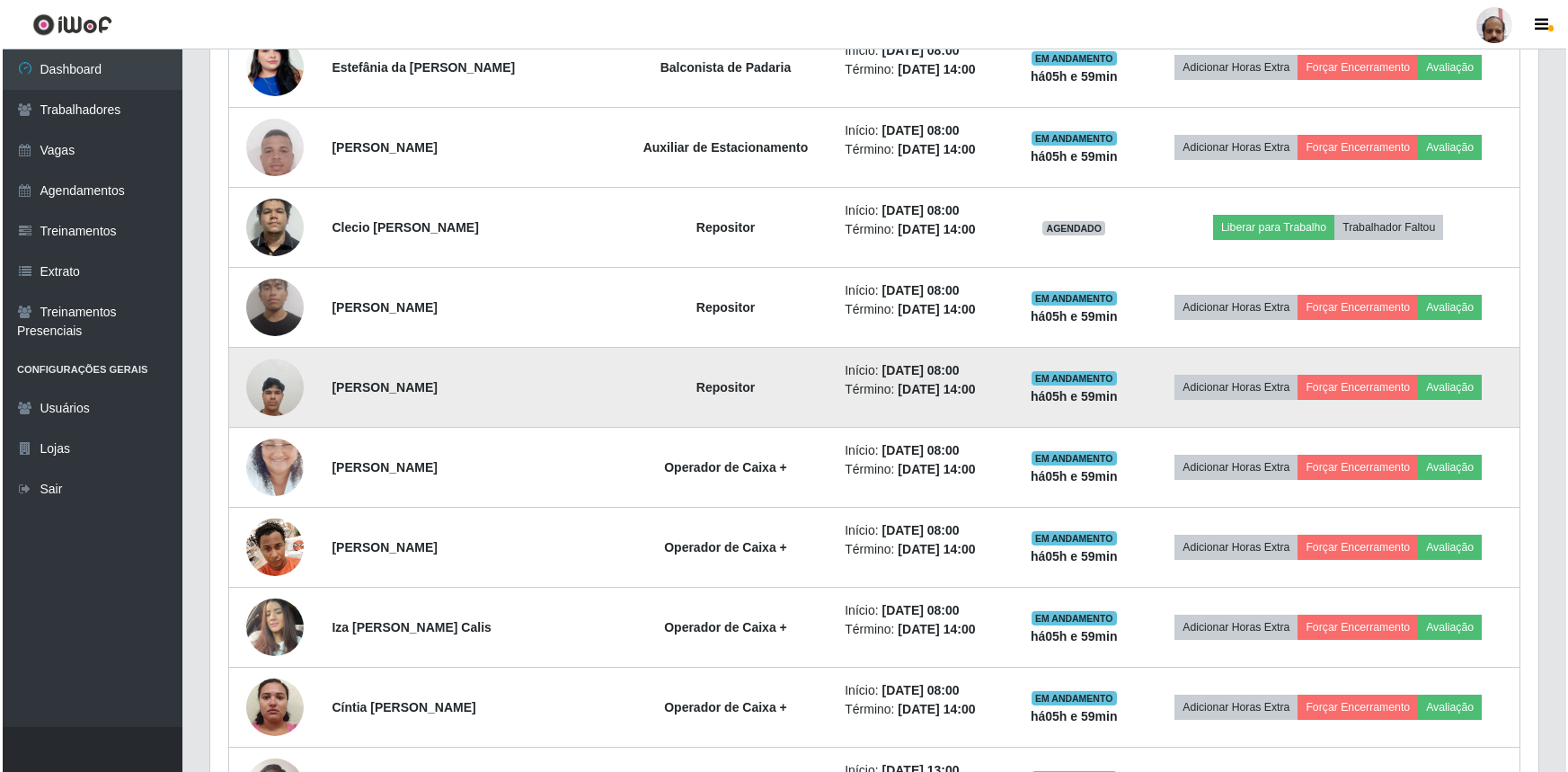
scroll to position [1162, 0]
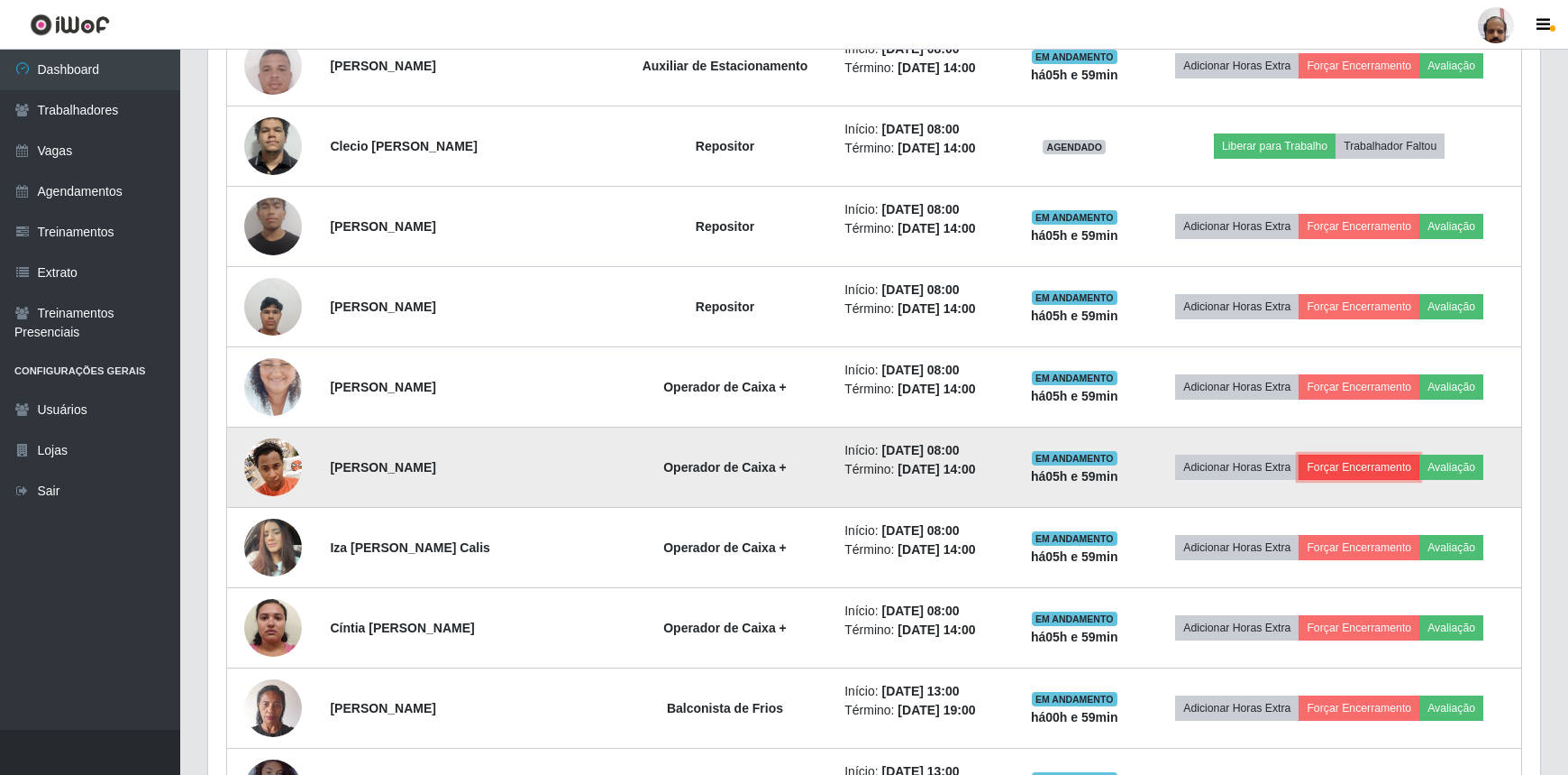
click at [1361, 460] on button "Forçar Encerramento" at bounding box center [1359, 467] width 121 height 25
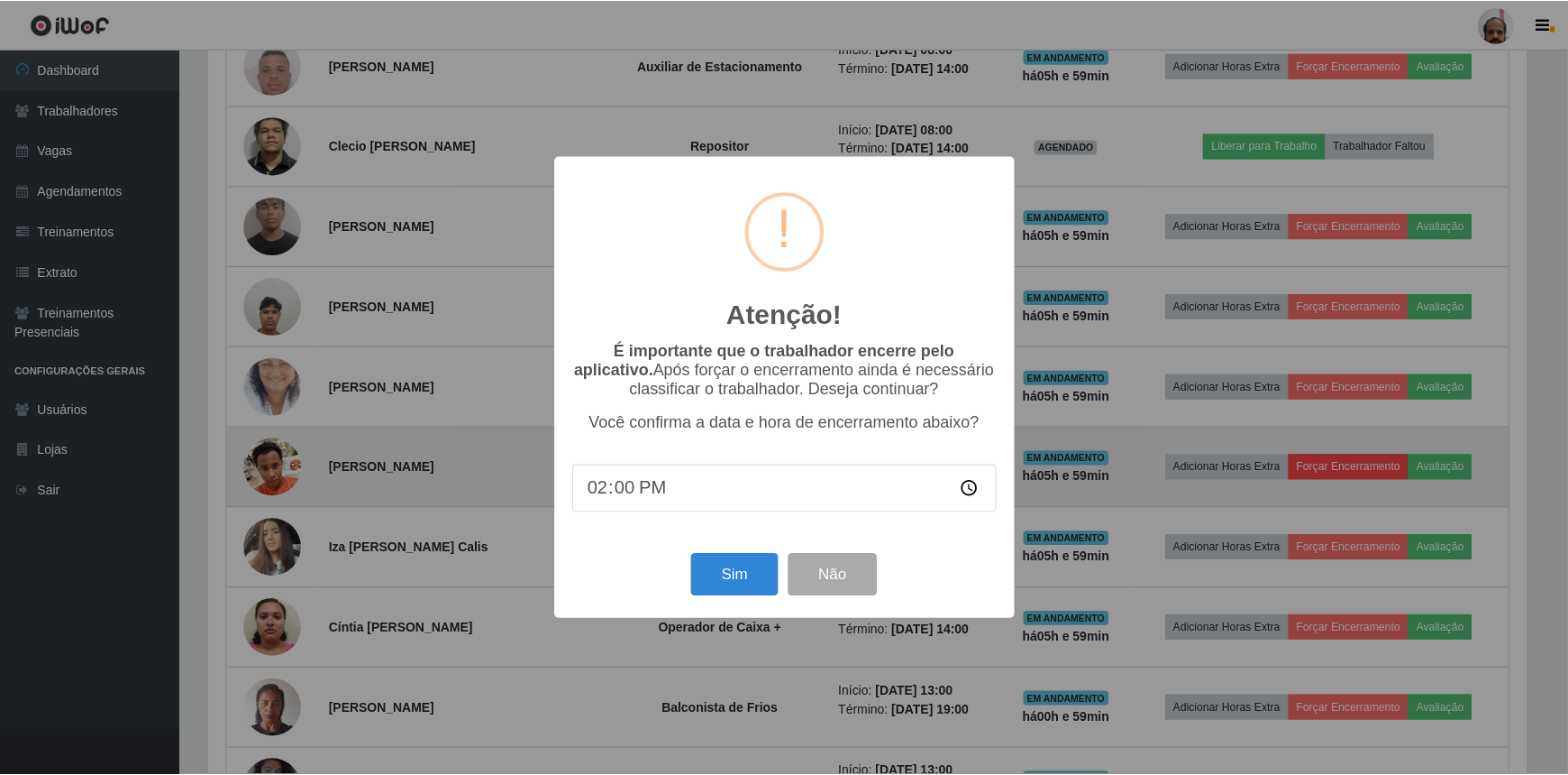
scroll to position [374, 1324]
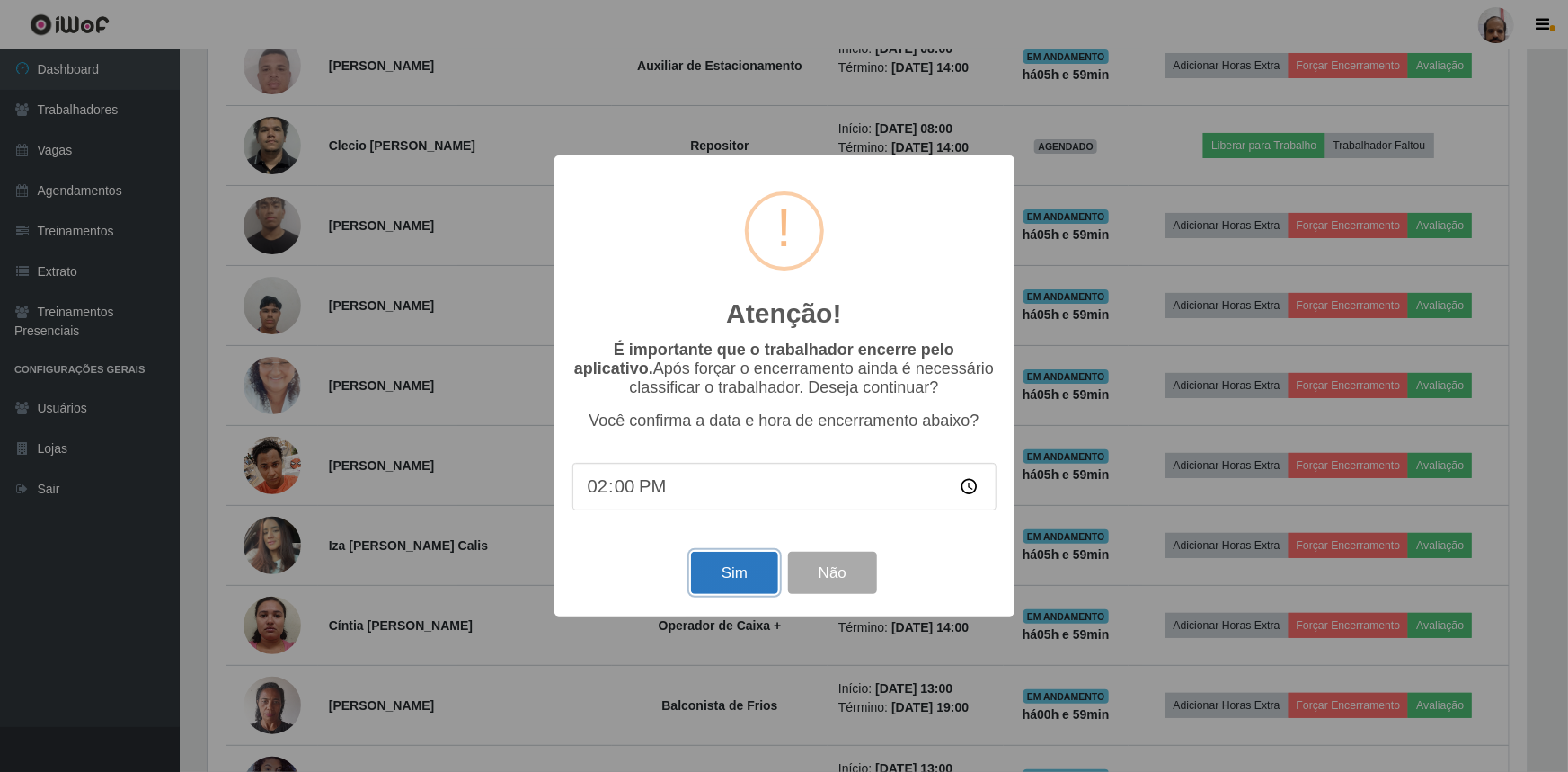
click at [733, 581] on button "Sim" at bounding box center [734, 572] width 87 height 42
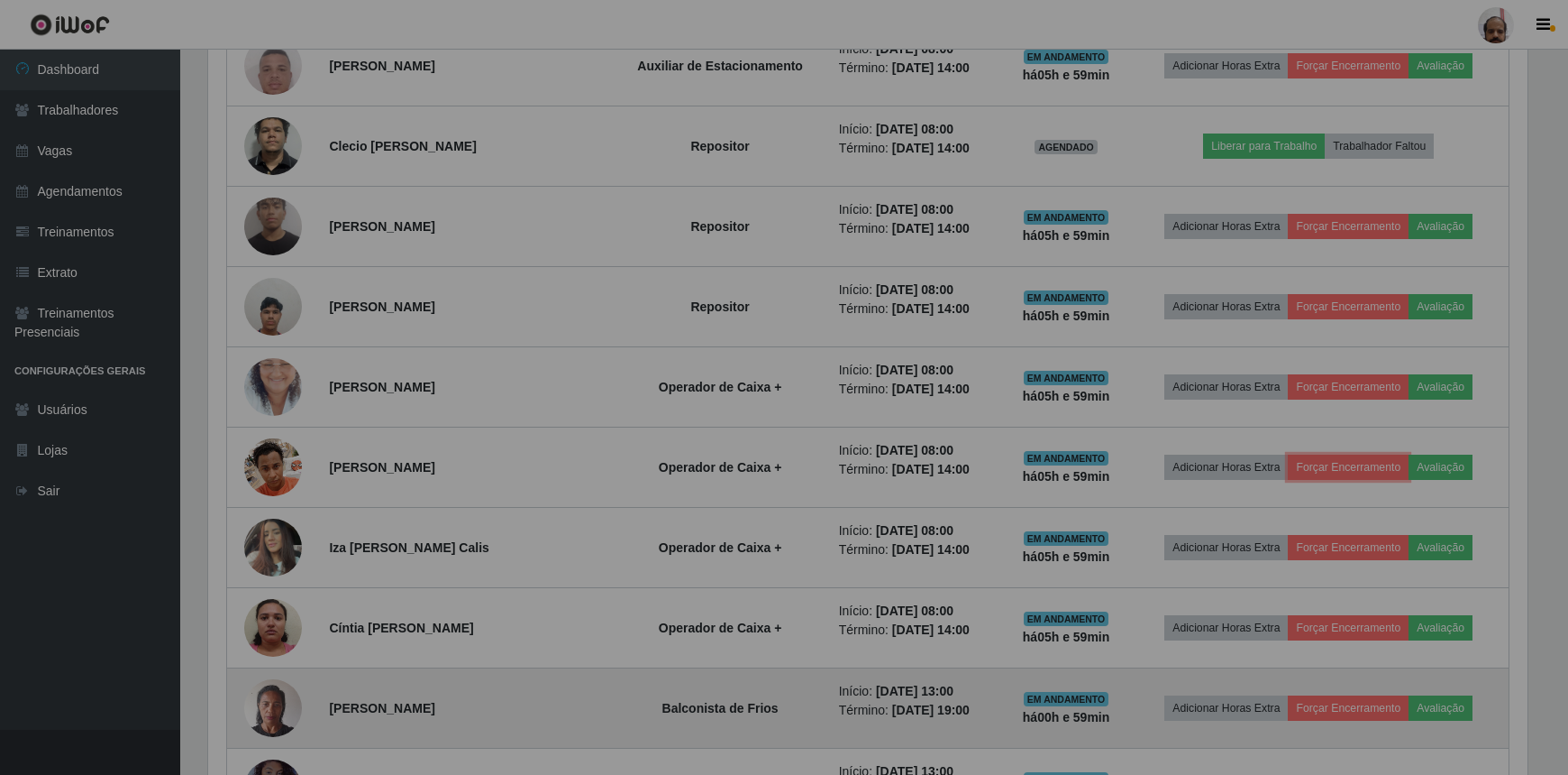
scroll to position [0, 0]
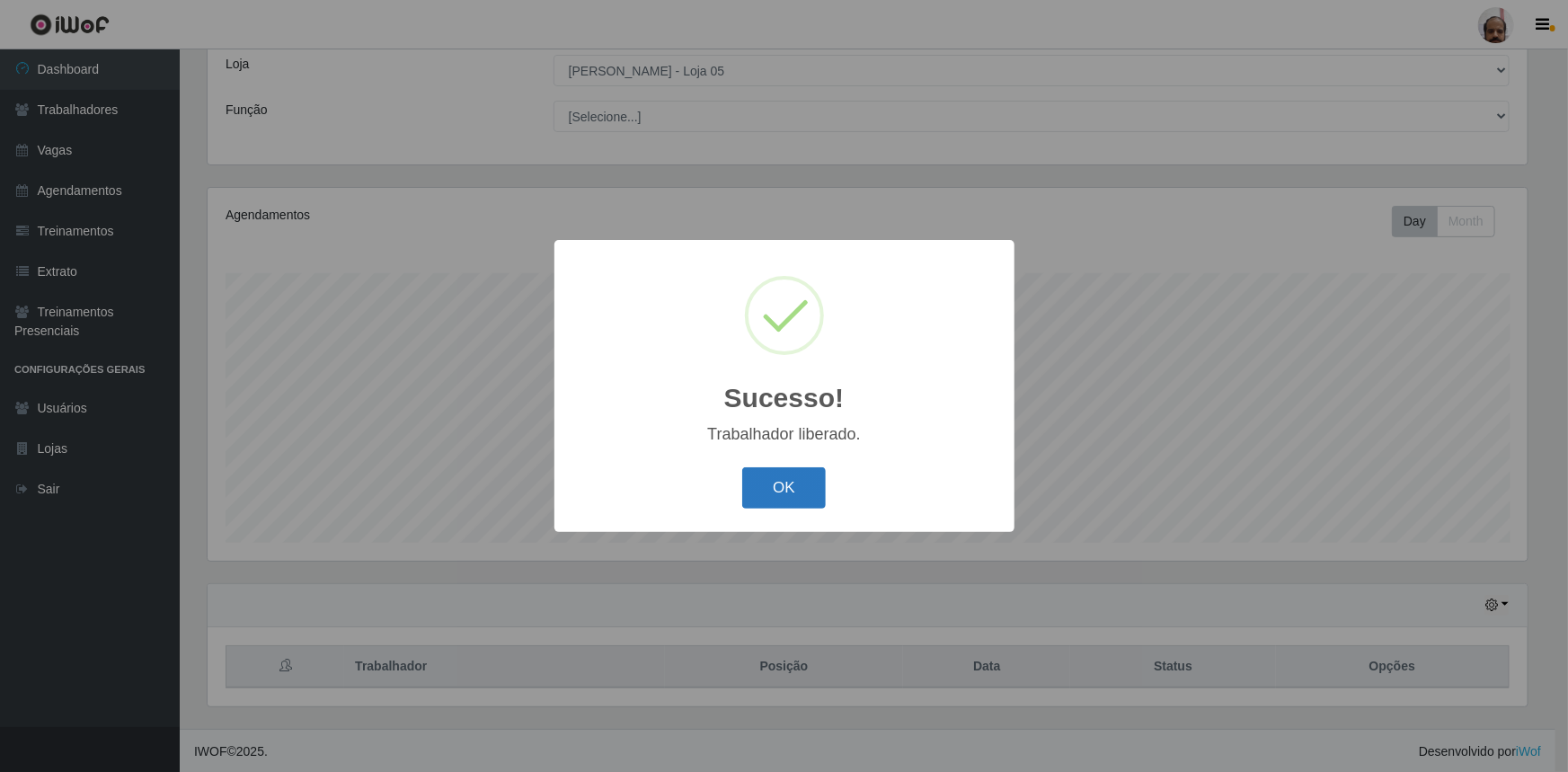
click at [776, 489] on button "OK" at bounding box center [784, 488] width 84 height 42
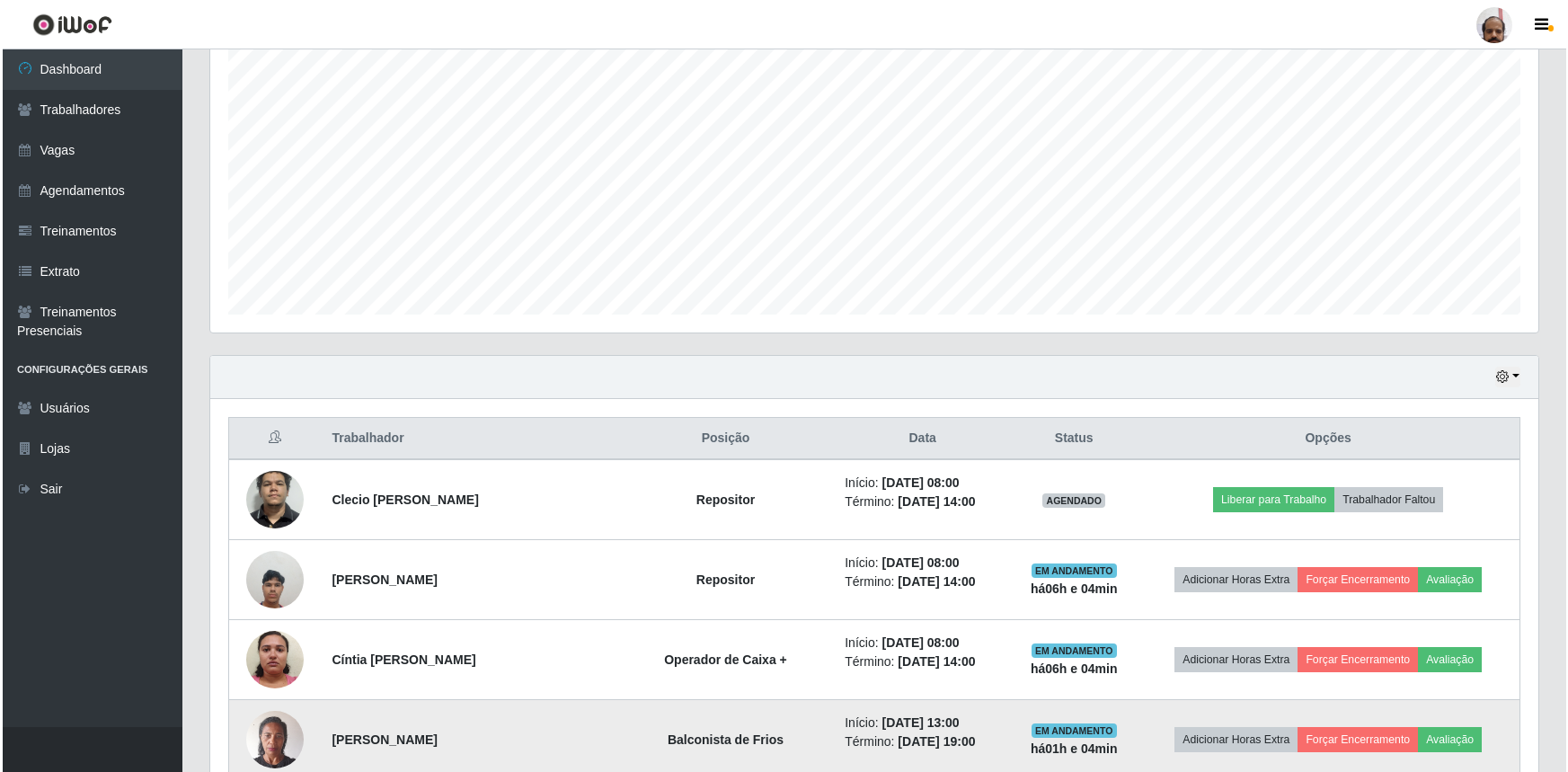
scroll to position [319, 0]
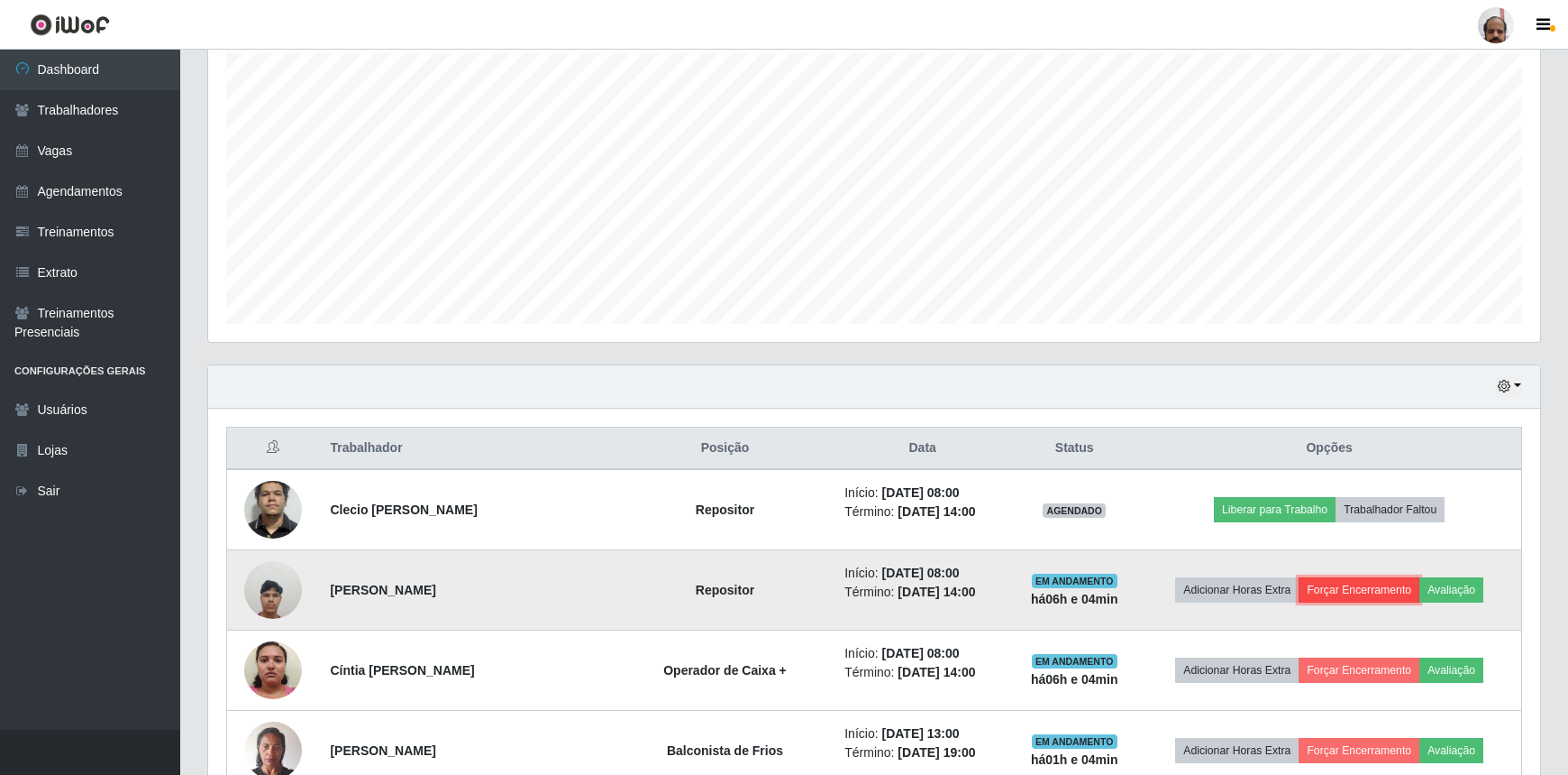
click at [1355, 593] on button "Forçar Encerramento" at bounding box center [1359, 590] width 121 height 25
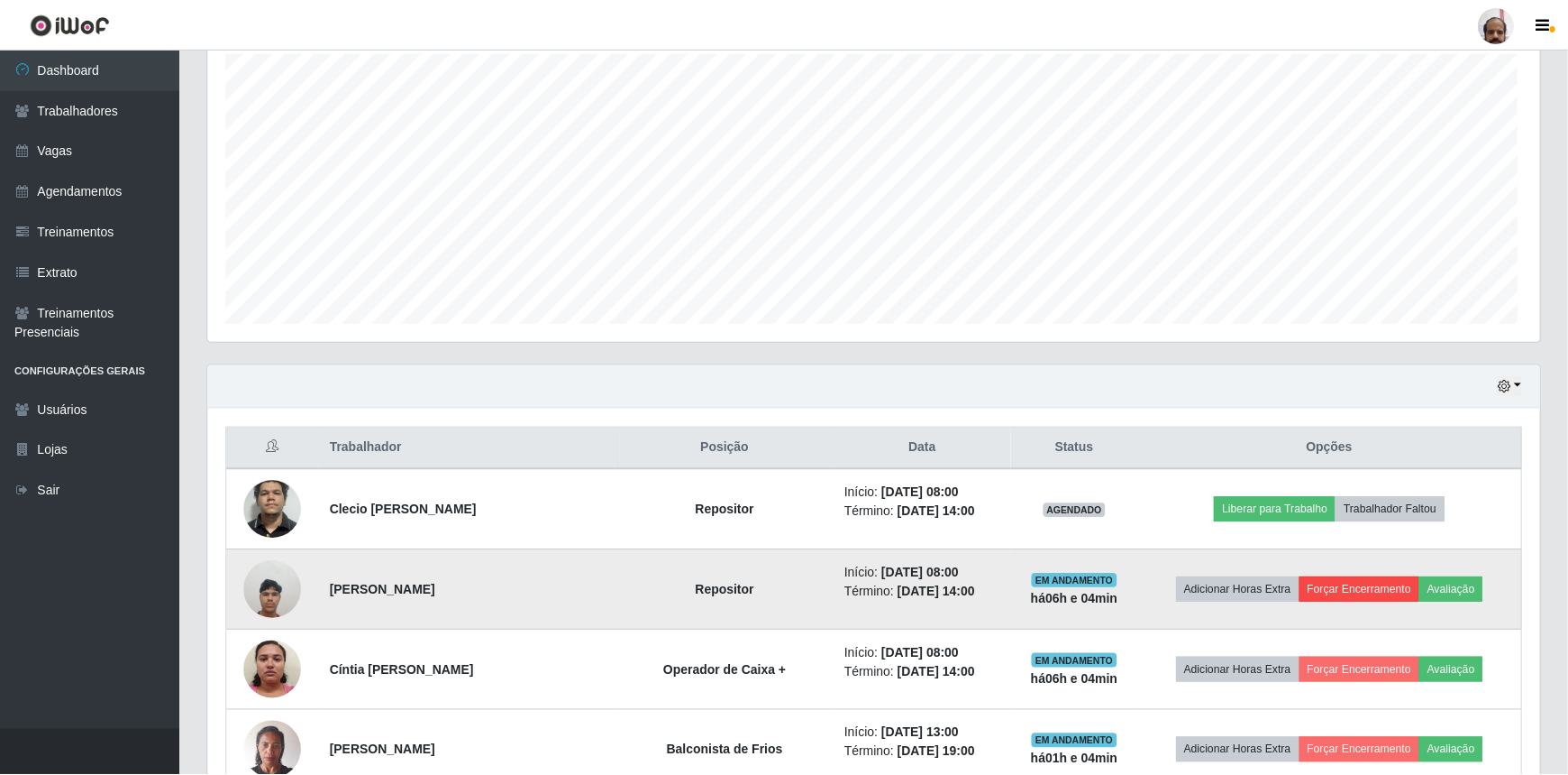
scroll to position [374, 1324]
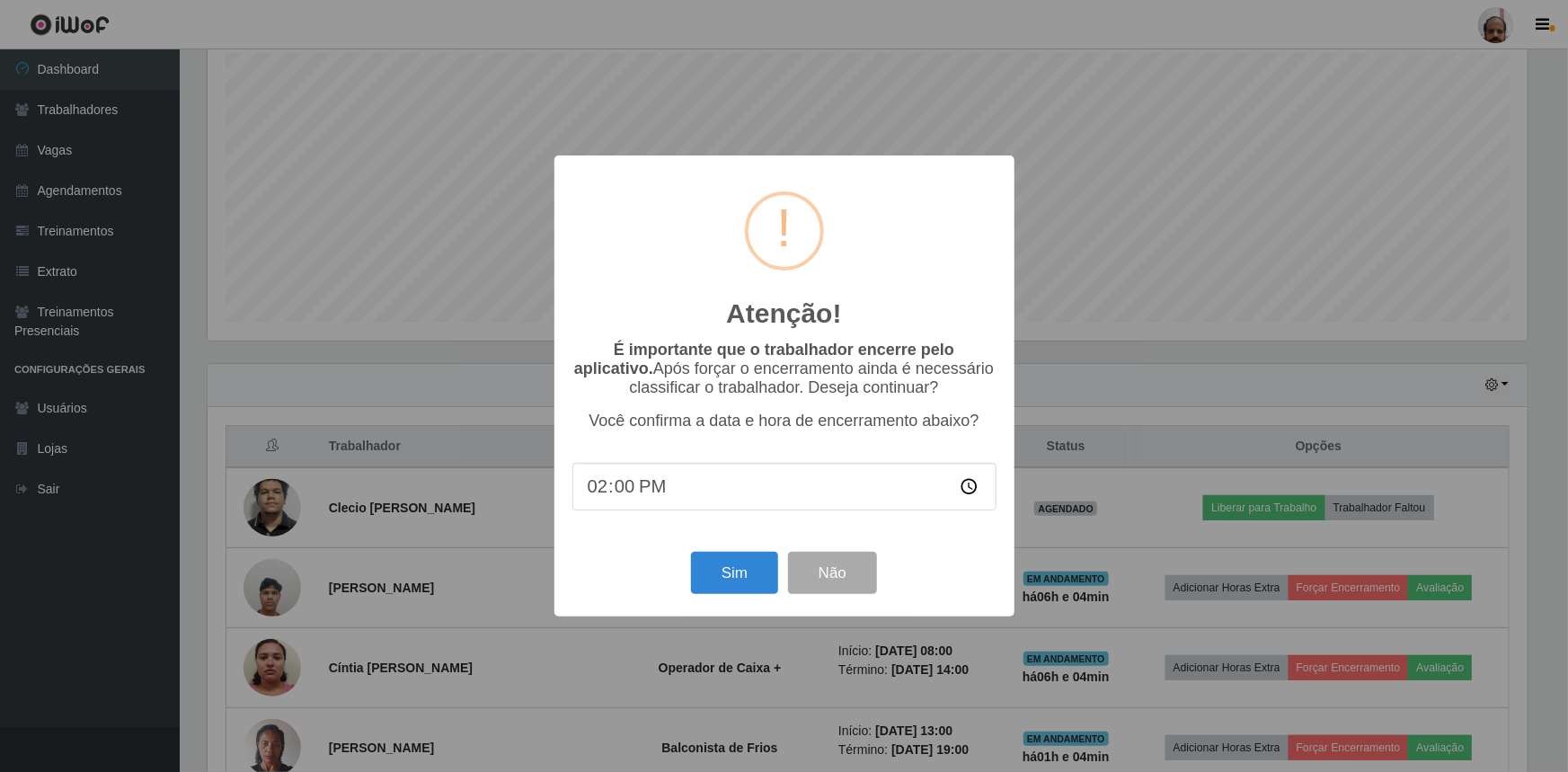
click at [729, 598] on div "Sim Não" at bounding box center [784, 572] width 424 height 51
click at [714, 583] on button "Sim" at bounding box center [734, 572] width 87 height 42
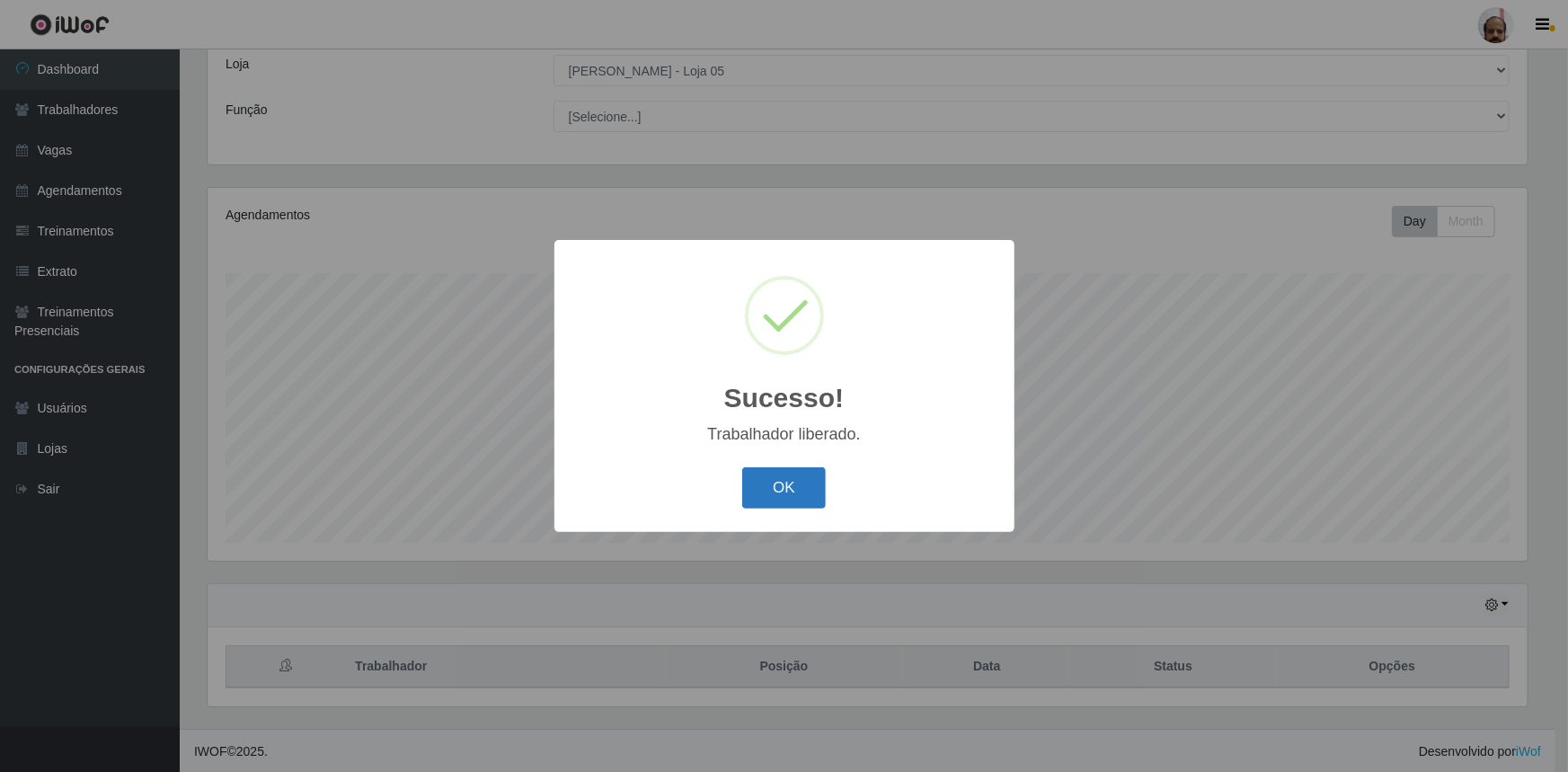
click at [790, 501] on button "OK" at bounding box center [784, 488] width 84 height 42
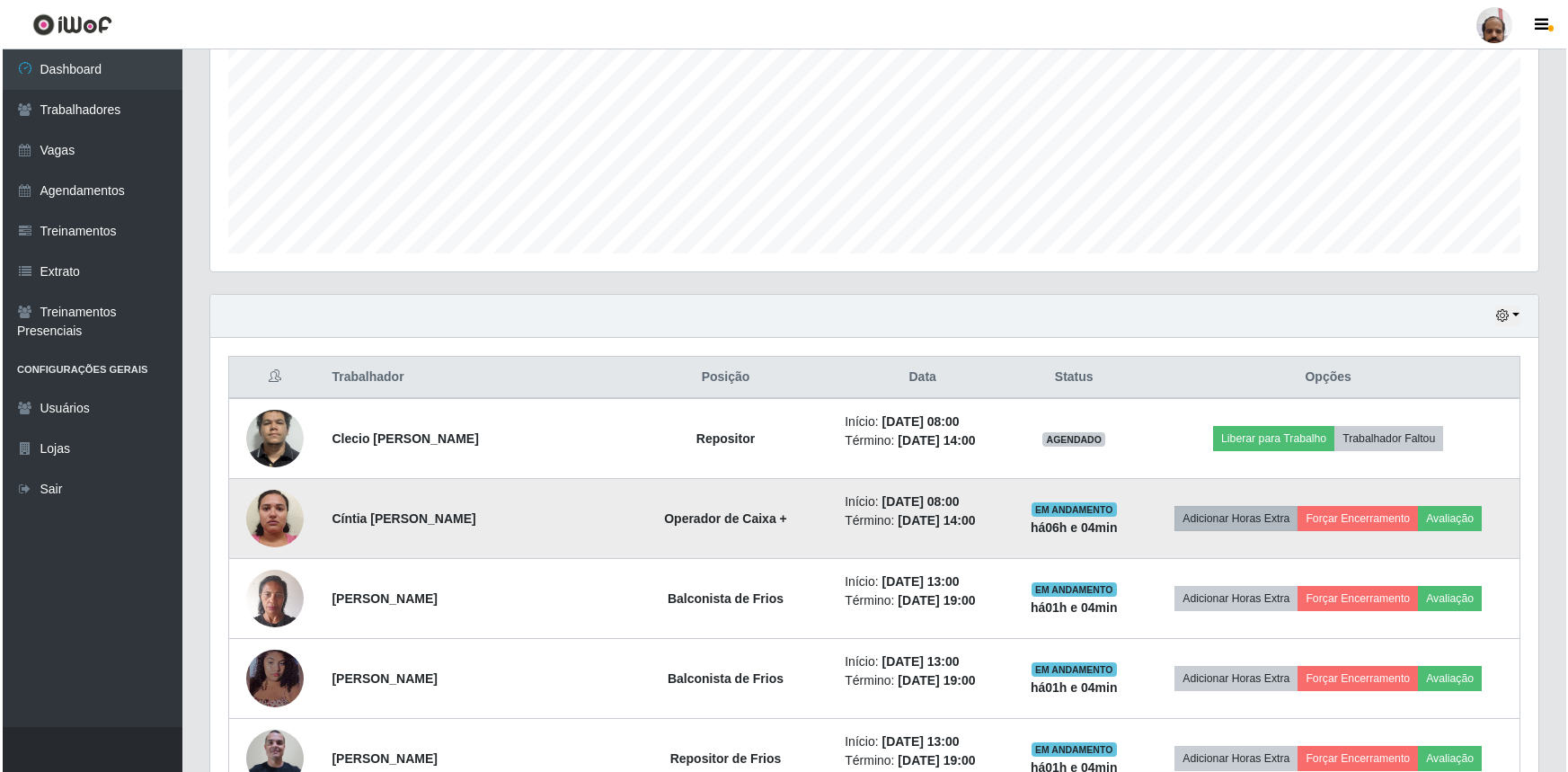
scroll to position [426, 0]
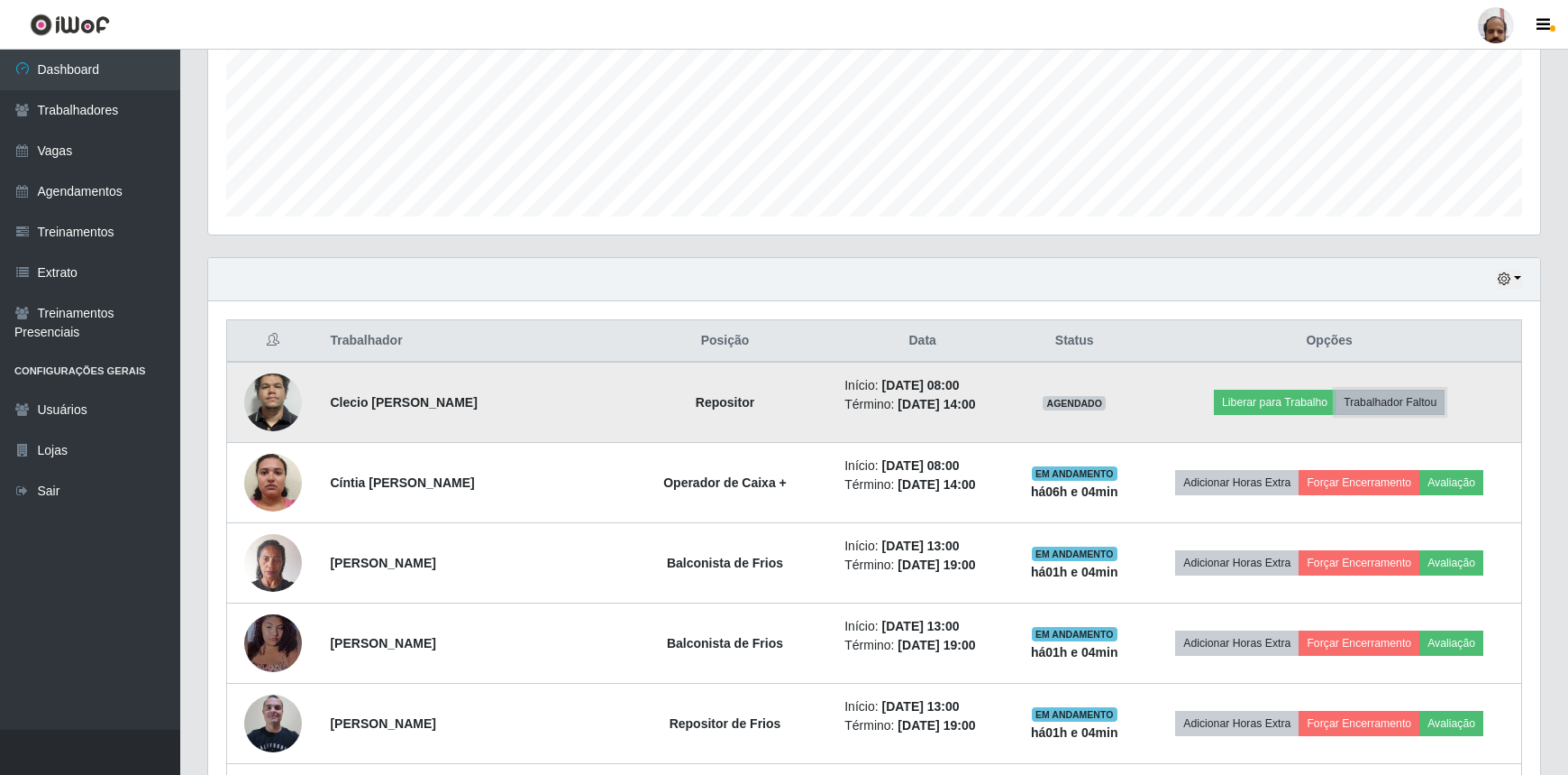
click at [1369, 407] on button "Trabalhador Faltou" at bounding box center [1390, 402] width 109 height 25
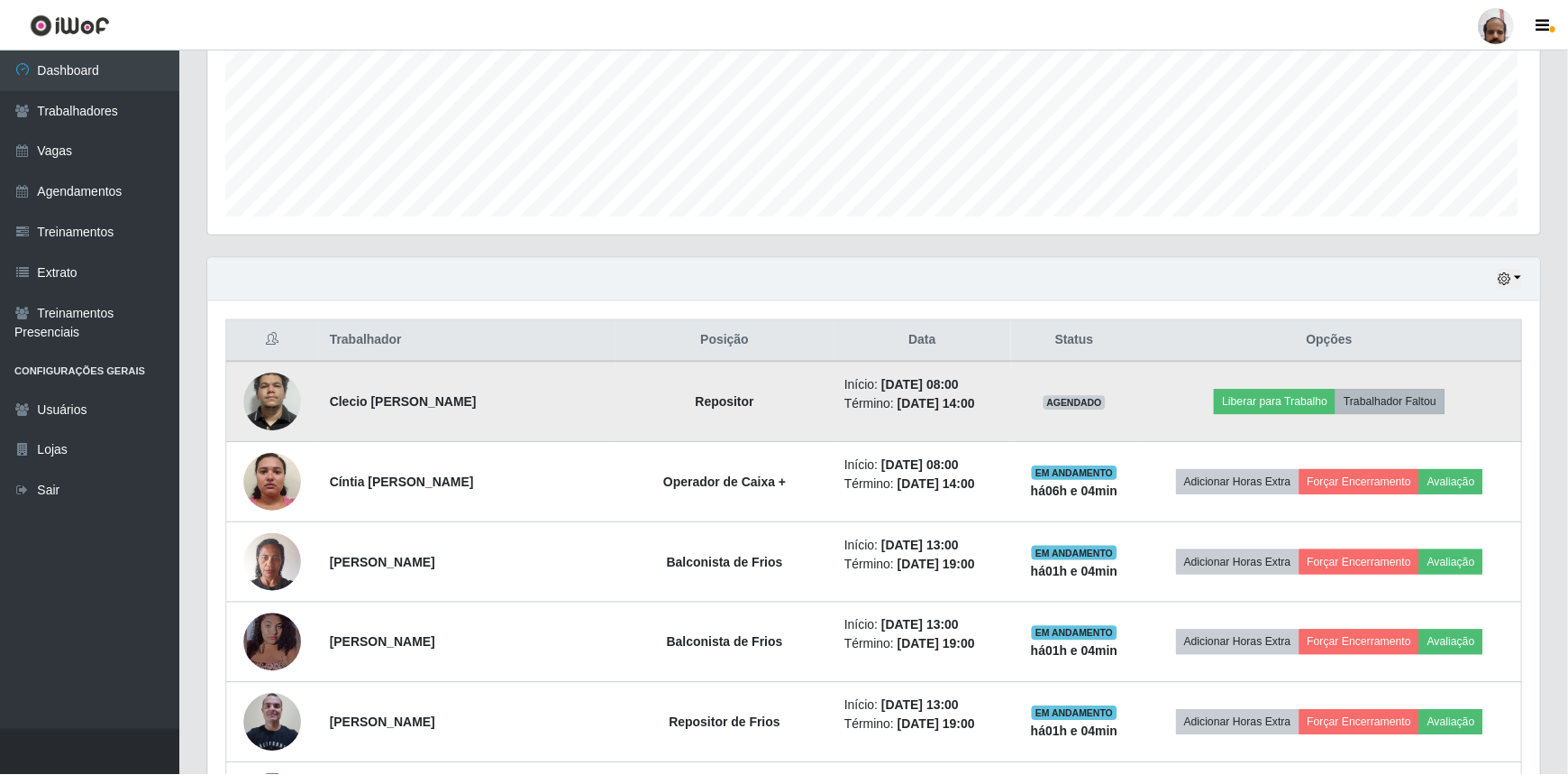
scroll to position [374, 1324]
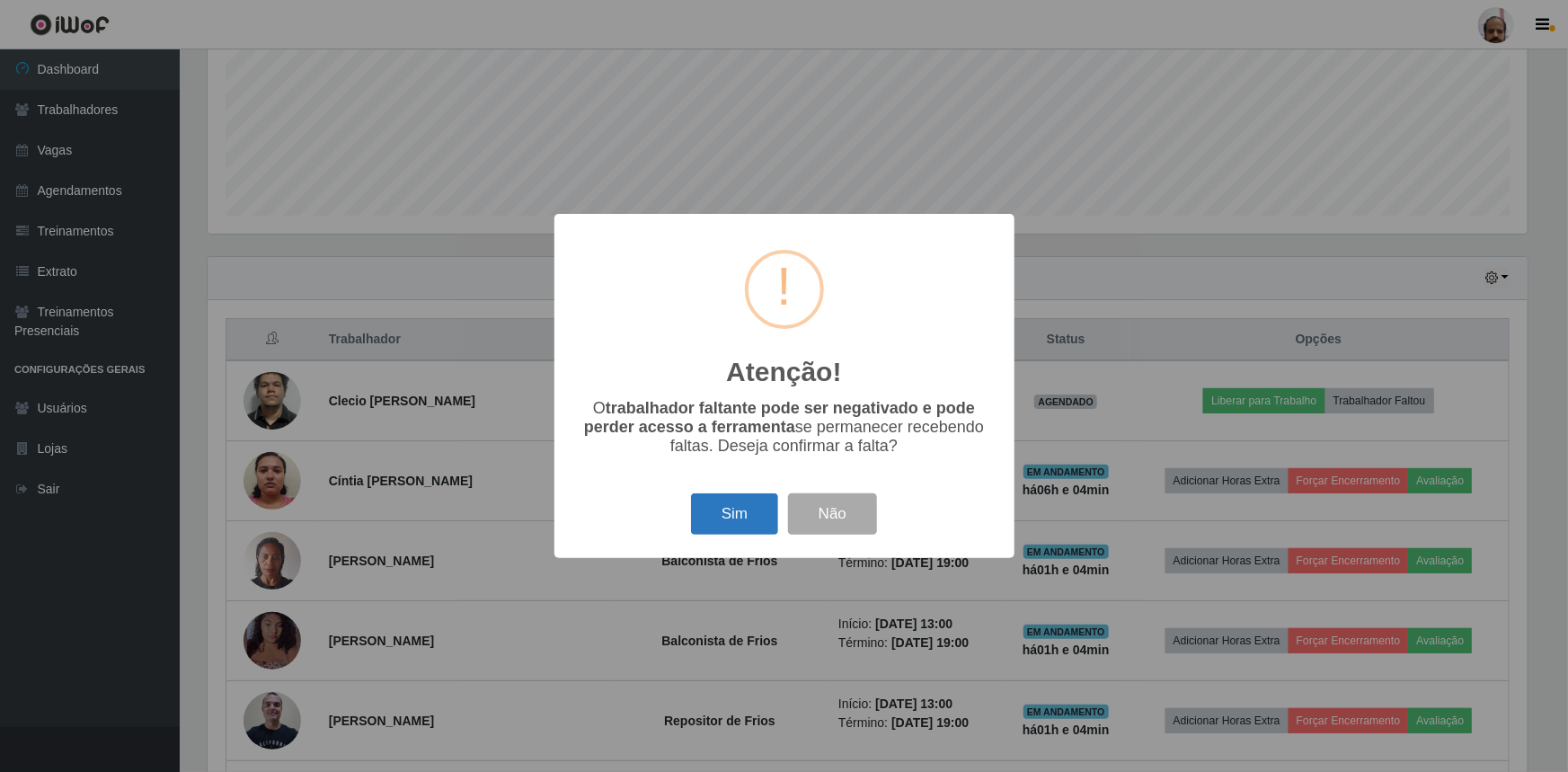
click at [715, 526] on button "Sim" at bounding box center [734, 514] width 87 height 42
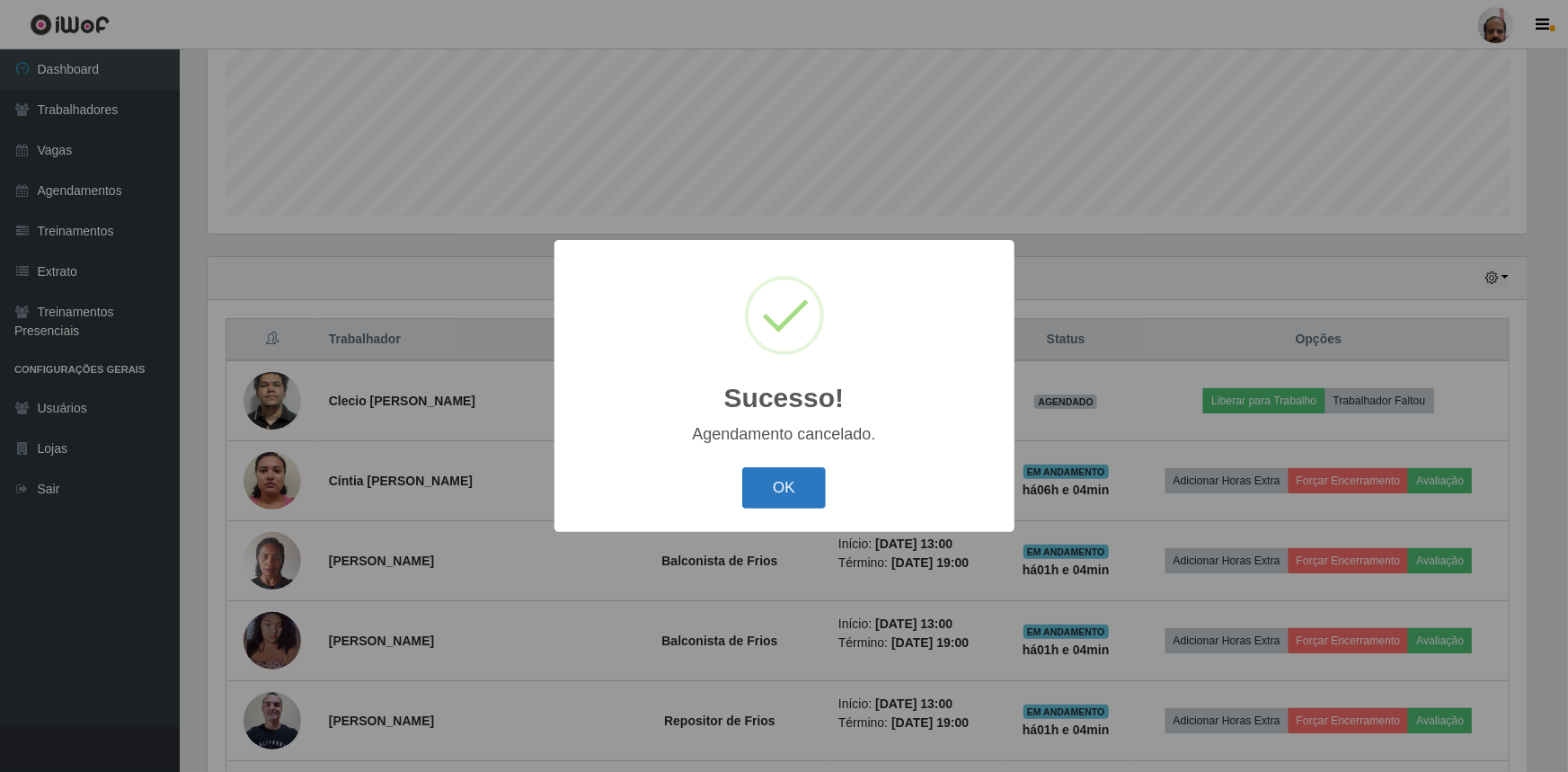
click at [825, 476] on button "OK" at bounding box center [784, 488] width 84 height 42
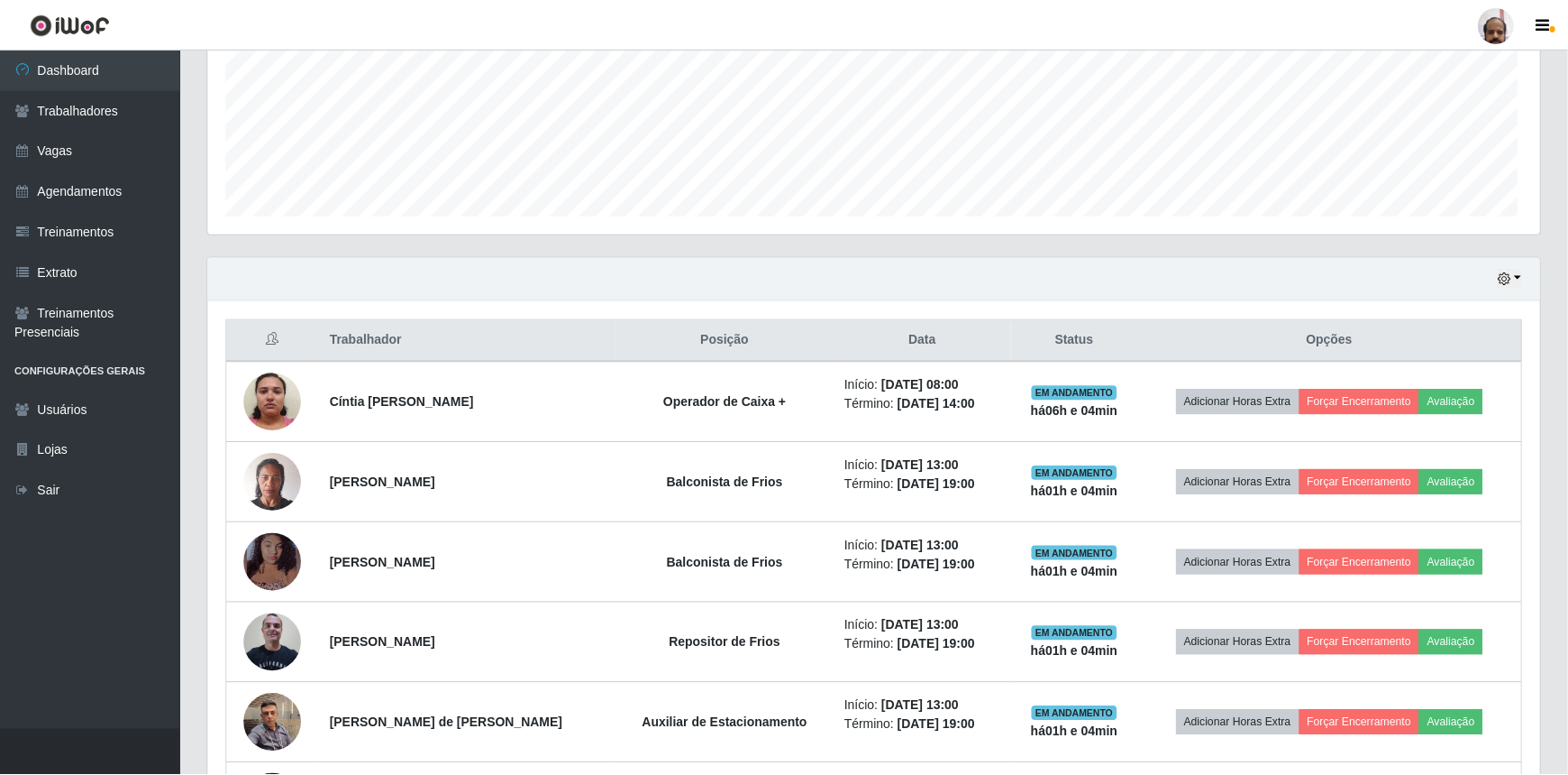
scroll to position [374, 1332]
